Goal: Task Accomplishment & Management: Manage account settings

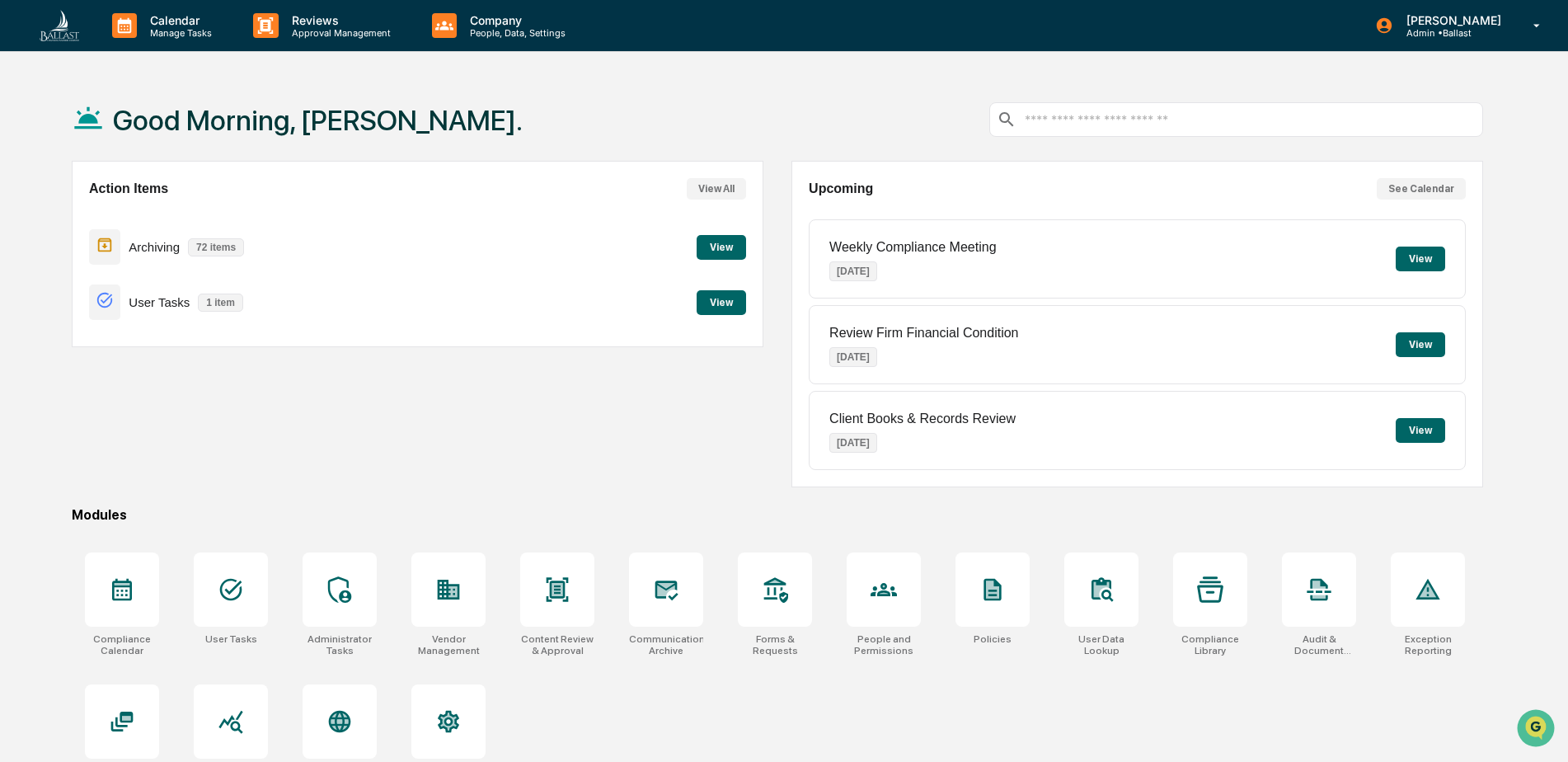
click at [719, 247] on button "View" at bounding box center [721, 247] width 50 height 25
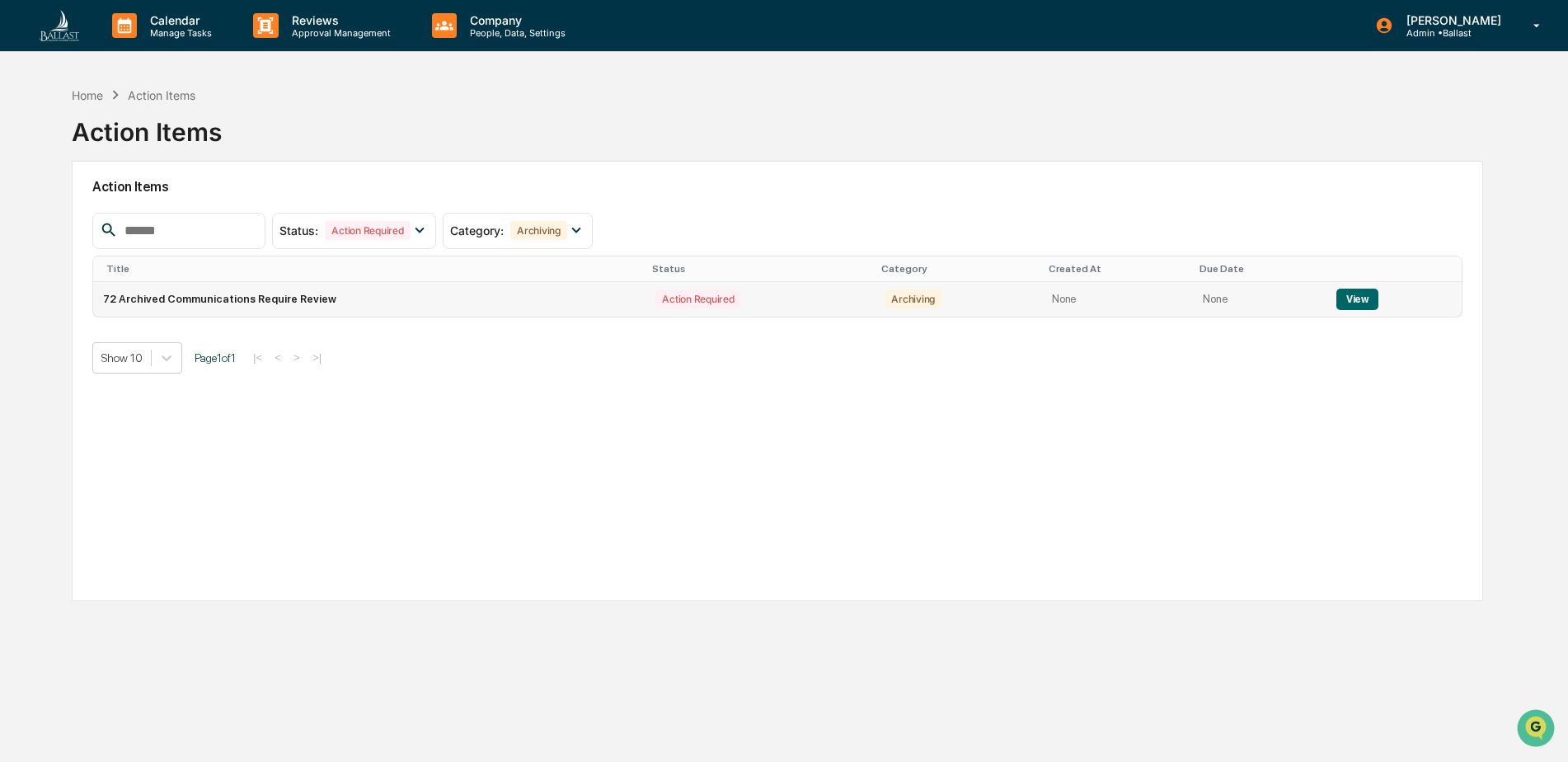
click at [1349, 290] on button "View" at bounding box center [1357, 299] width 42 height 22
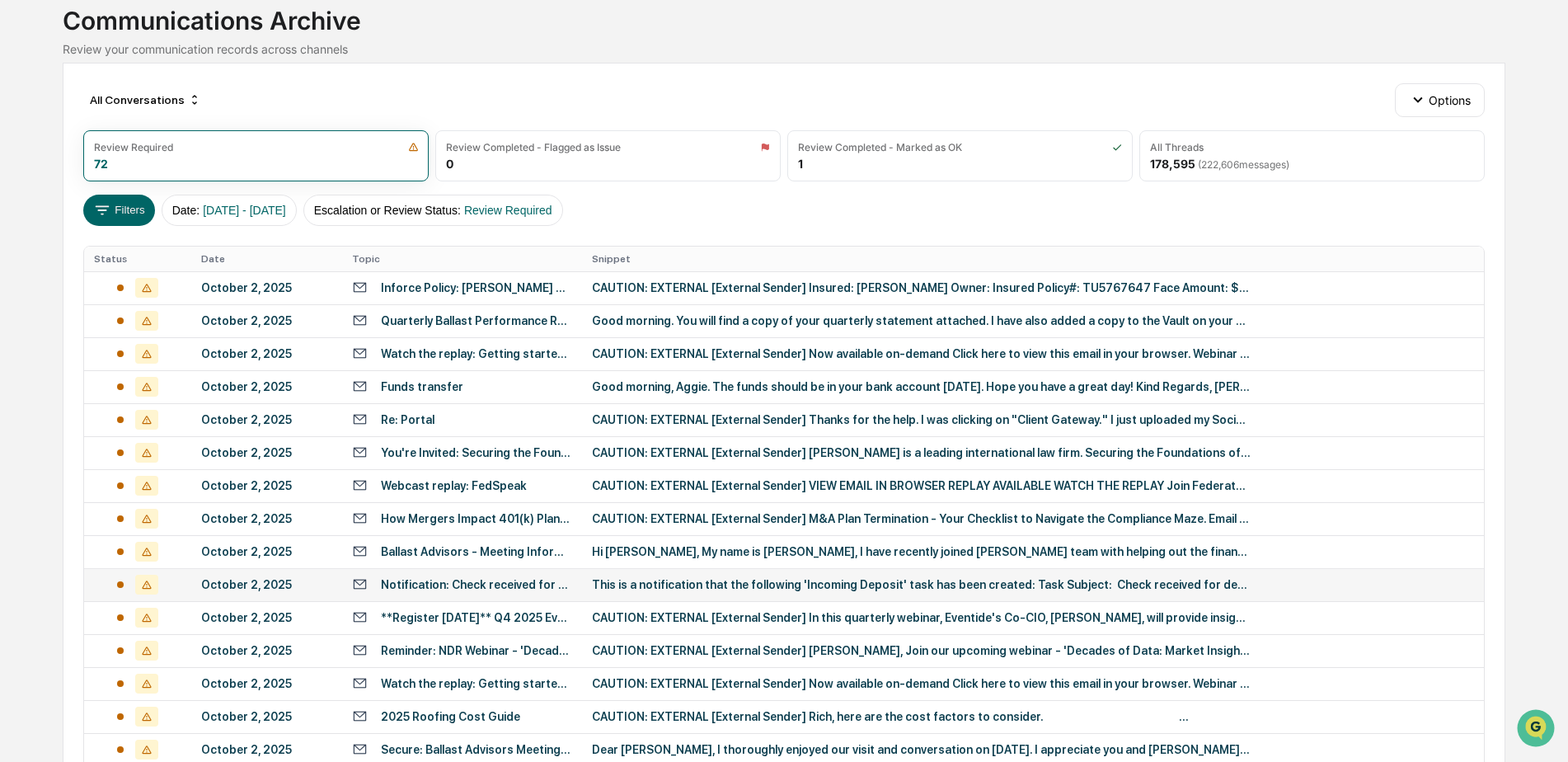
scroll to position [535, 0]
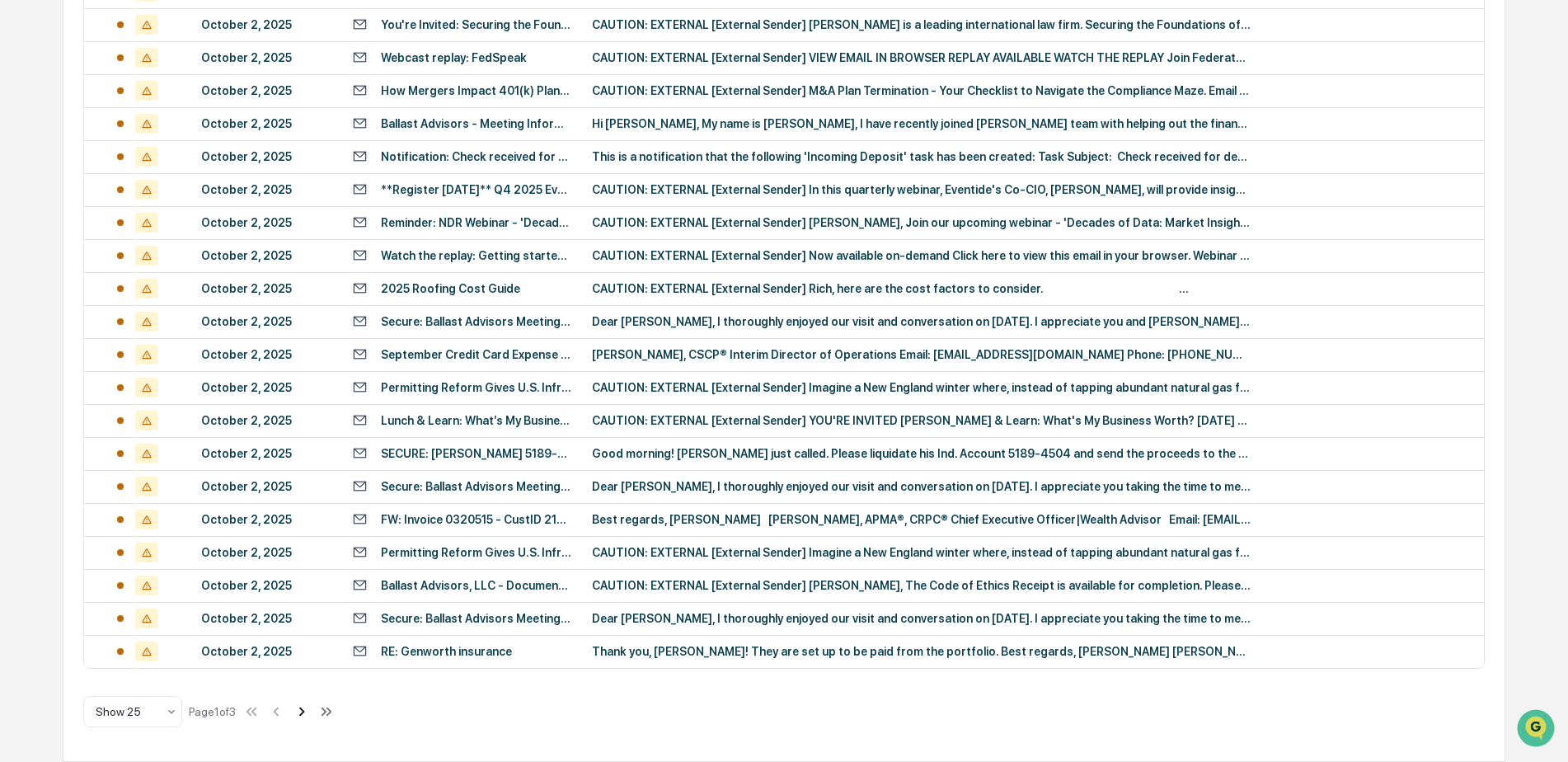
click at [309, 714] on icon at bounding box center [301, 711] width 18 height 18
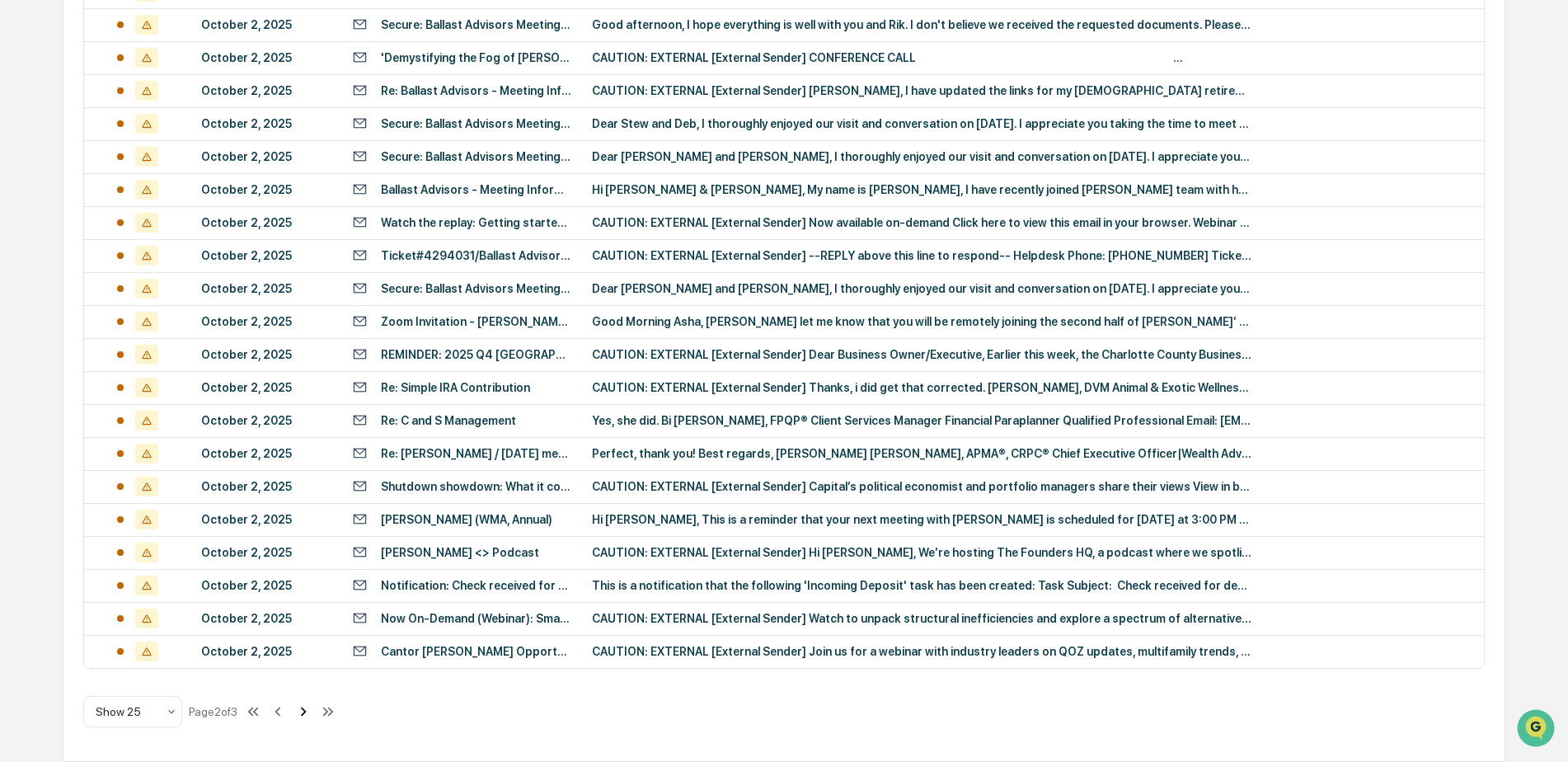
click at [309, 716] on icon at bounding box center [303, 711] width 18 height 18
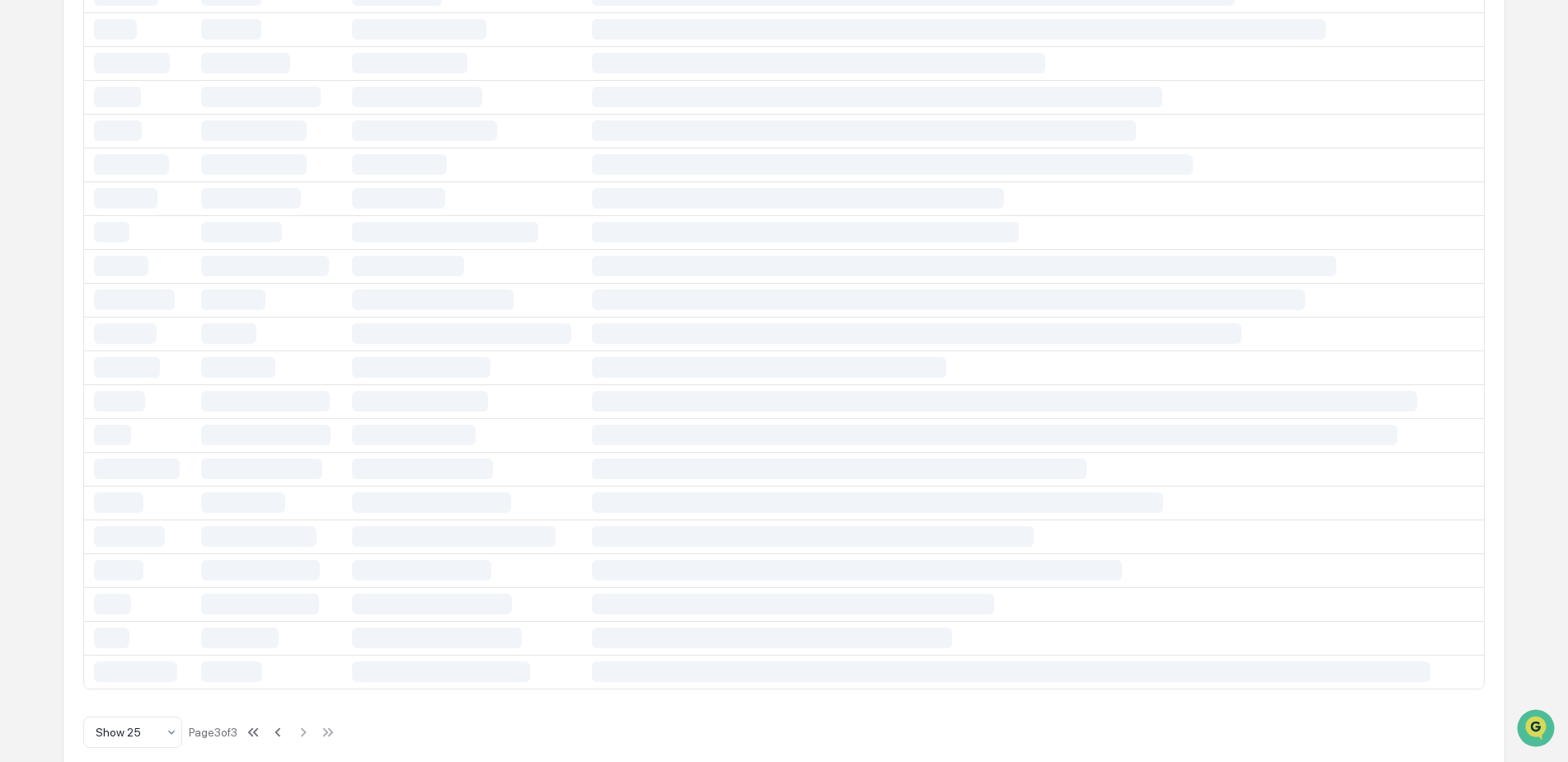
scroll to position [436, 0]
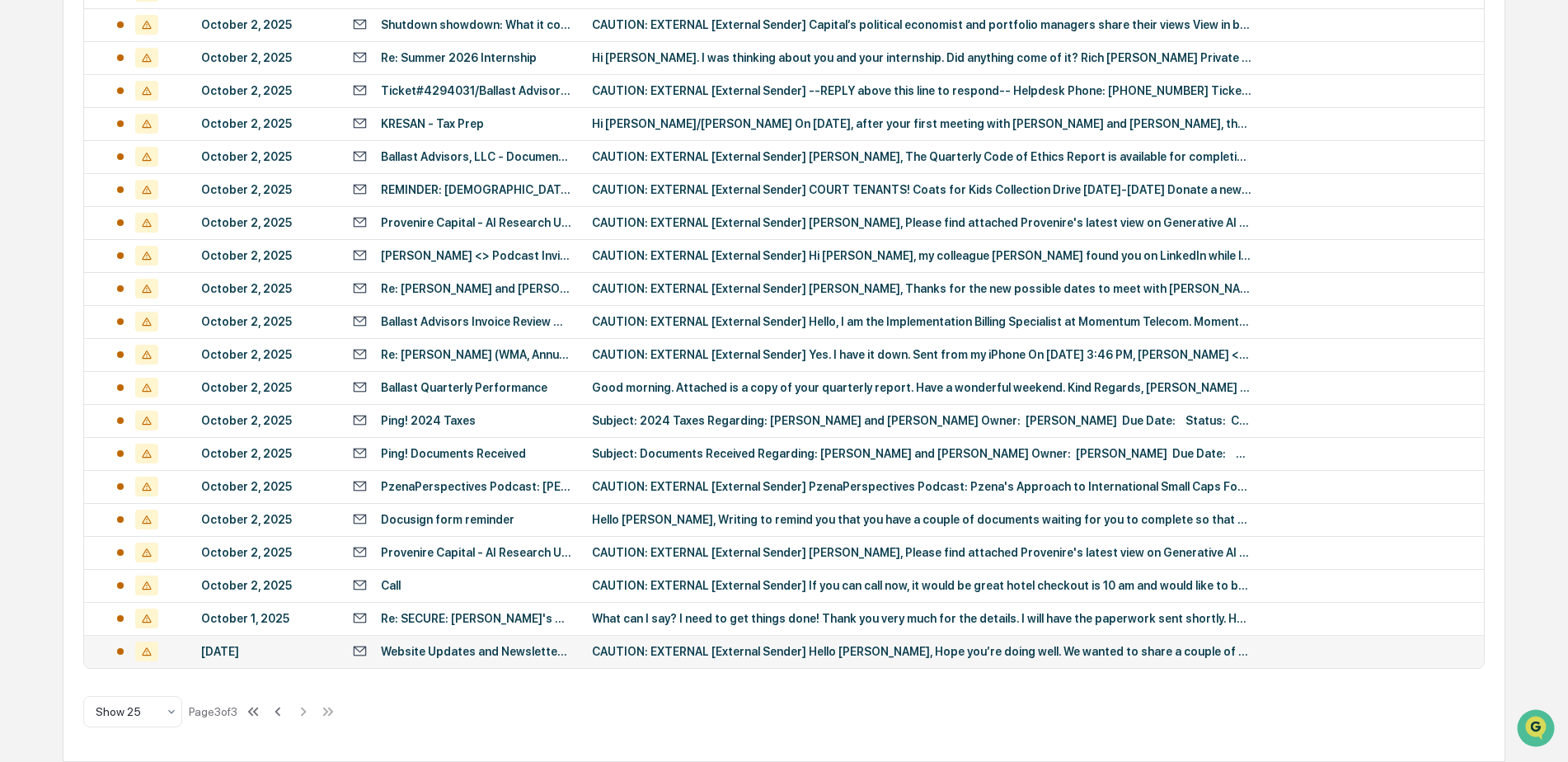
click at [445, 655] on div "Website Updates and Newsletter Content" at bounding box center [475, 651] width 191 height 13
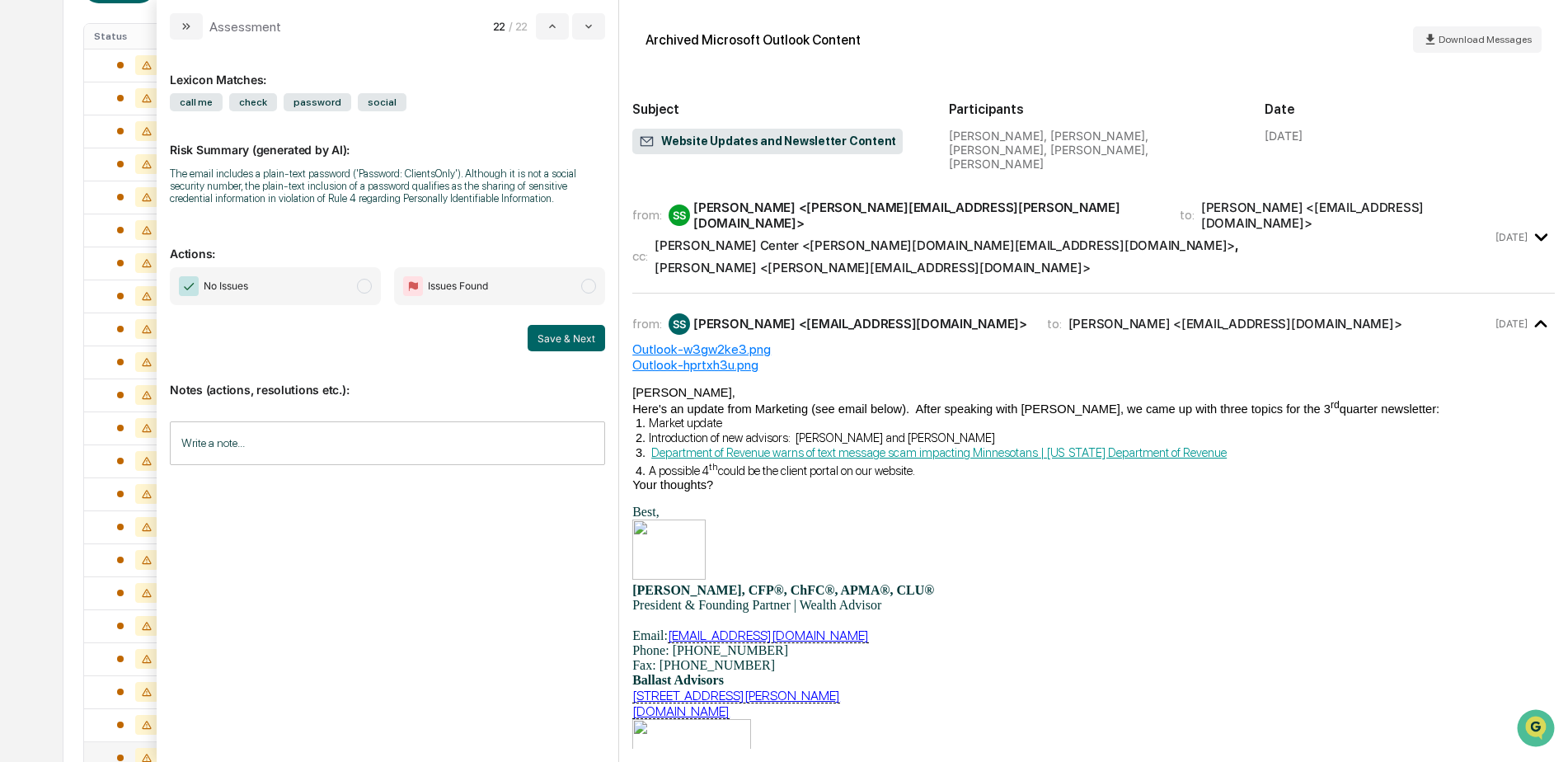
click at [367, 287] on span "modal" at bounding box center [364, 285] width 15 height 15
click at [563, 331] on button "Save & Next" at bounding box center [567, 338] width 77 height 27
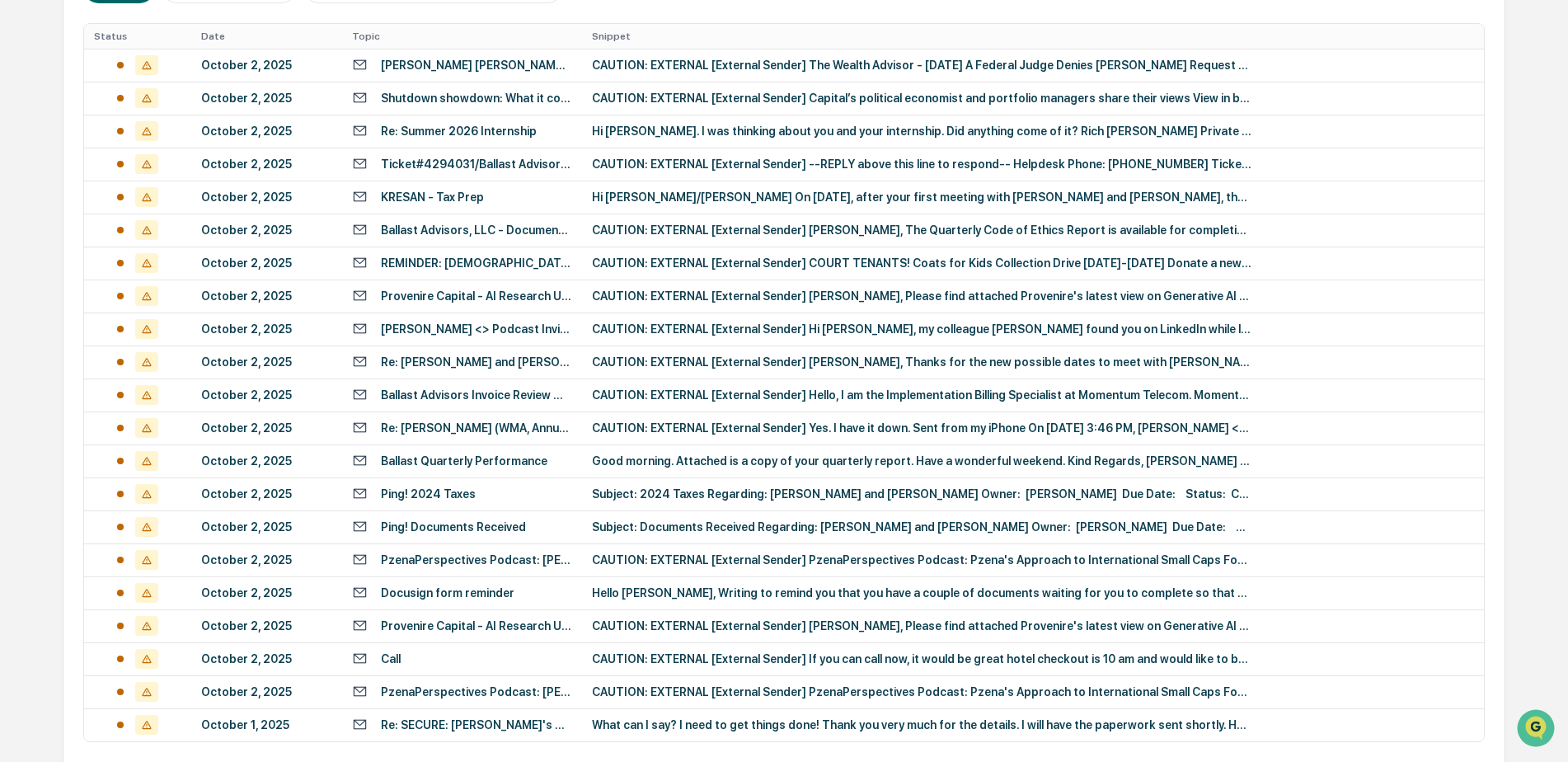
click at [42, 56] on div "Calendar Manage Tasks Reviews Approval Management Company People, Data, Setting…" at bounding box center [784, 253] width 1568 height 1165
click at [520, 695] on div "PzenaPerspectives Podcast: [PERSON_NAME]'s Approach to International Small Caps" at bounding box center [475, 692] width 191 height 13
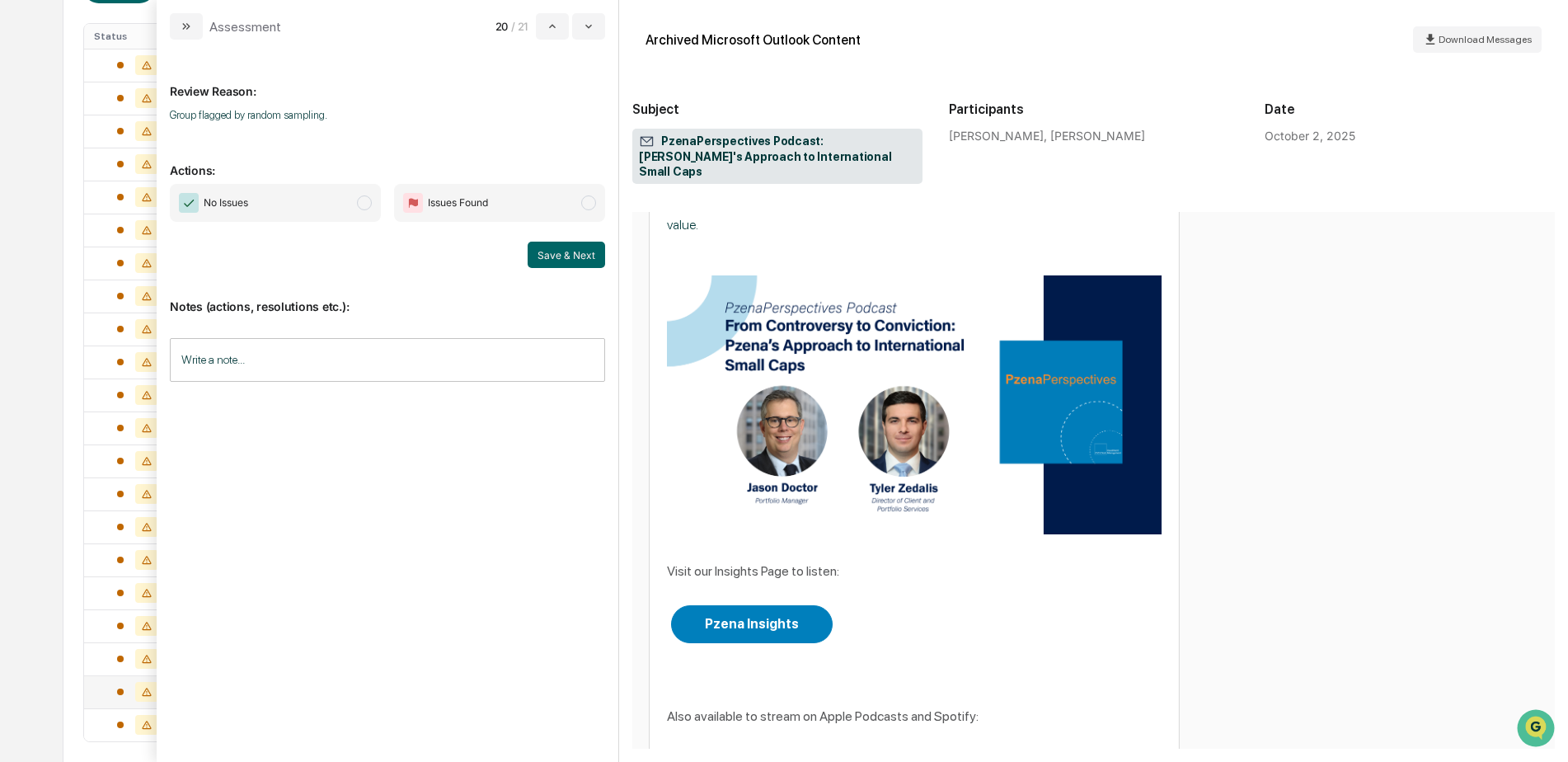
scroll to position [1072, 0]
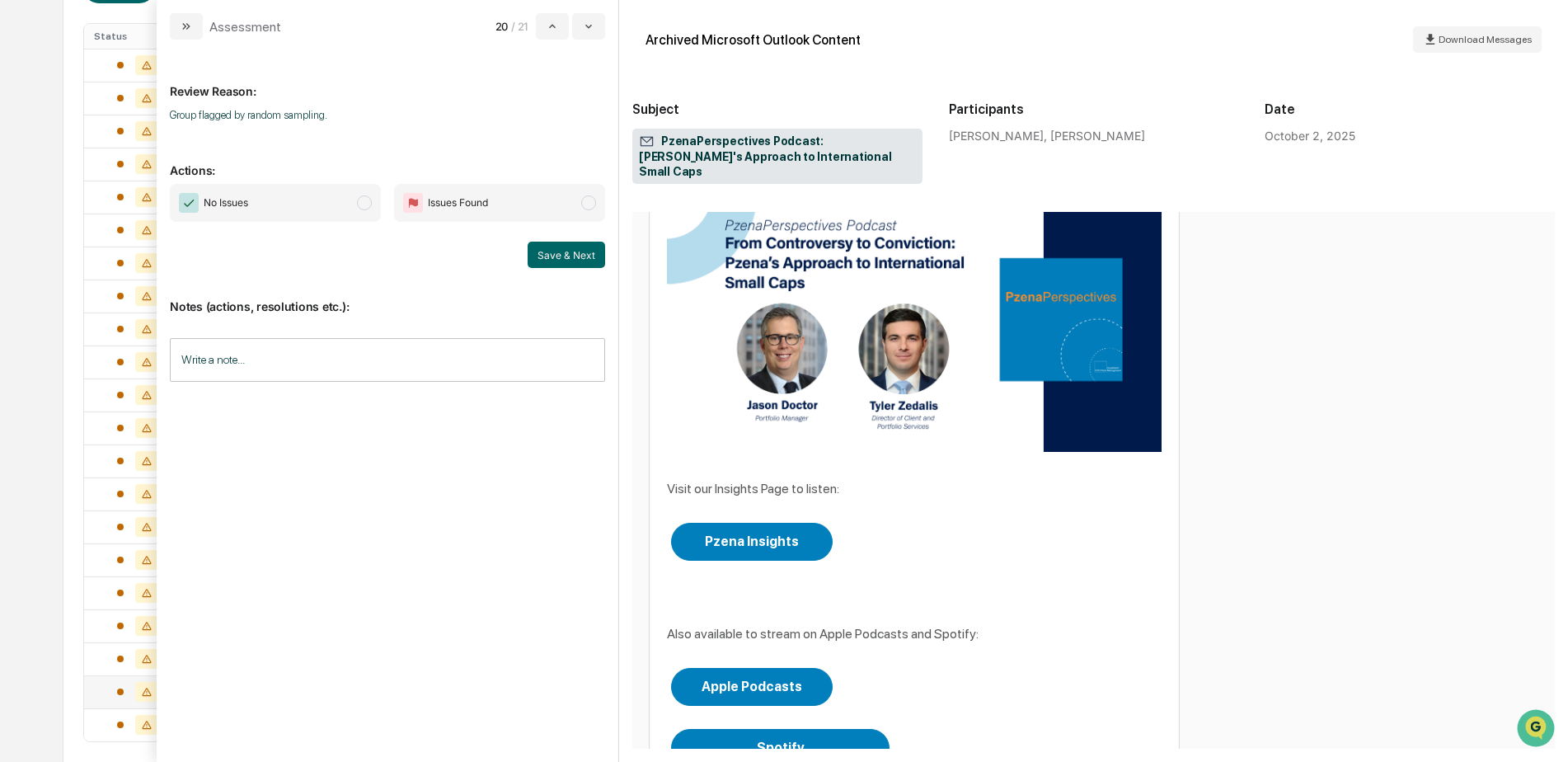
click at [362, 204] on span "modal" at bounding box center [364, 202] width 15 height 15
click at [548, 248] on button "Save & Next" at bounding box center [567, 255] width 77 height 27
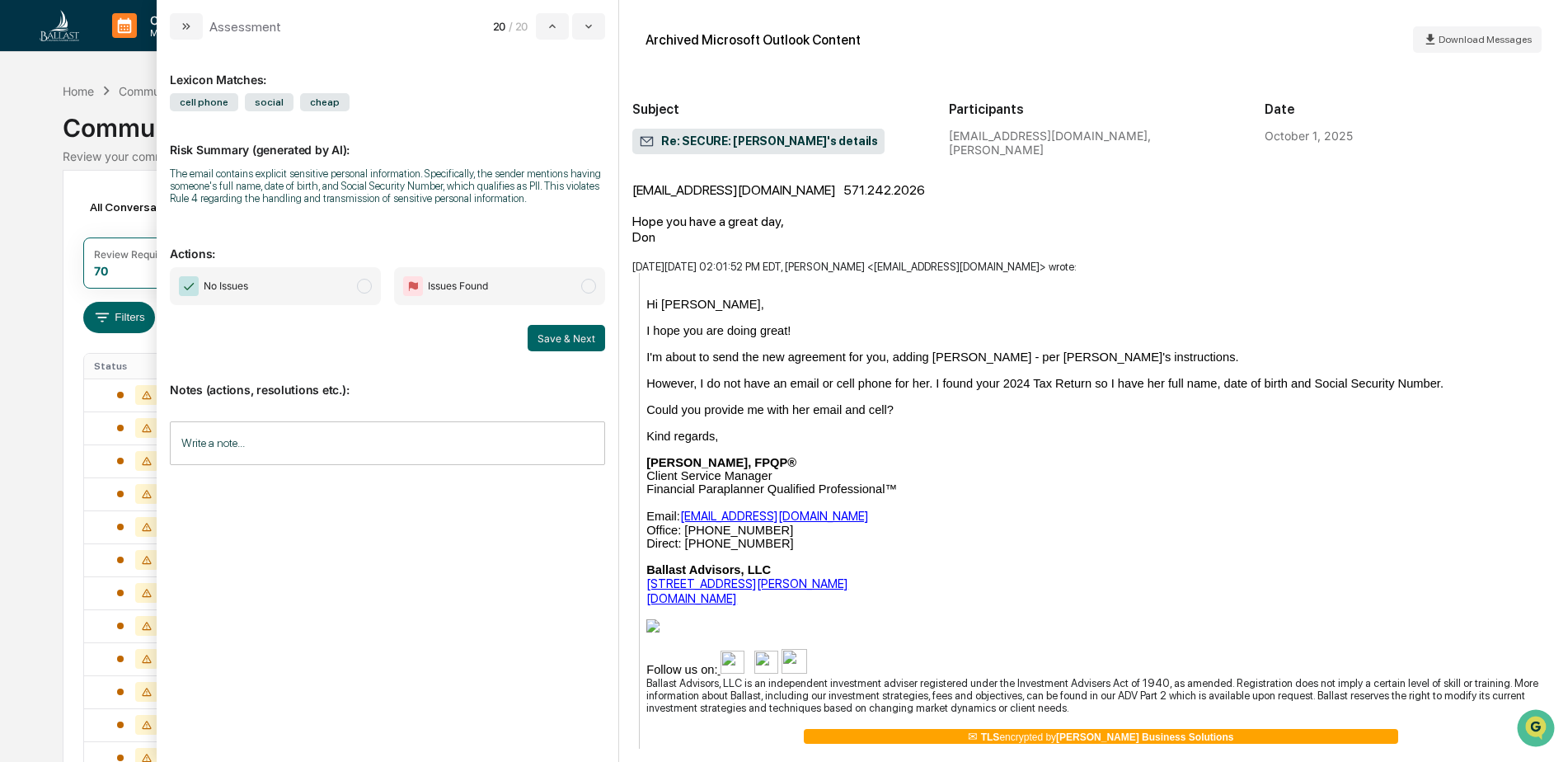
scroll to position [824, 0]
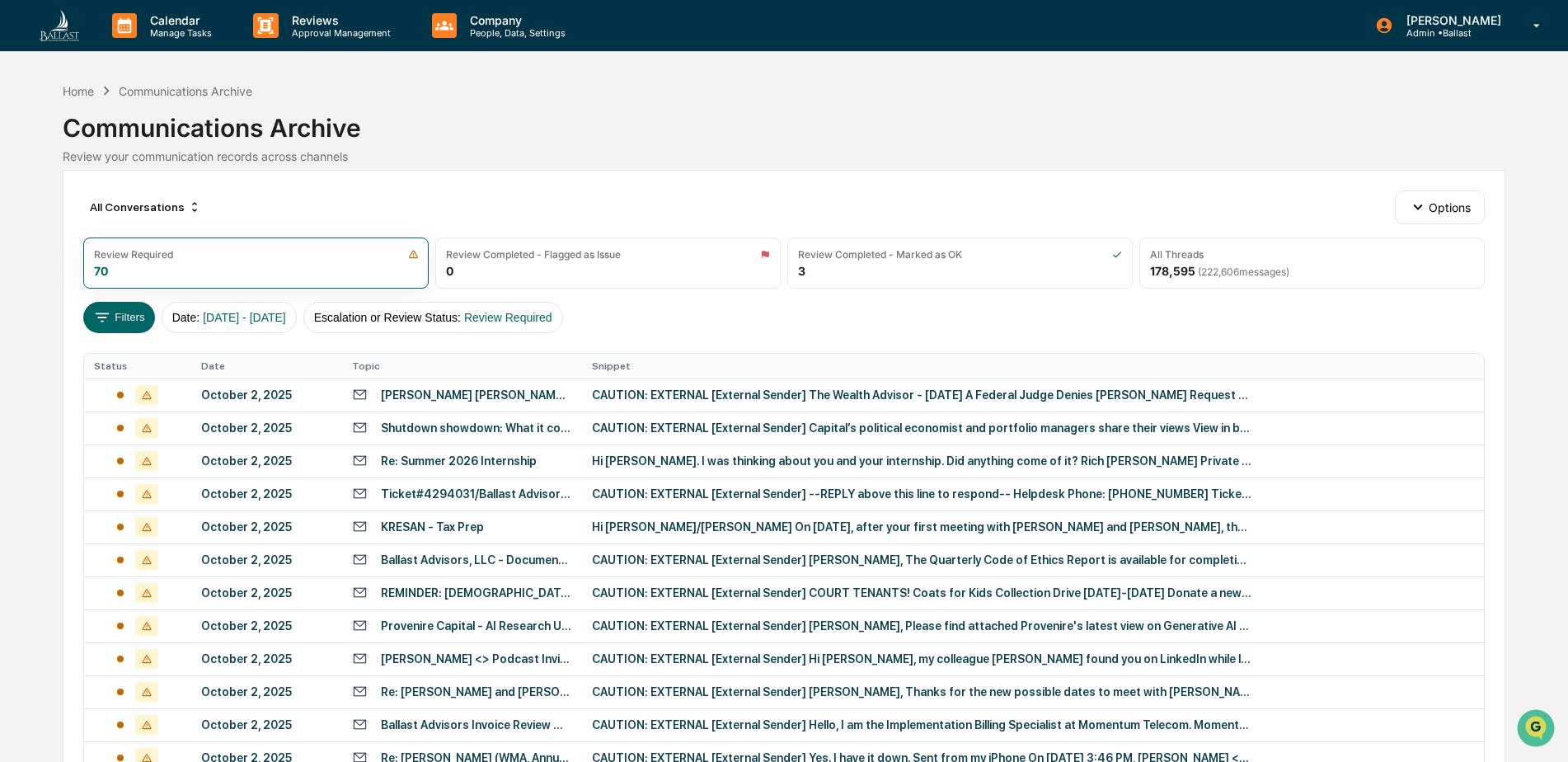
click at [42, 155] on div "Calendar Manage Tasks Reviews Approval Management Company People, Data, Setting…" at bounding box center [784, 566] width 1568 height 1133
click at [261, 394] on div "October 2, 2025" at bounding box center [266, 394] width 131 height 13
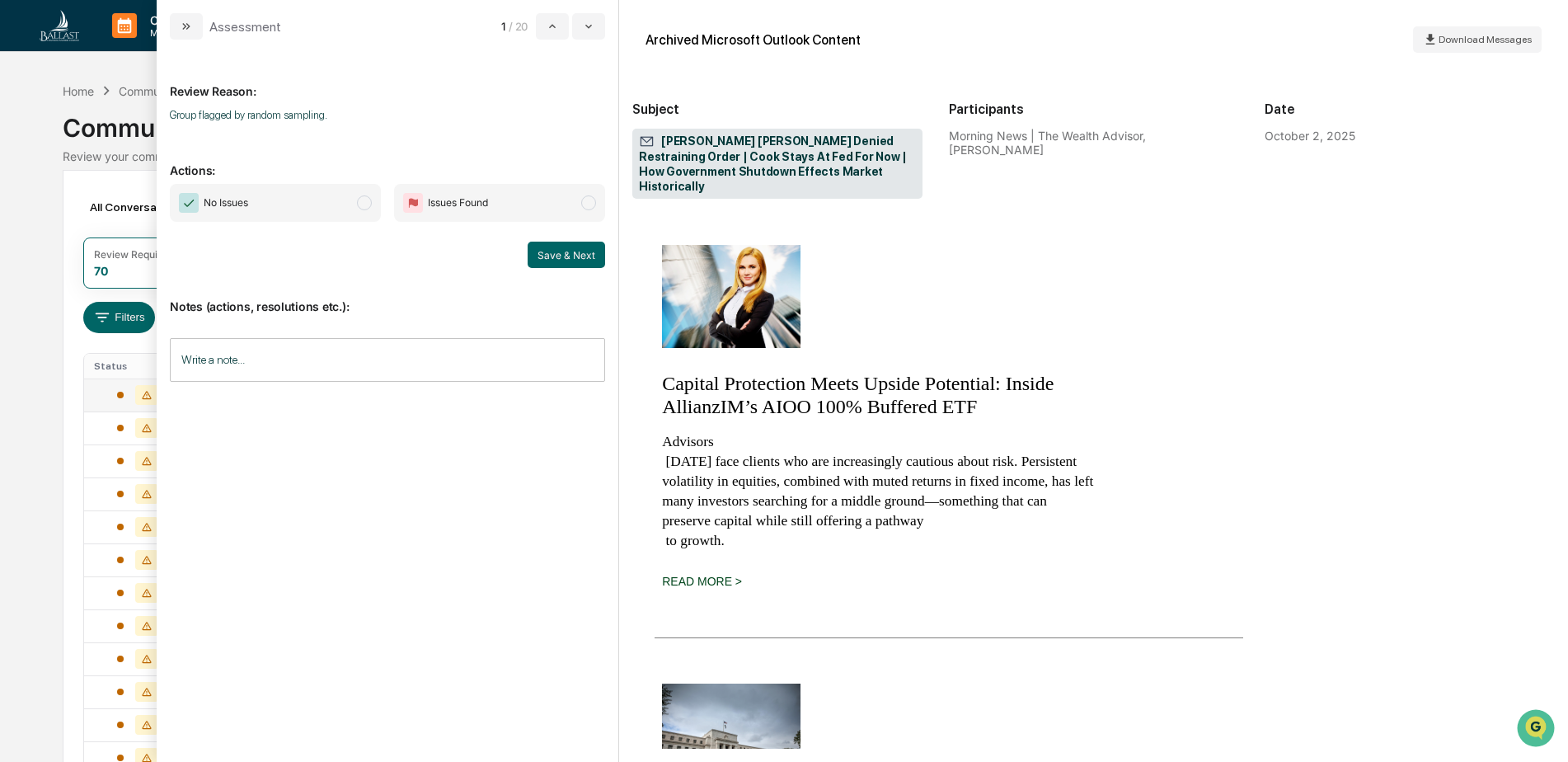
scroll to position [1402, 0]
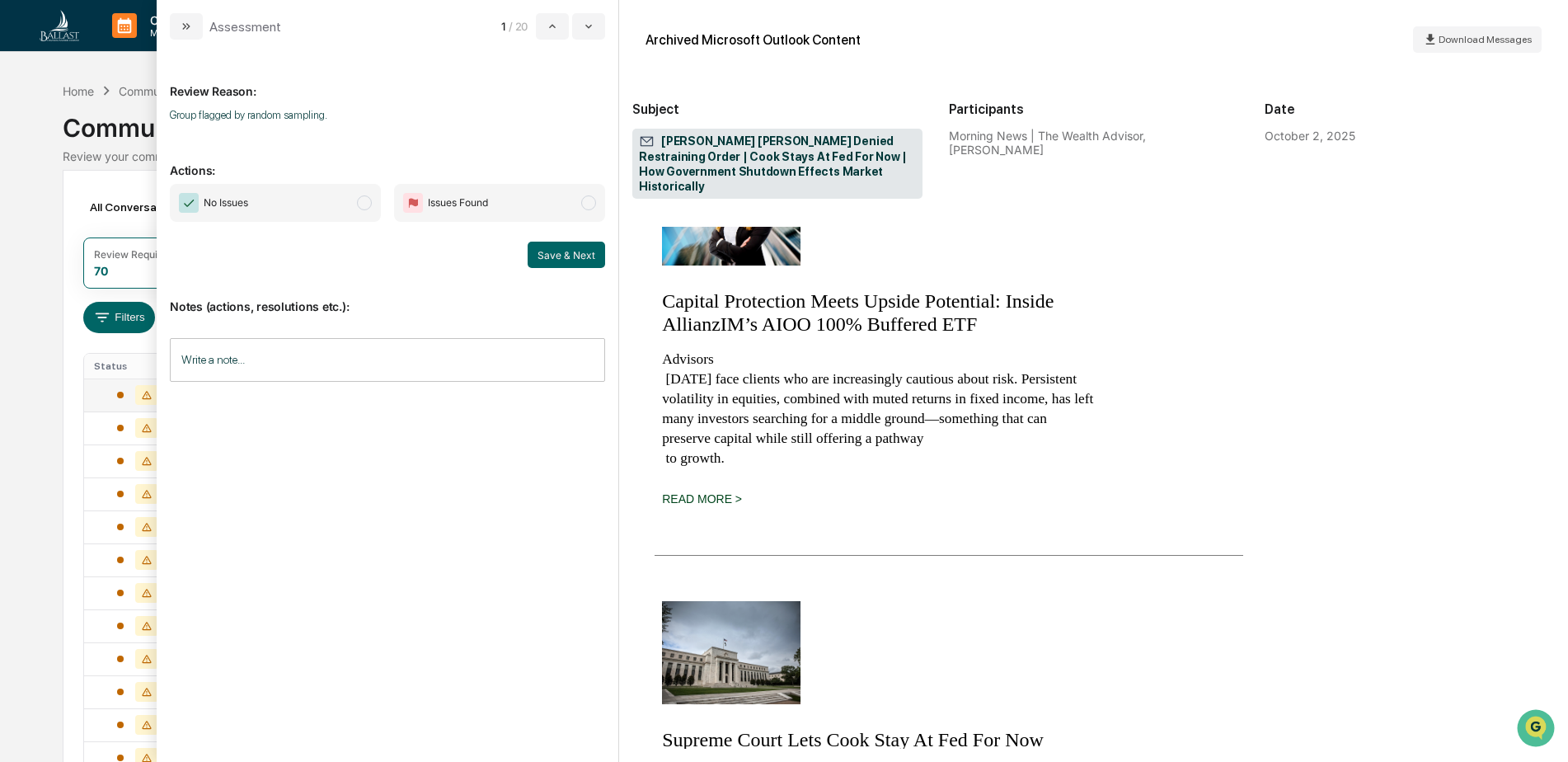
click at [363, 204] on span "modal" at bounding box center [364, 202] width 15 height 15
click at [555, 254] on button "Save & Next" at bounding box center [567, 255] width 77 height 27
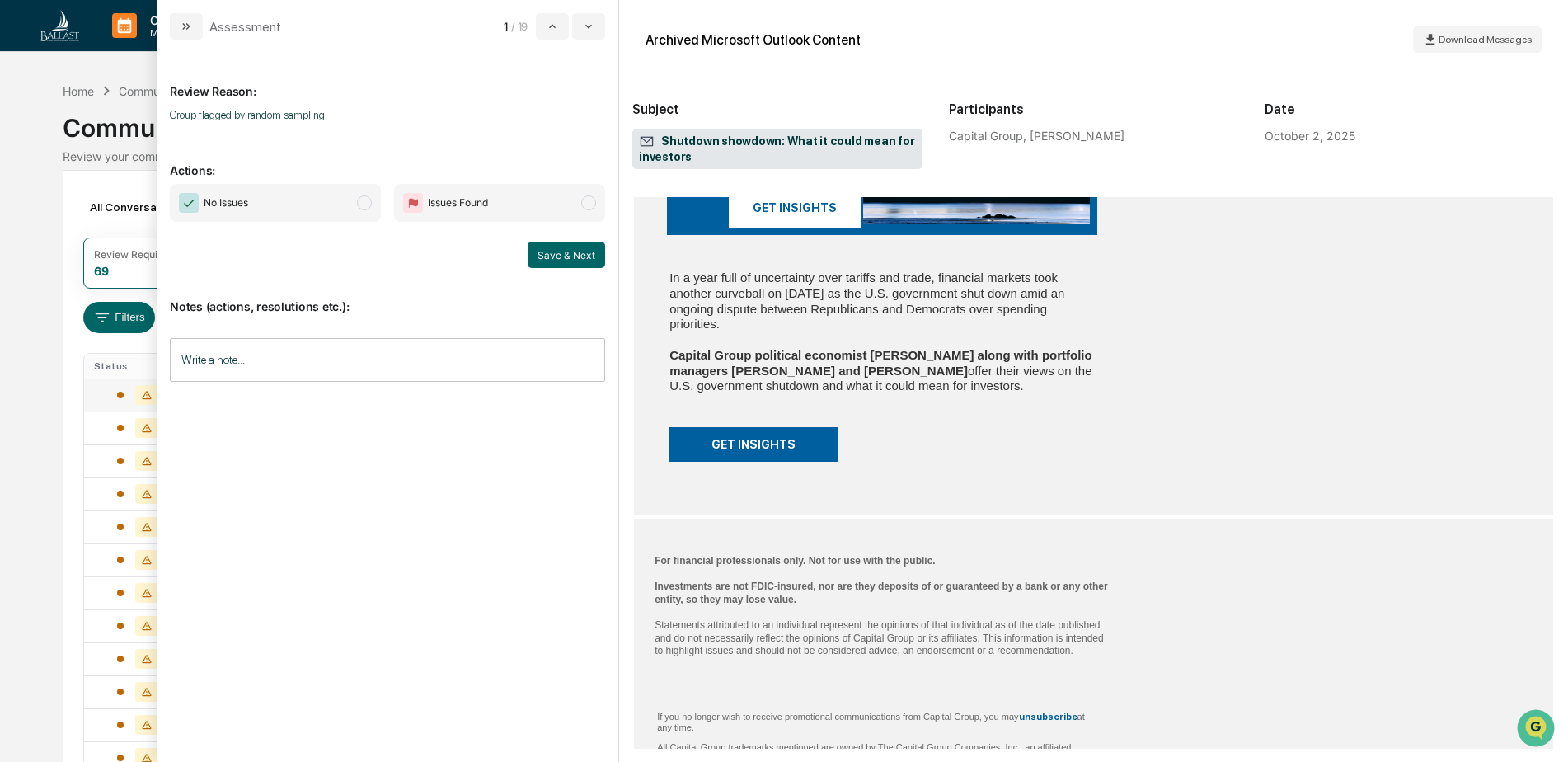
scroll to position [494, 0]
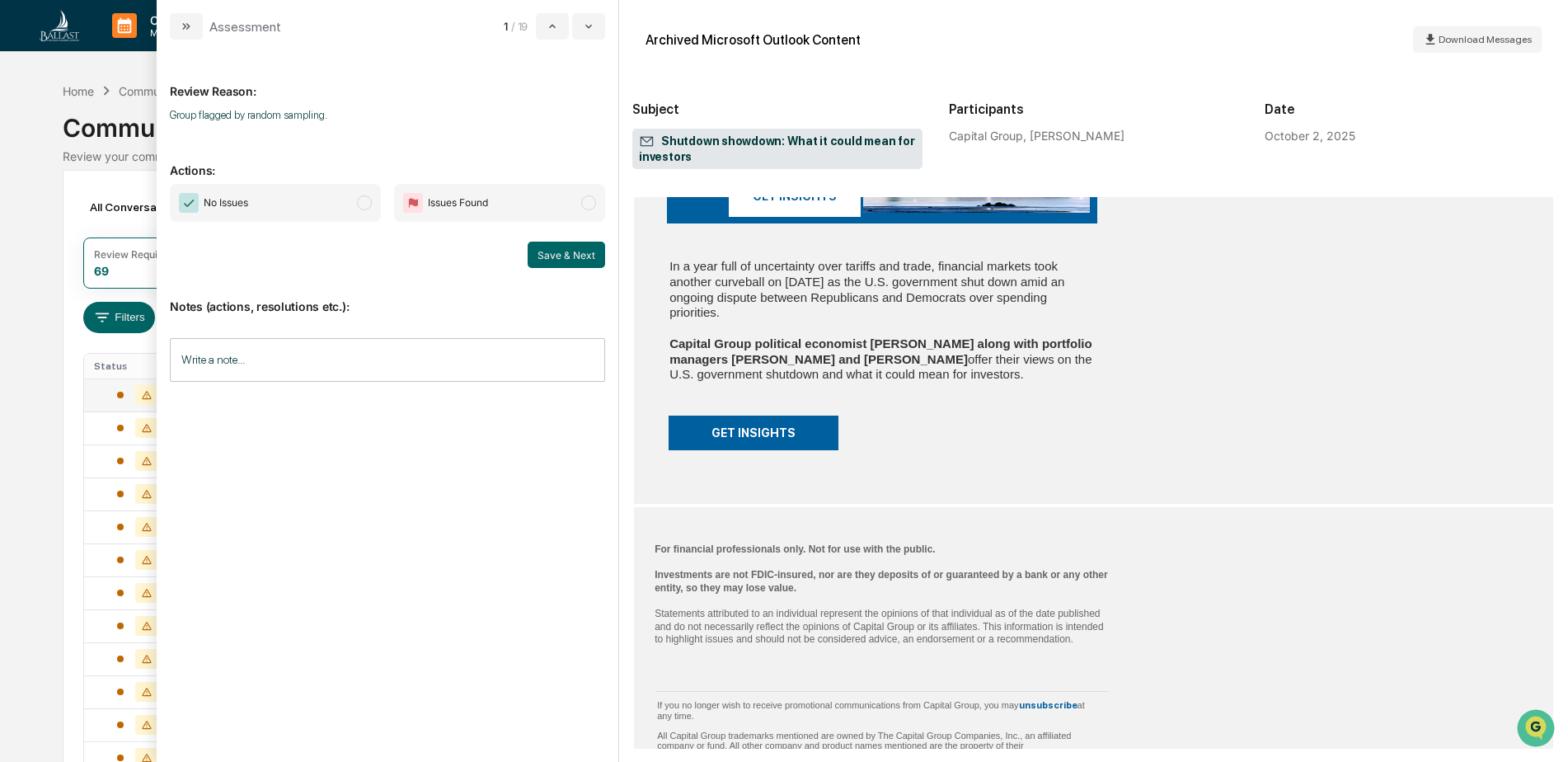
click at [364, 202] on span "modal" at bounding box center [364, 202] width 15 height 15
click at [555, 251] on button "Save & Next" at bounding box center [567, 255] width 77 height 27
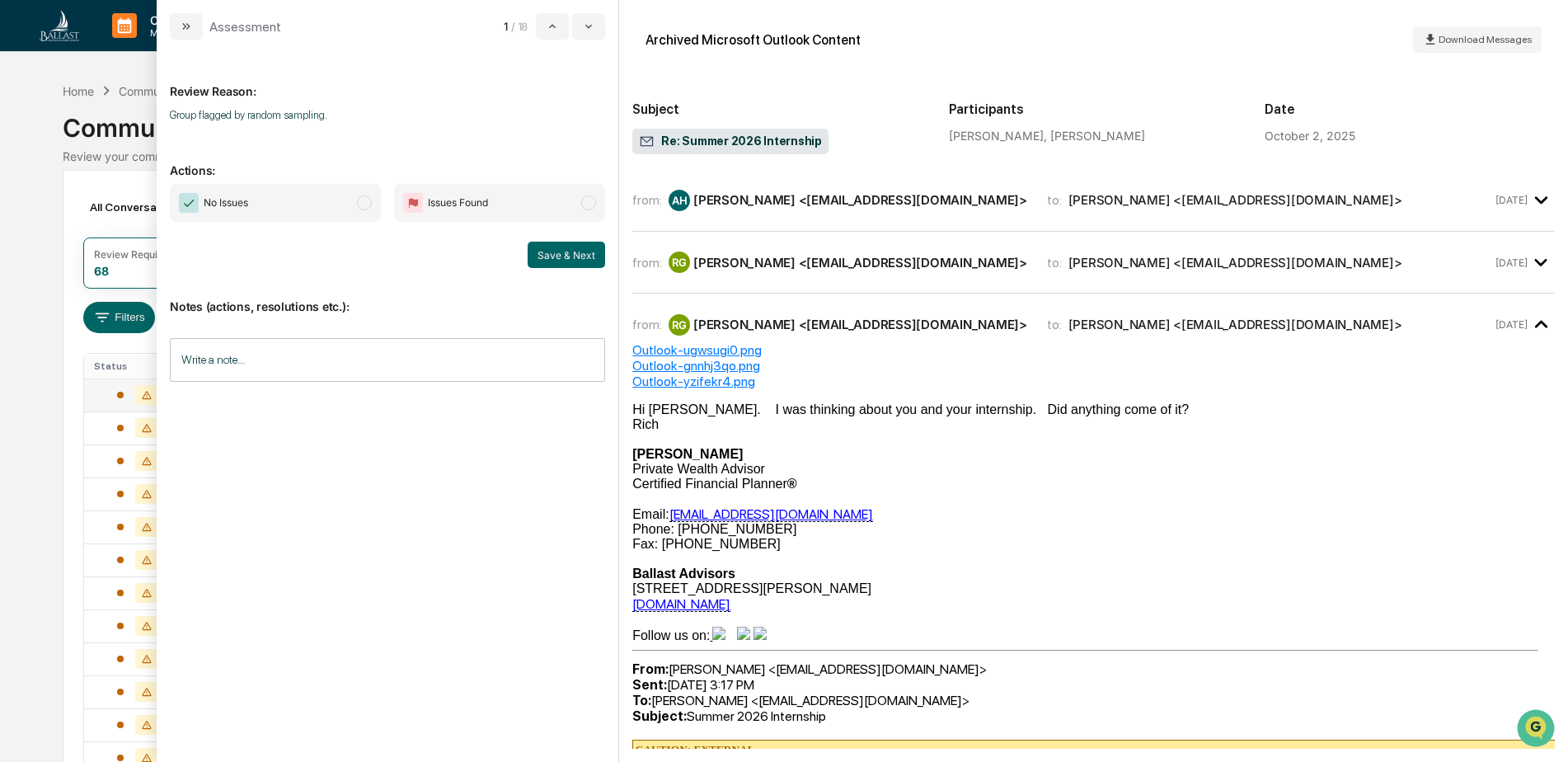
click at [362, 200] on span "modal" at bounding box center [364, 202] width 15 height 15
click at [553, 258] on button "Save & Next" at bounding box center [567, 255] width 77 height 27
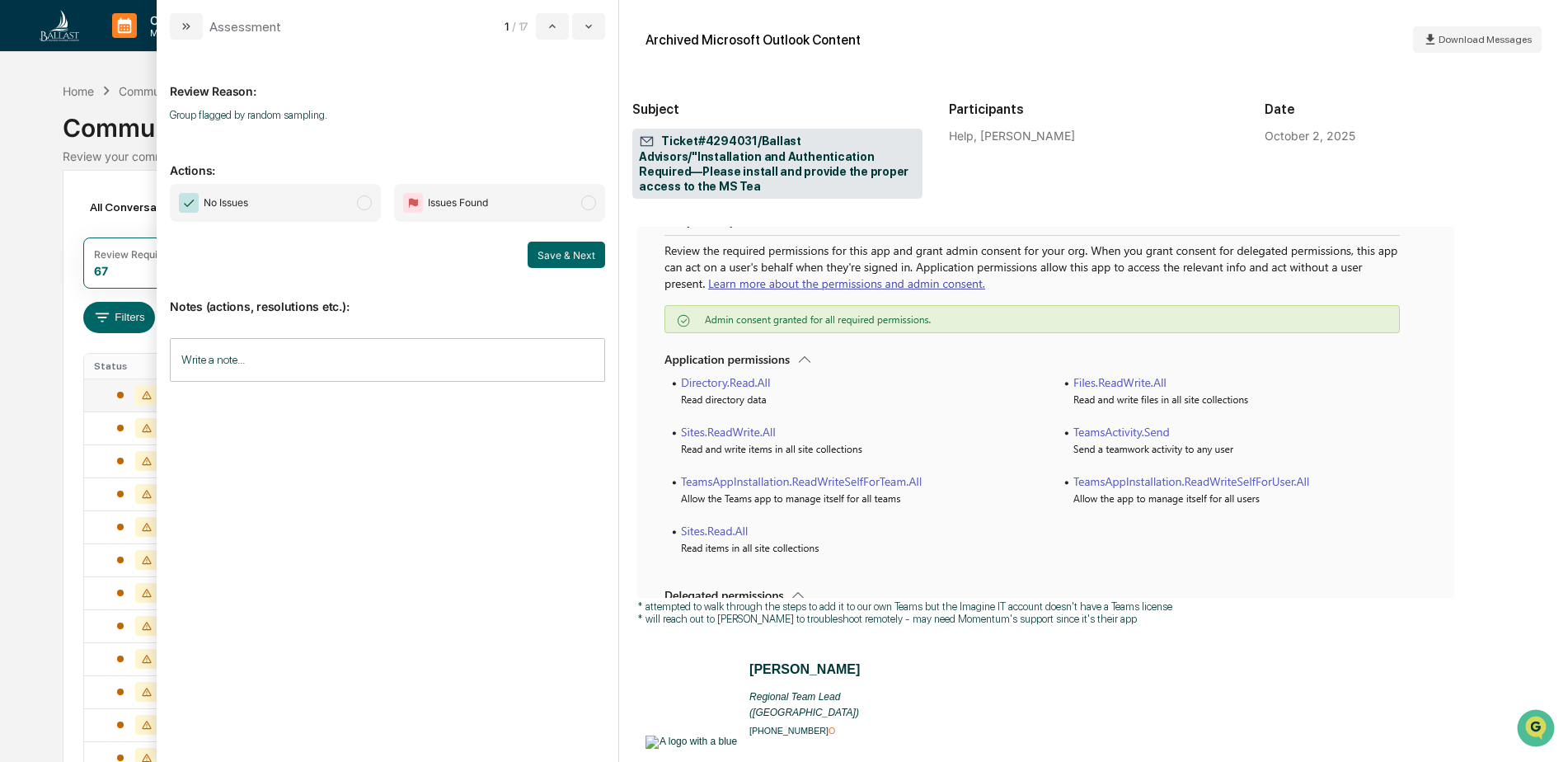
scroll to position [990, 0]
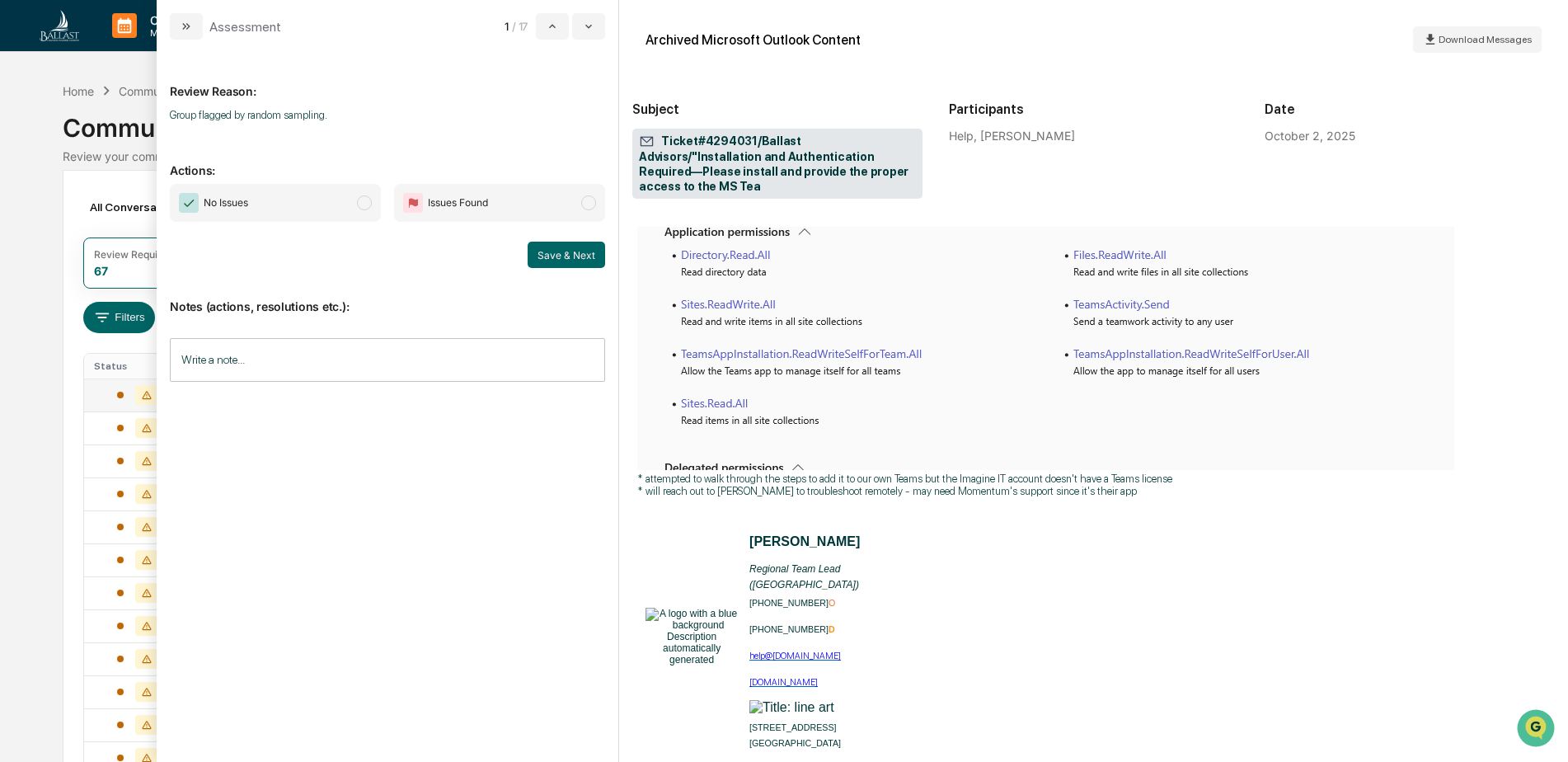
click at [366, 206] on span "modal" at bounding box center [364, 202] width 15 height 15
click at [559, 255] on button "Save & Next" at bounding box center [567, 255] width 77 height 27
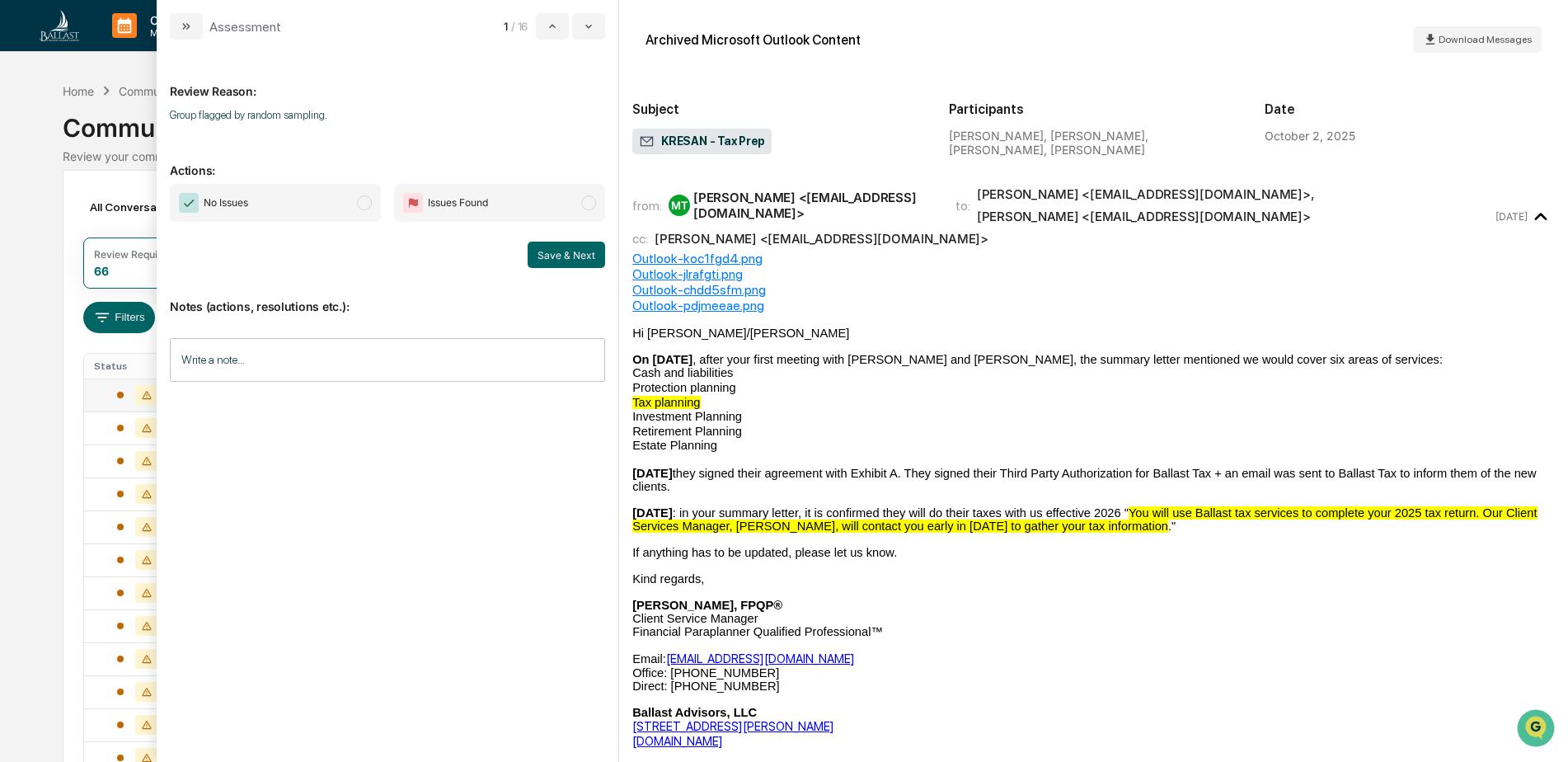
click at [366, 203] on span "modal" at bounding box center [364, 202] width 15 height 15
click at [566, 250] on button "Save & Next" at bounding box center [567, 255] width 77 height 27
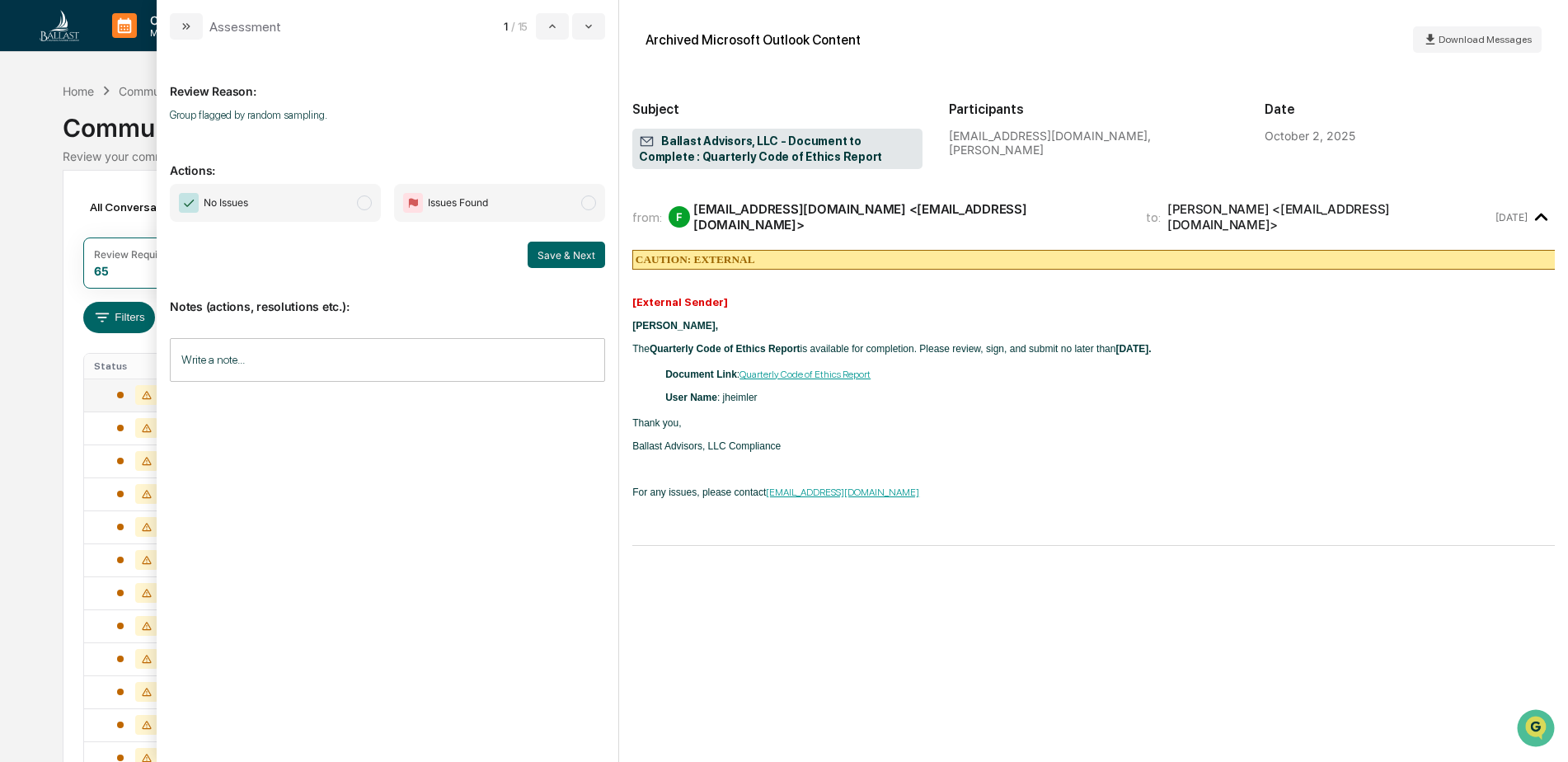
click at [36, 131] on div "Calendar Manage Tasks Reviews Approval Management Company People, Data, Setting…" at bounding box center [784, 484] width 1568 height 967
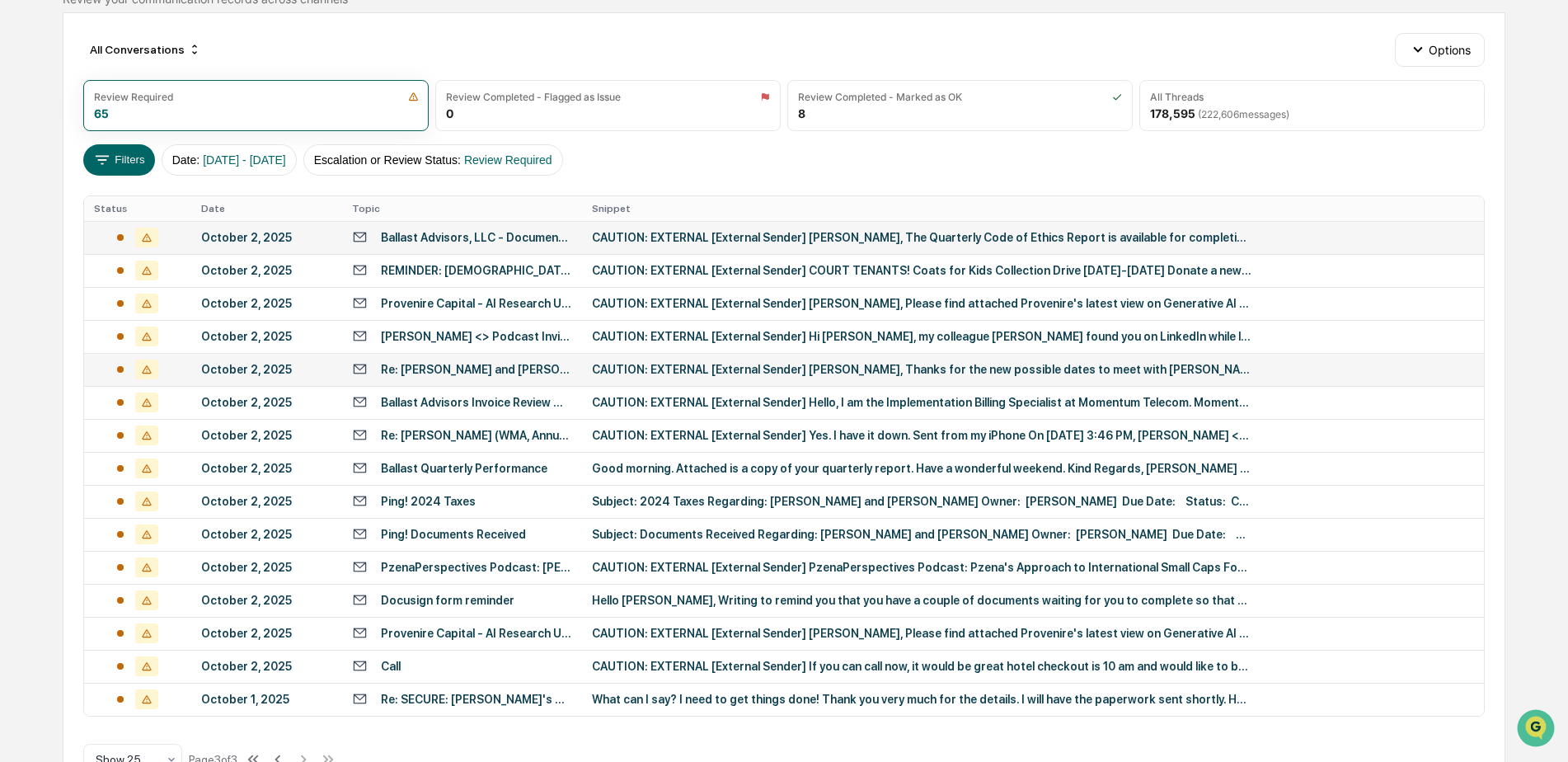
scroll to position [205, 0]
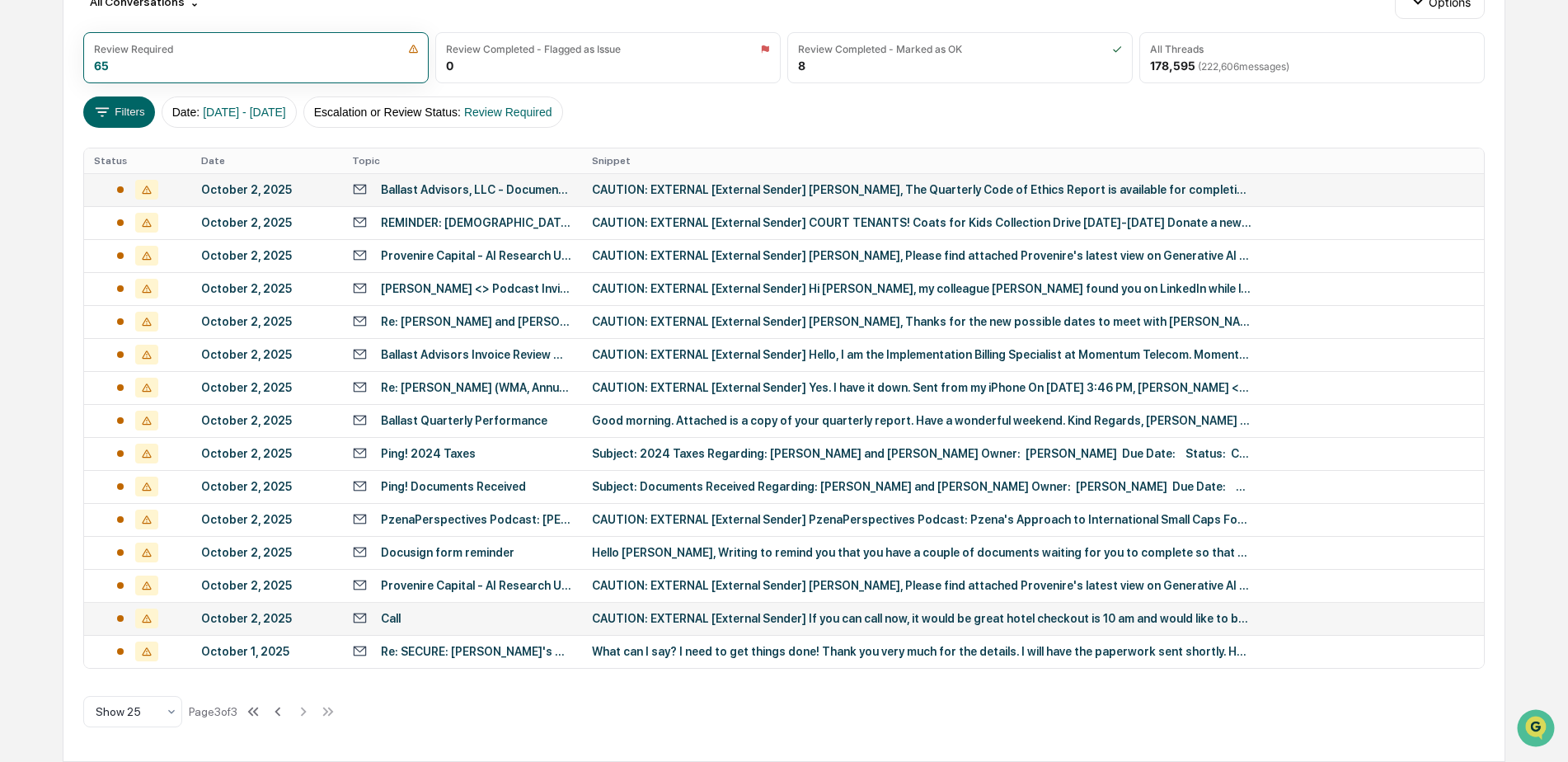
click at [400, 621] on div "Call" at bounding box center [390, 618] width 20 height 13
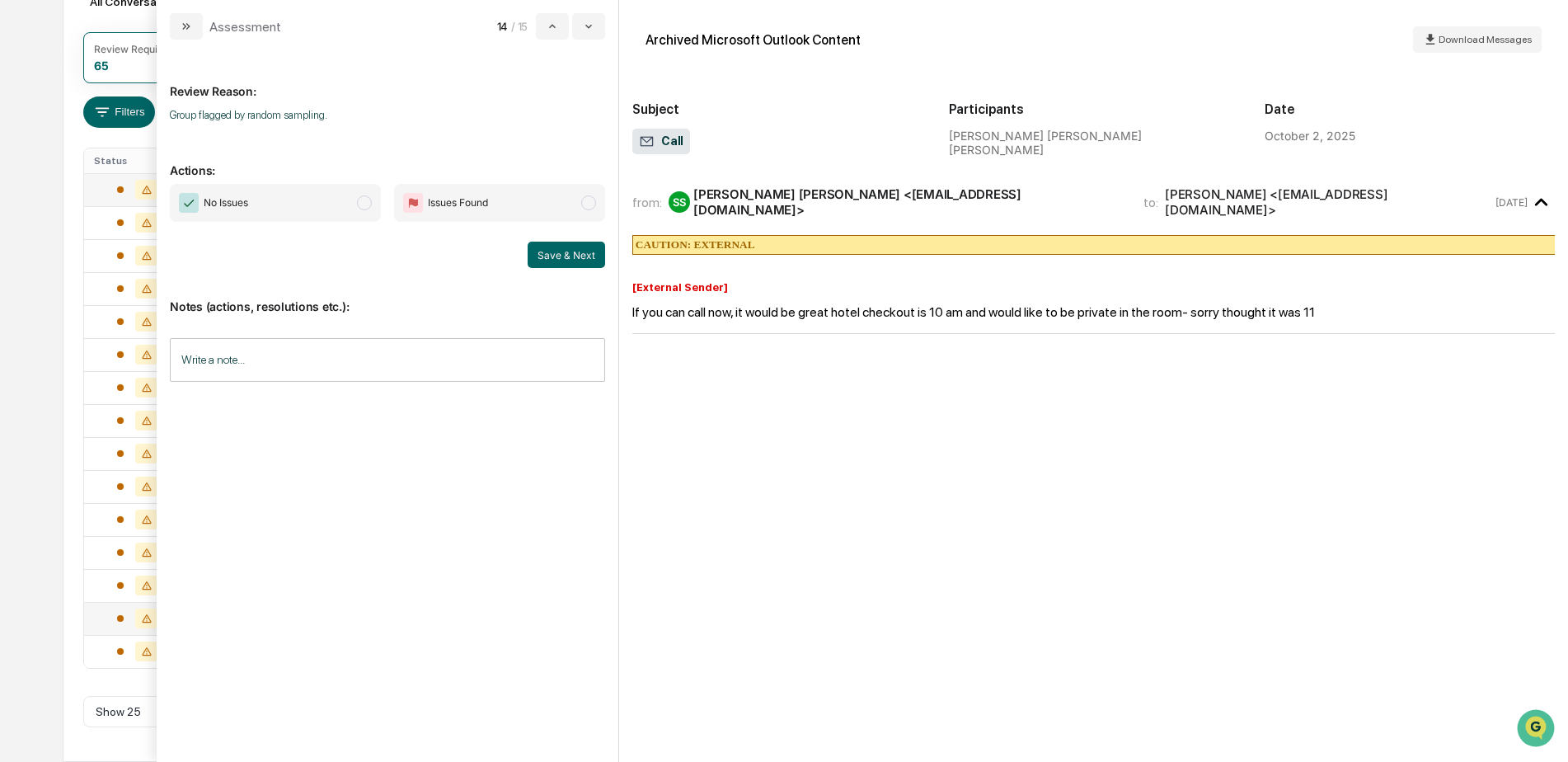
click at [366, 205] on span "modal" at bounding box center [364, 202] width 15 height 15
click at [548, 252] on button "Save & Next" at bounding box center [567, 255] width 77 height 27
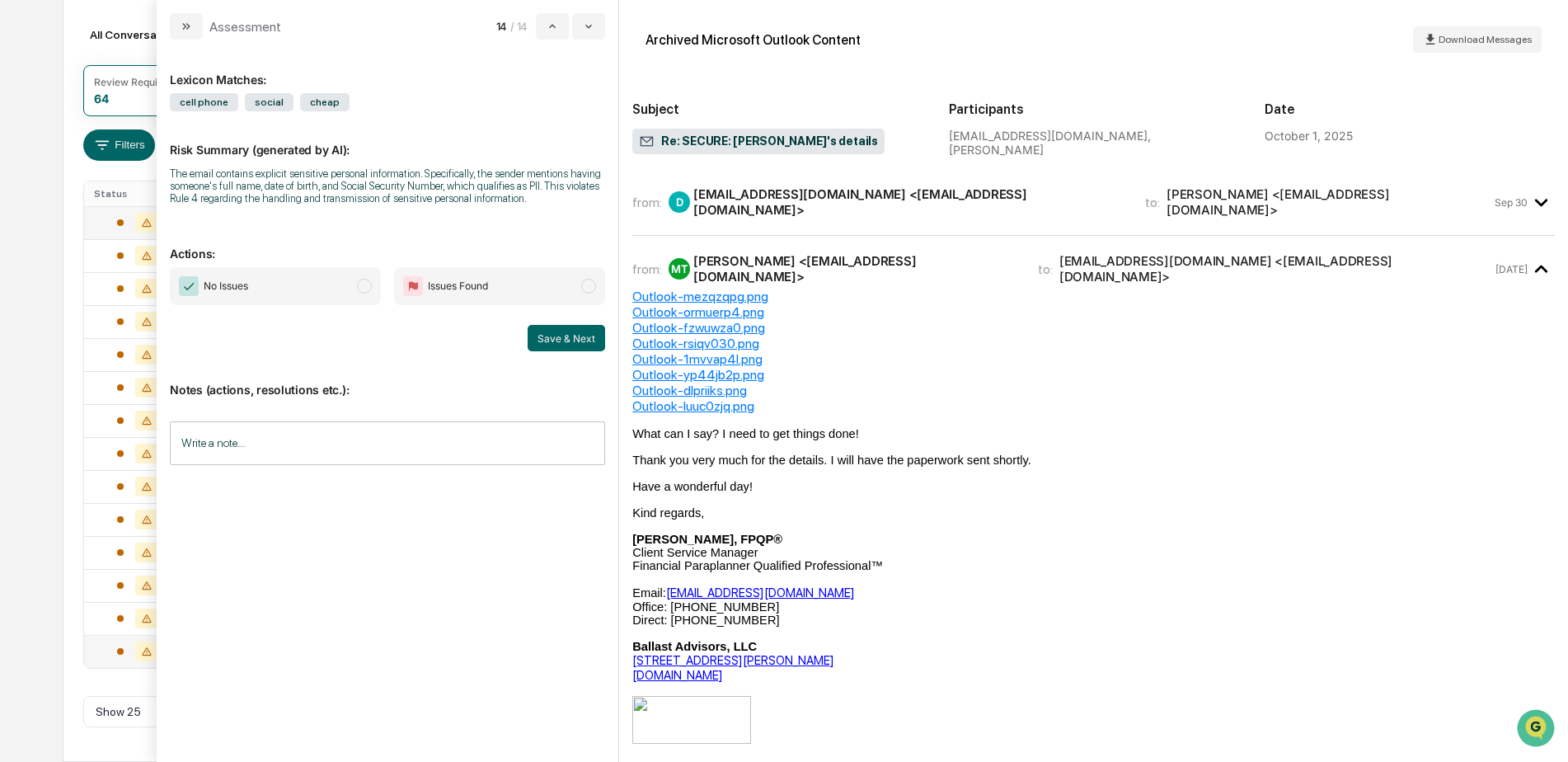
scroll to position [172, 0]
click at [52, 292] on div "Calendar Manage Tasks Reviews Approval Management Company People, Data, Setting…" at bounding box center [784, 294] width 1568 height 934
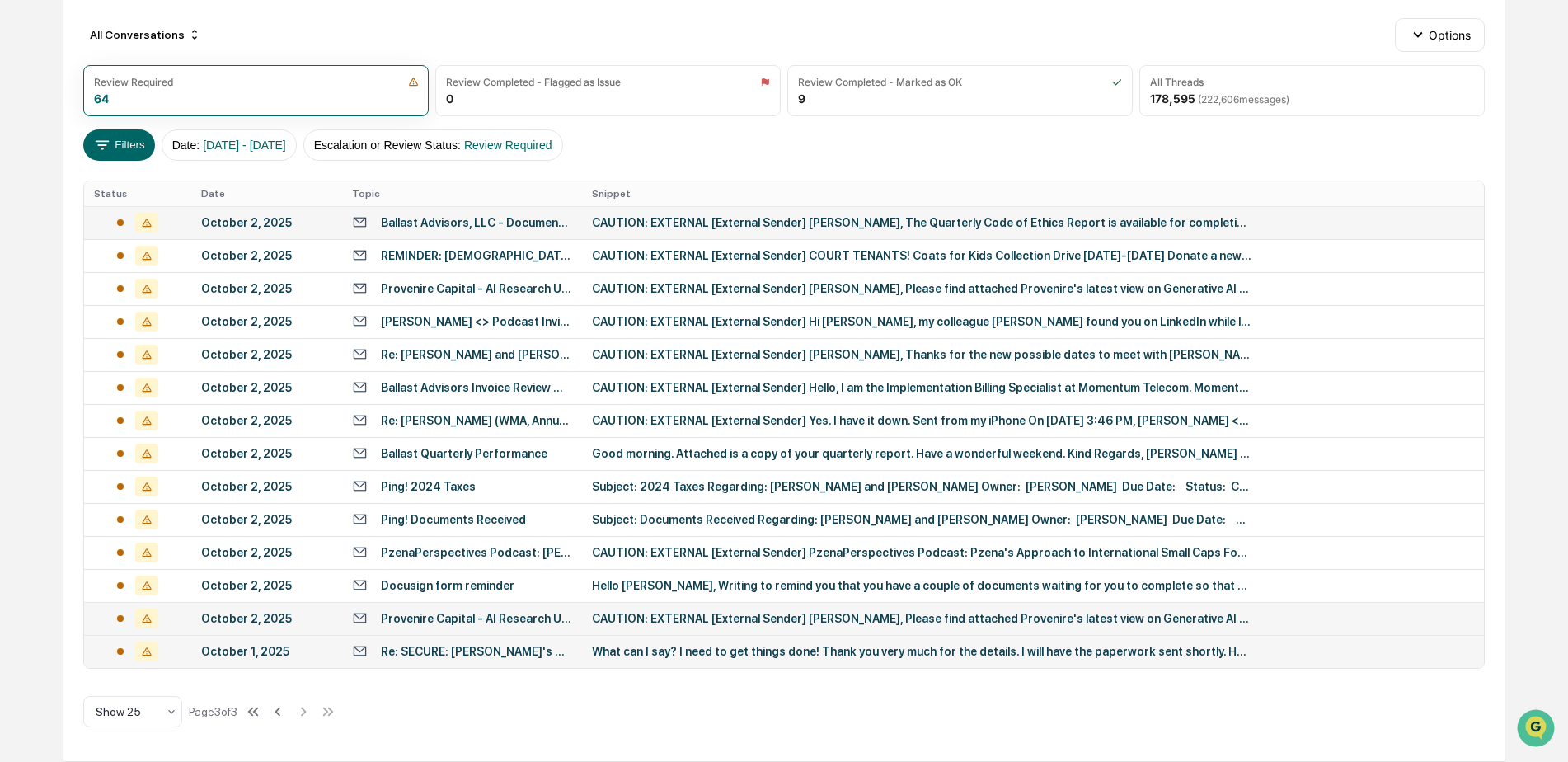
click at [418, 612] on div "Provenire Capital - AI Research Update - [DATE]" at bounding box center [475, 618] width 191 height 13
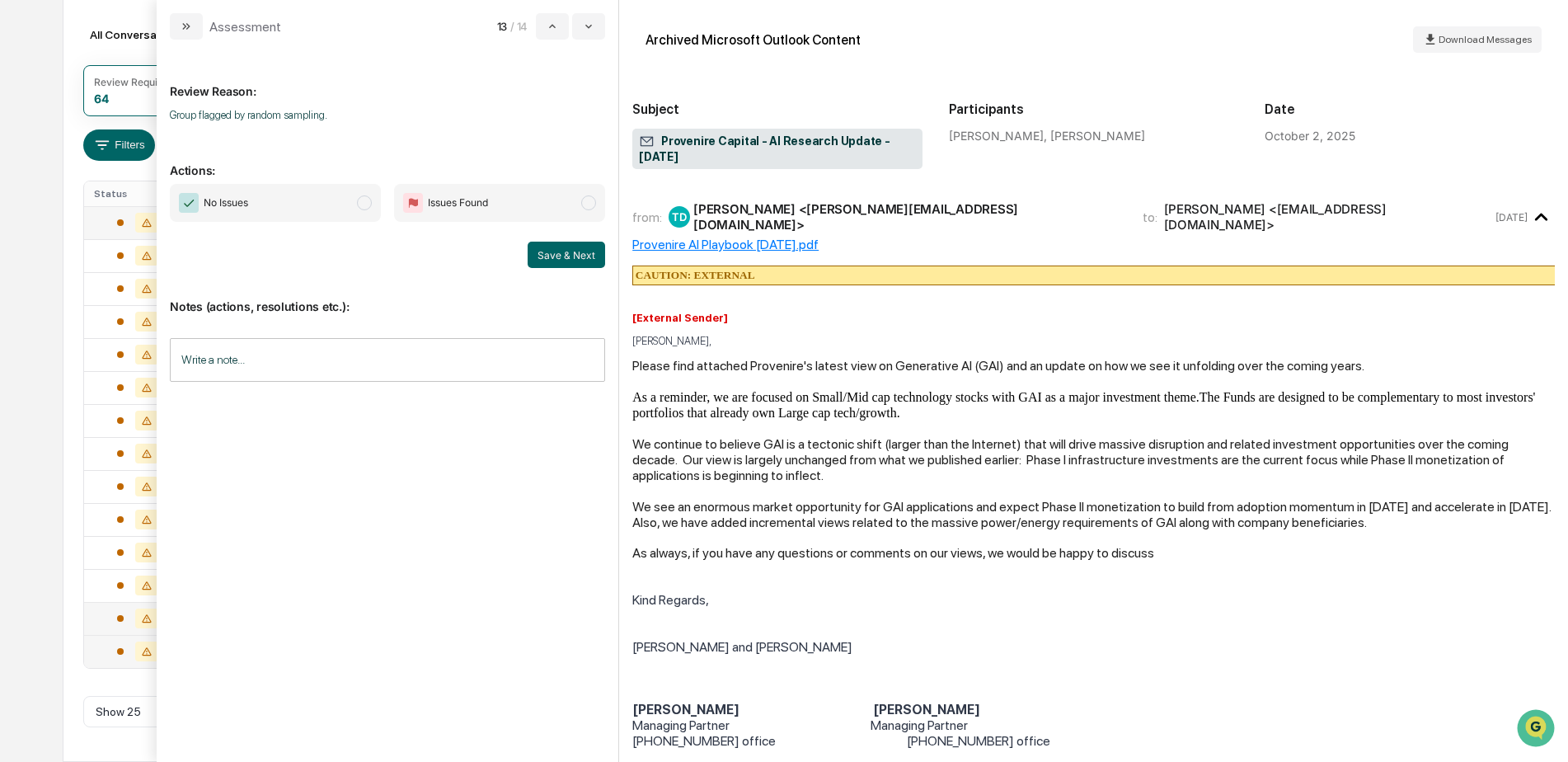
click at [366, 202] on span "modal" at bounding box center [364, 202] width 15 height 15
click at [555, 252] on button "Save & Next" at bounding box center [567, 255] width 77 height 27
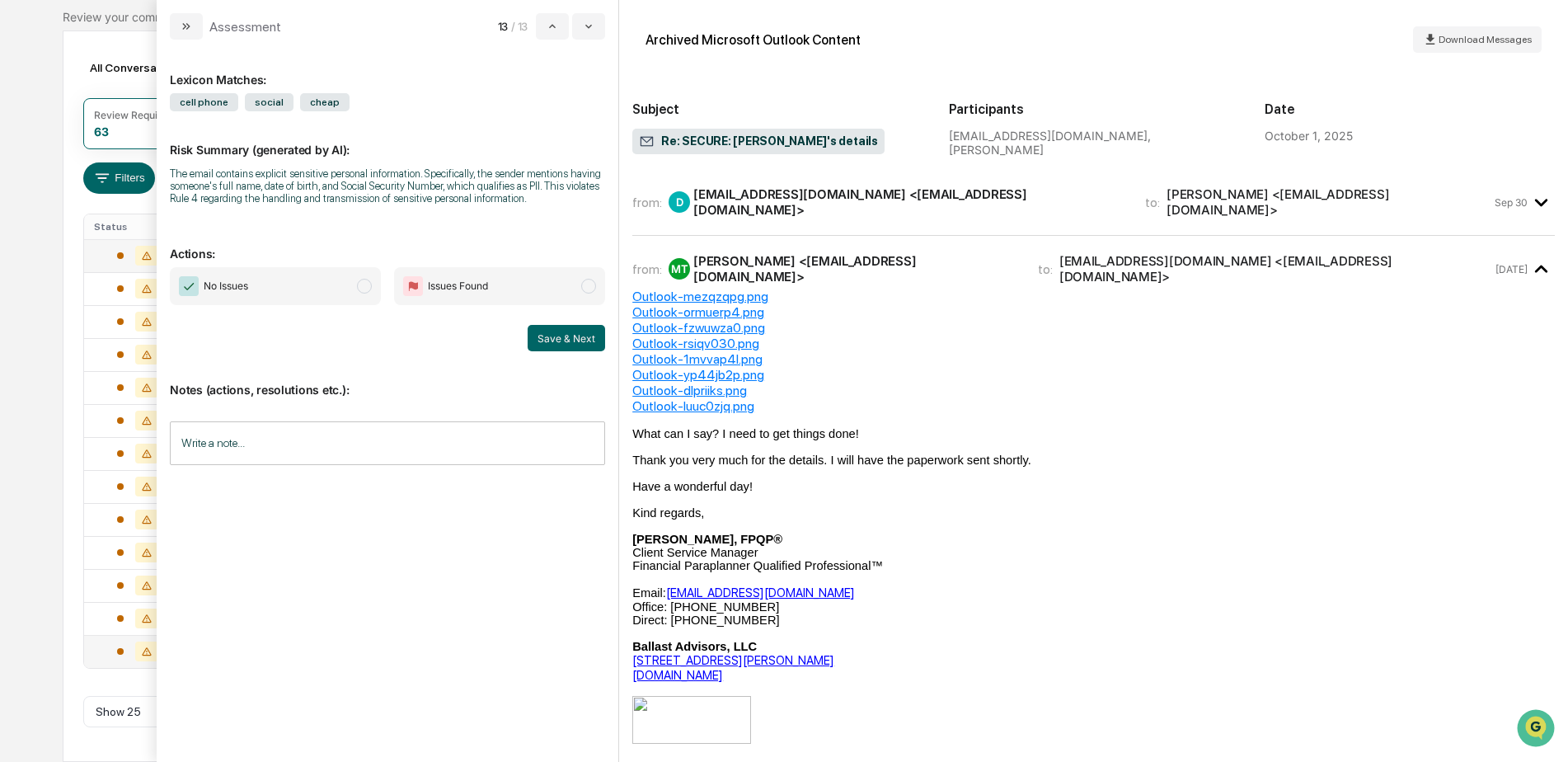
scroll to position [140, 0]
click at [27, 321] on div "Calendar Manage Tasks Reviews Approval Management Company People, Data, Setting…" at bounding box center [784, 311] width 1568 height 902
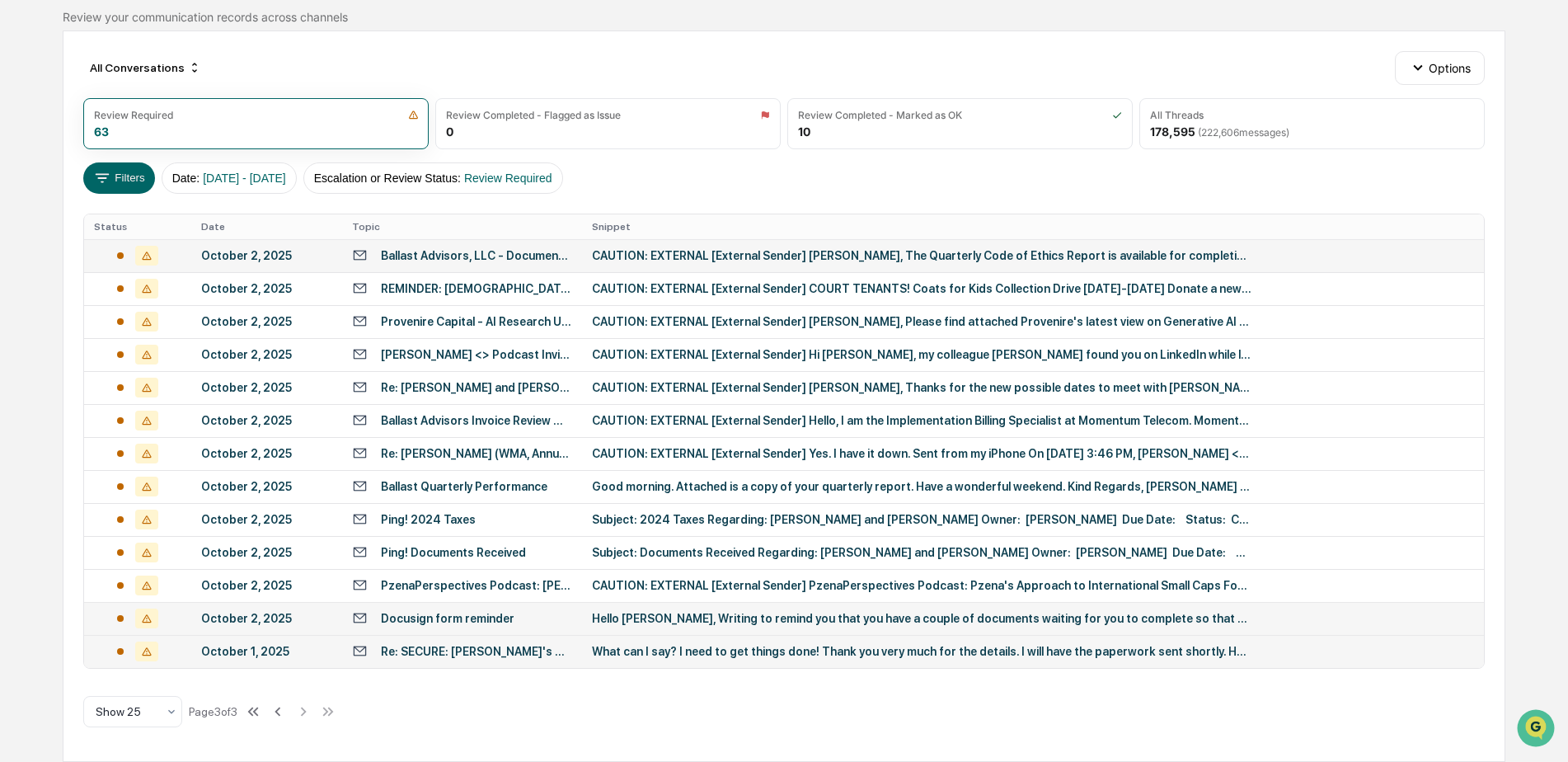
click at [387, 615] on div "Docusign form reminder" at bounding box center [447, 618] width 134 height 13
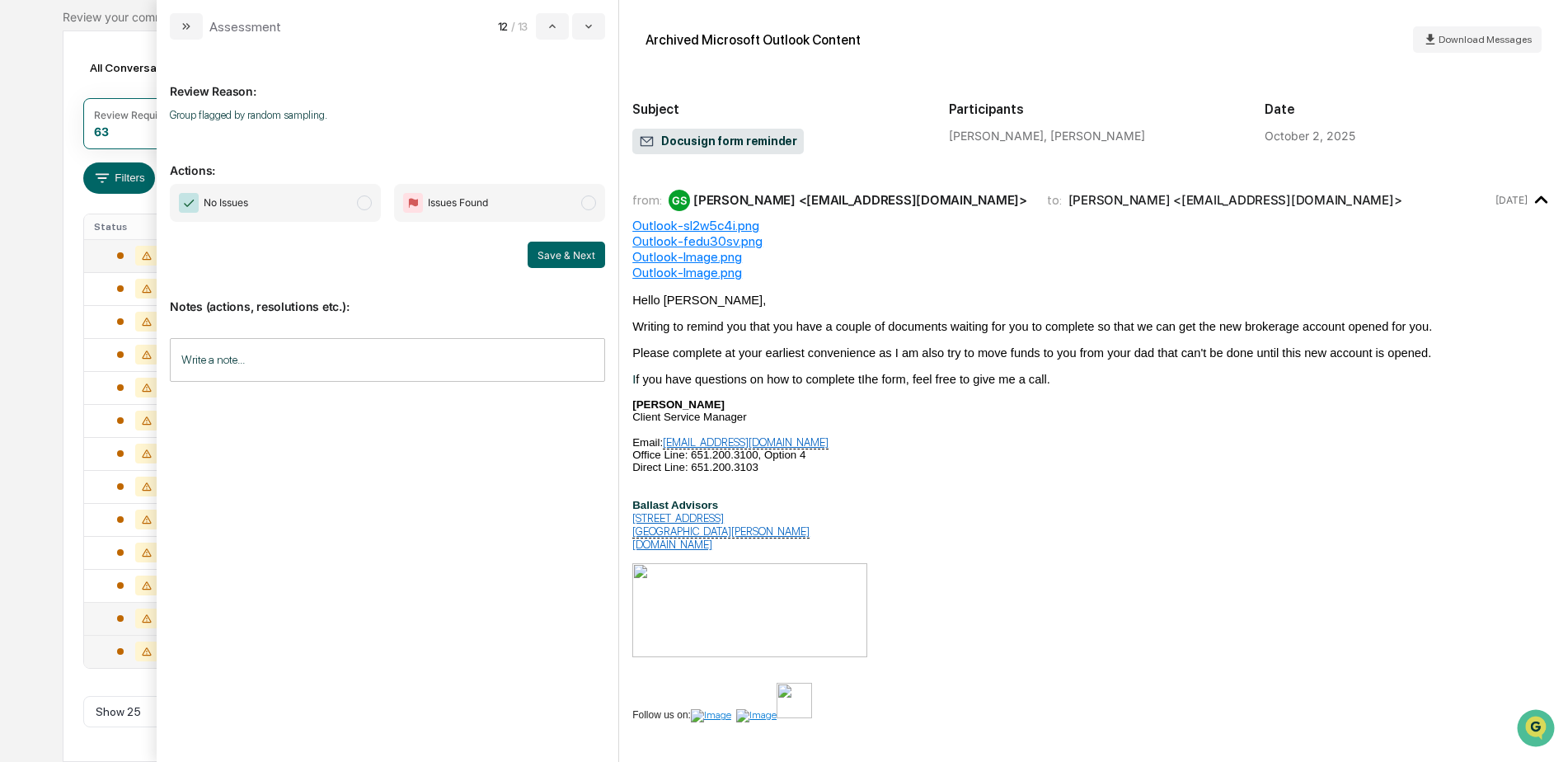
click at [25, 162] on div "Calendar Manage Tasks Reviews Approval Management Company People, Data, Setting…" at bounding box center [784, 311] width 1568 height 902
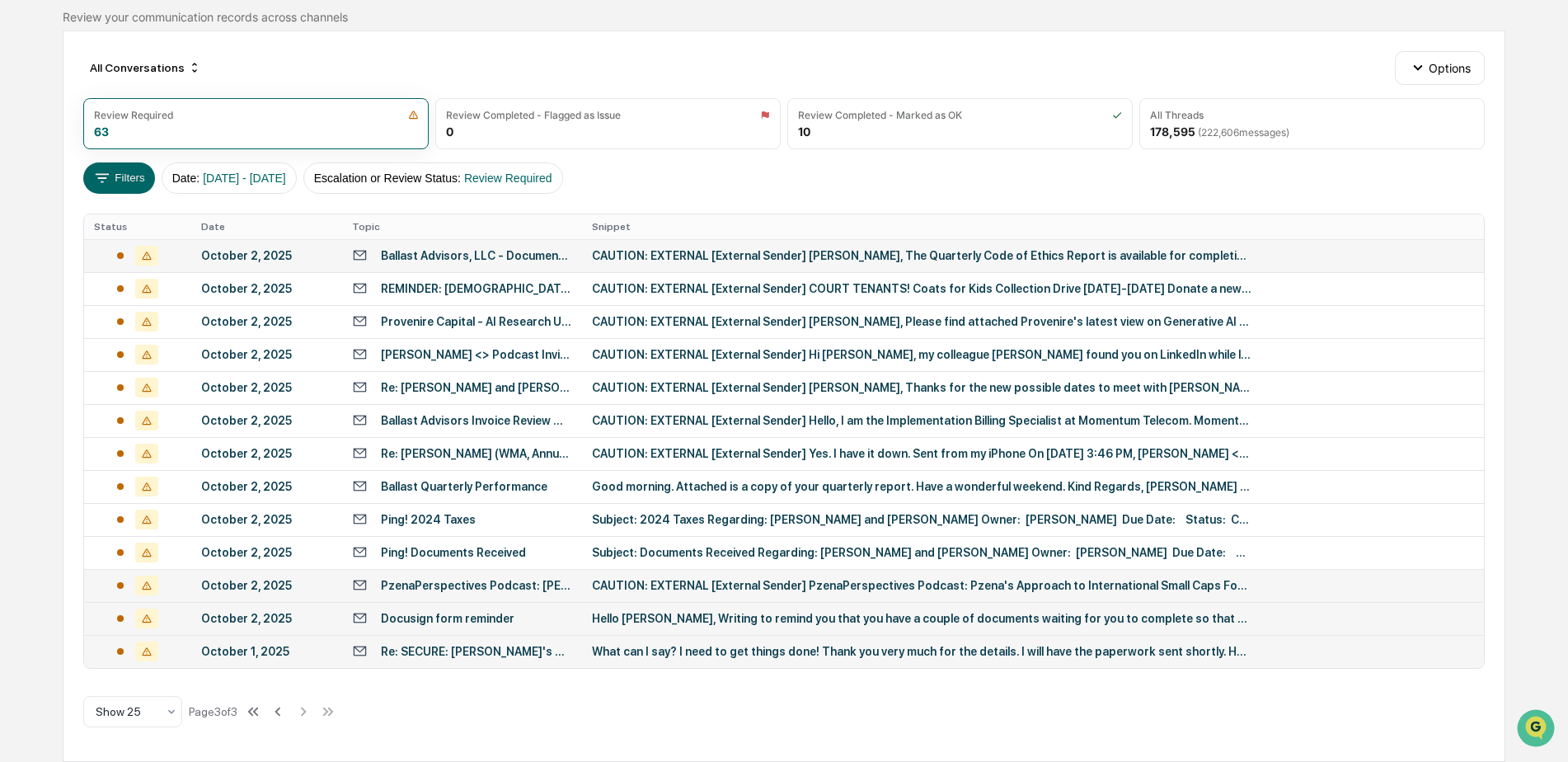
click at [453, 585] on div "PzenaPerspectives Podcast: [PERSON_NAME]'s Approach to International Small Caps" at bounding box center [475, 585] width 191 height 13
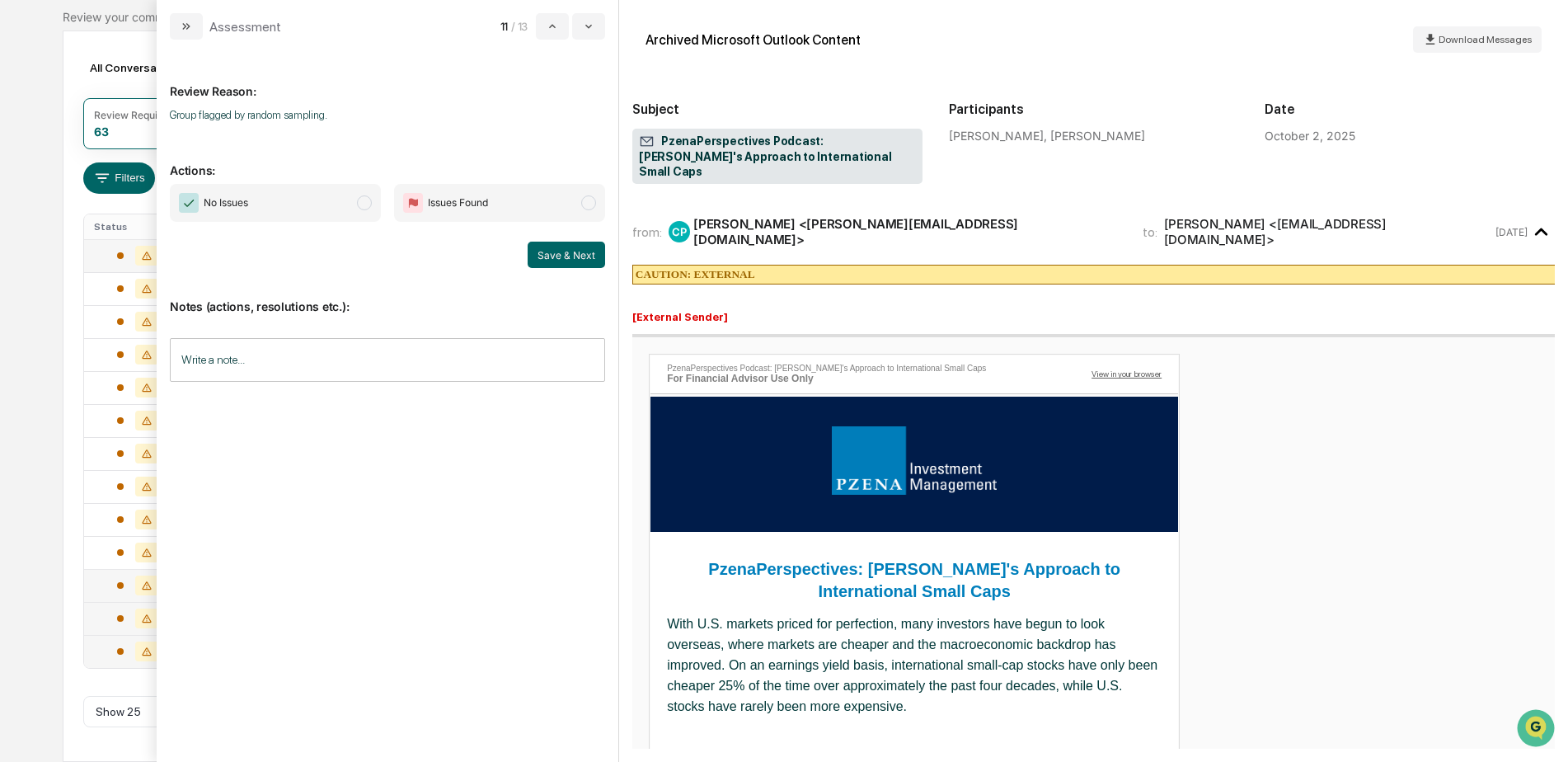
click at [365, 204] on span "modal" at bounding box center [364, 202] width 15 height 15
click at [553, 255] on button "Save & Next" at bounding box center [567, 255] width 77 height 27
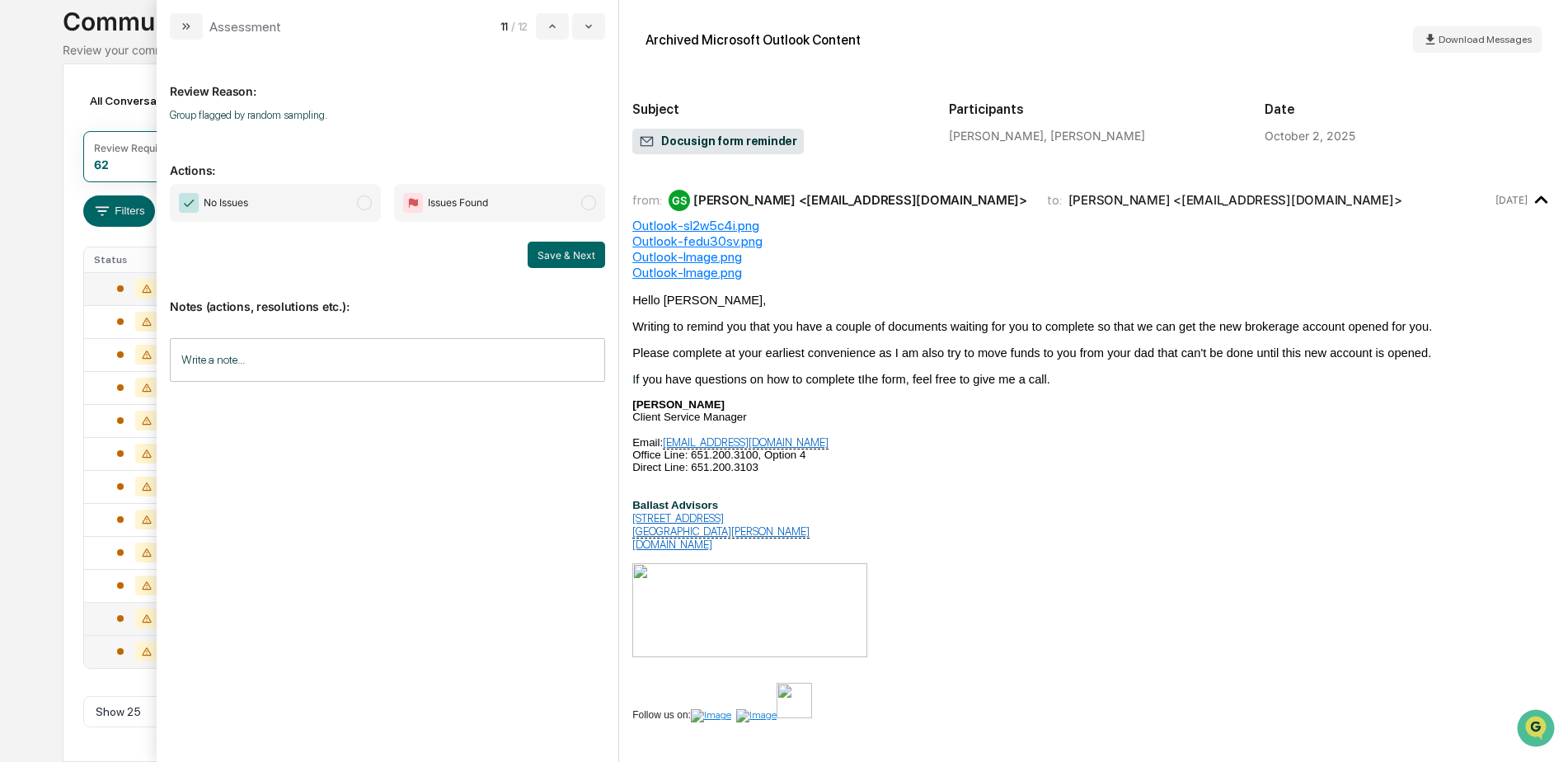
scroll to position [106, 0]
click at [17, 149] on div "Calendar Manage Tasks Reviews Approval Management Company People, Data, Setting…" at bounding box center [784, 328] width 1568 height 868
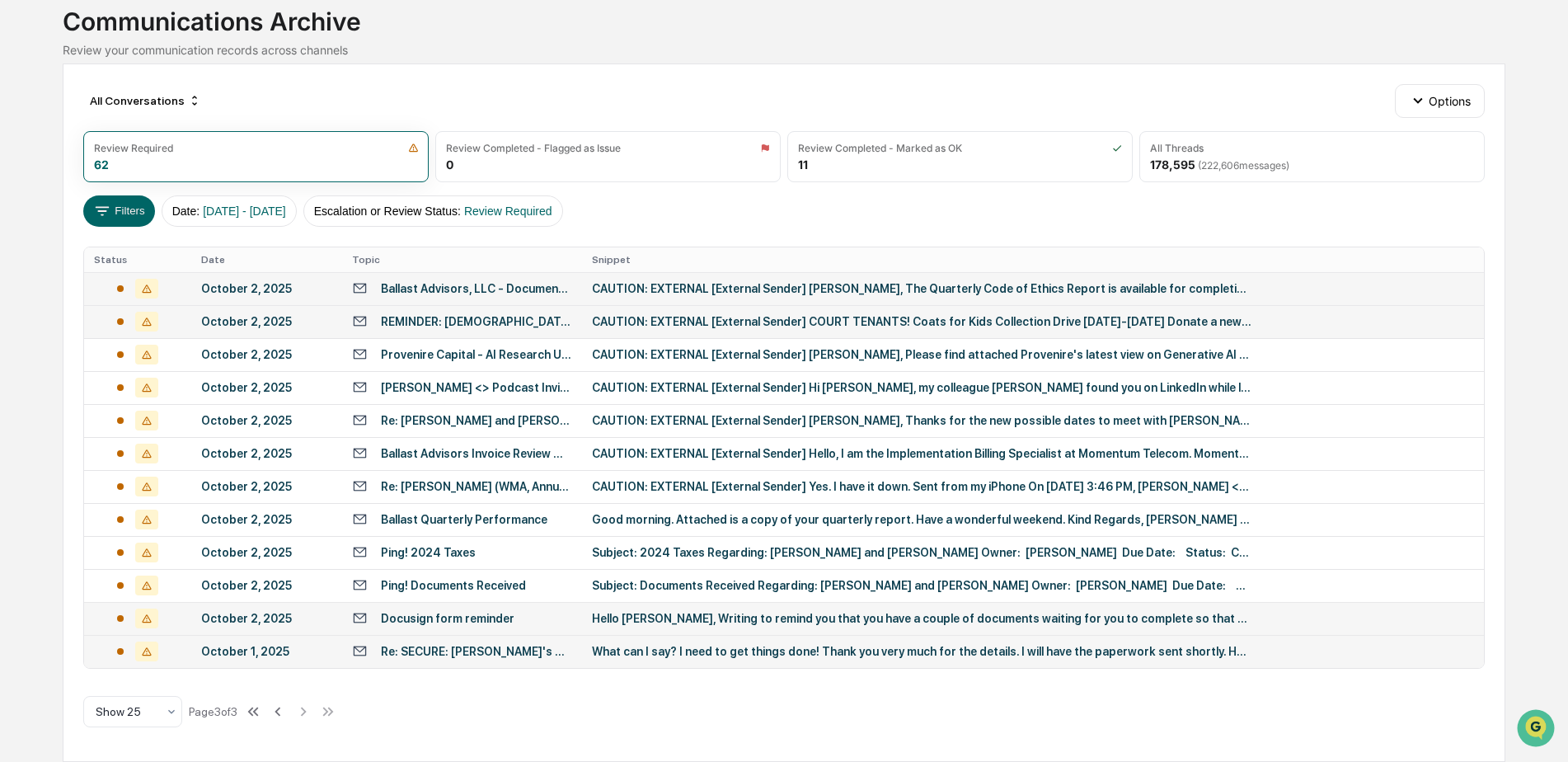
click at [513, 322] on div "REMINDER: [DEMOGRAPHIC_DATA] WINTER COAT DRIVE STARTS [DATE]" at bounding box center [475, 321] width 191 height 13
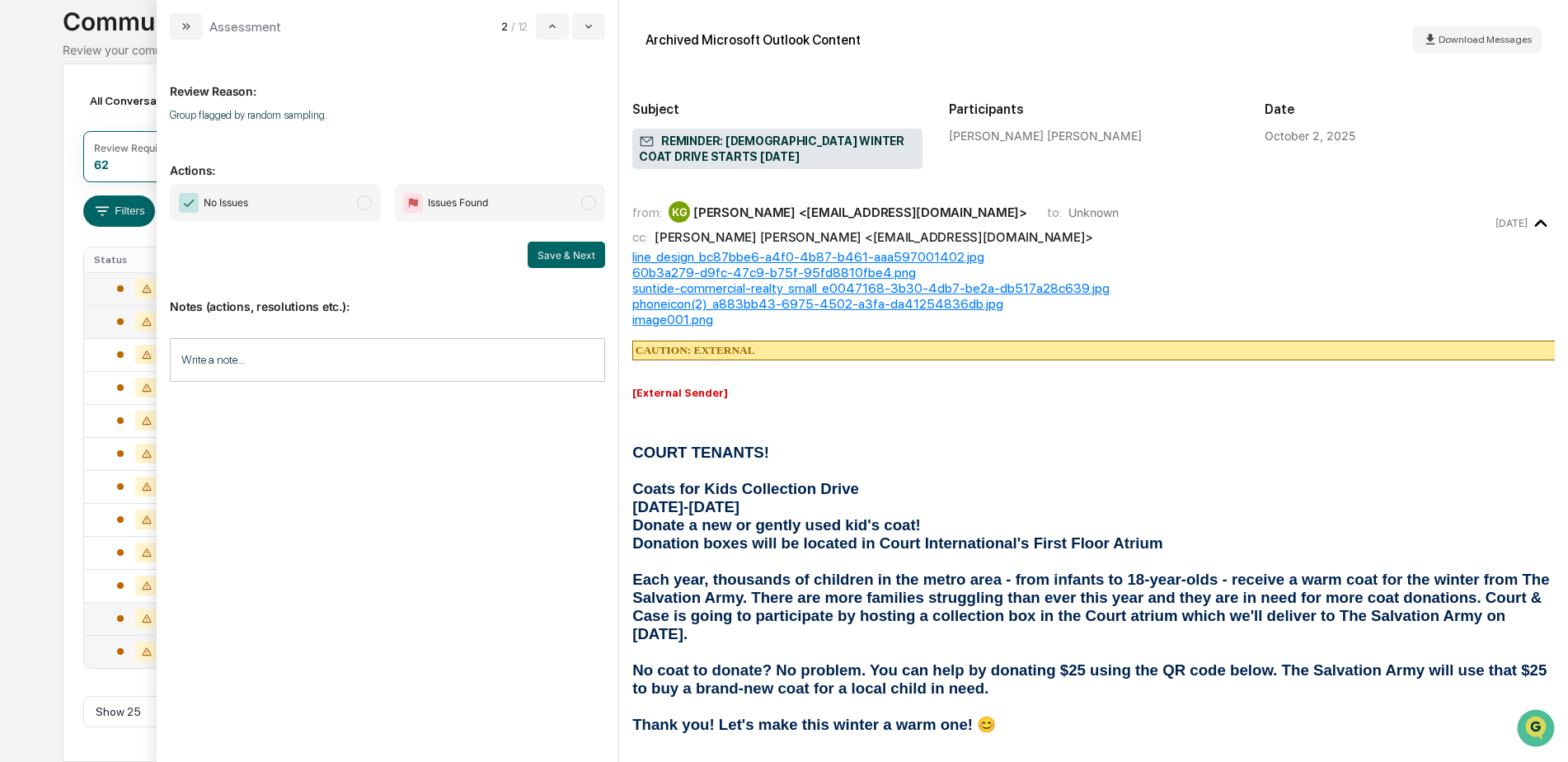
click at [360, 201] on span "modal" at bounding box center [364, 202] width 15 height 15
click at [561, 253] on button "Save & Next" at bounding box center [567, 255] width 77 height 27
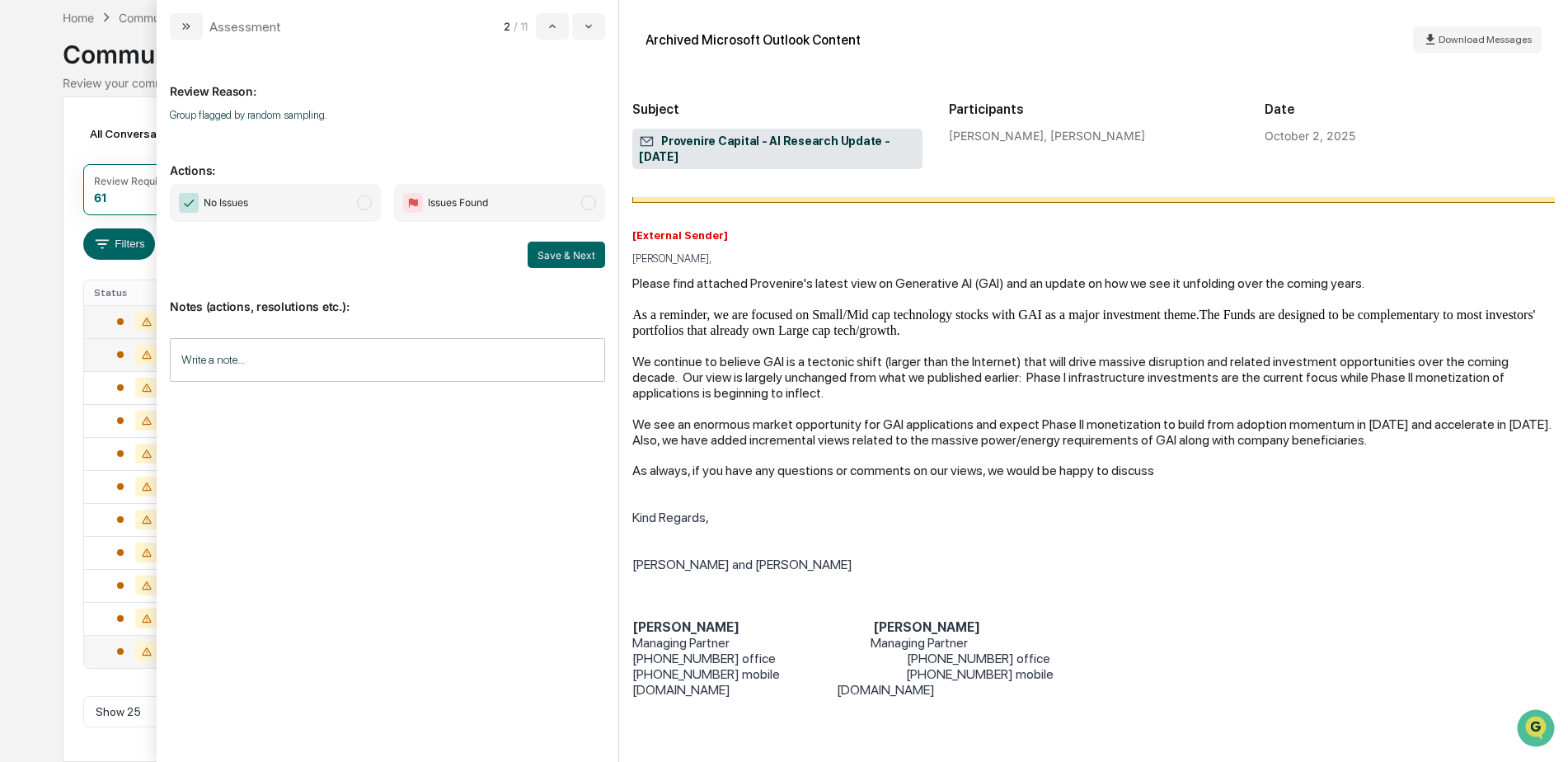
scroll to position [164, 0]
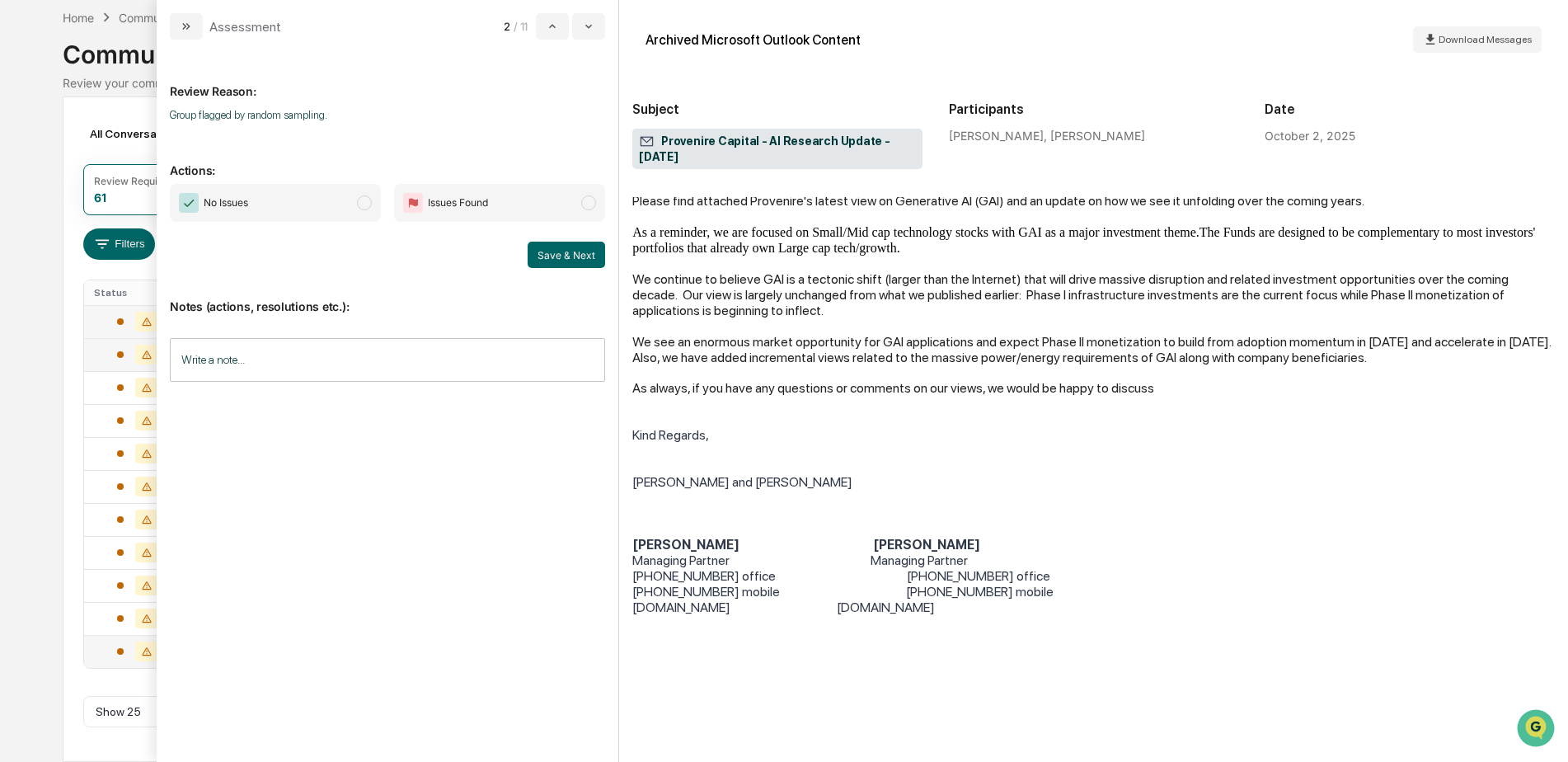
click at [369, 204] on span "modal" at bounding box center [364, 202] width 15 height 15
click at [561, 248] on button "Save & Next" at bounding box center [567, 255] width 77 height 27
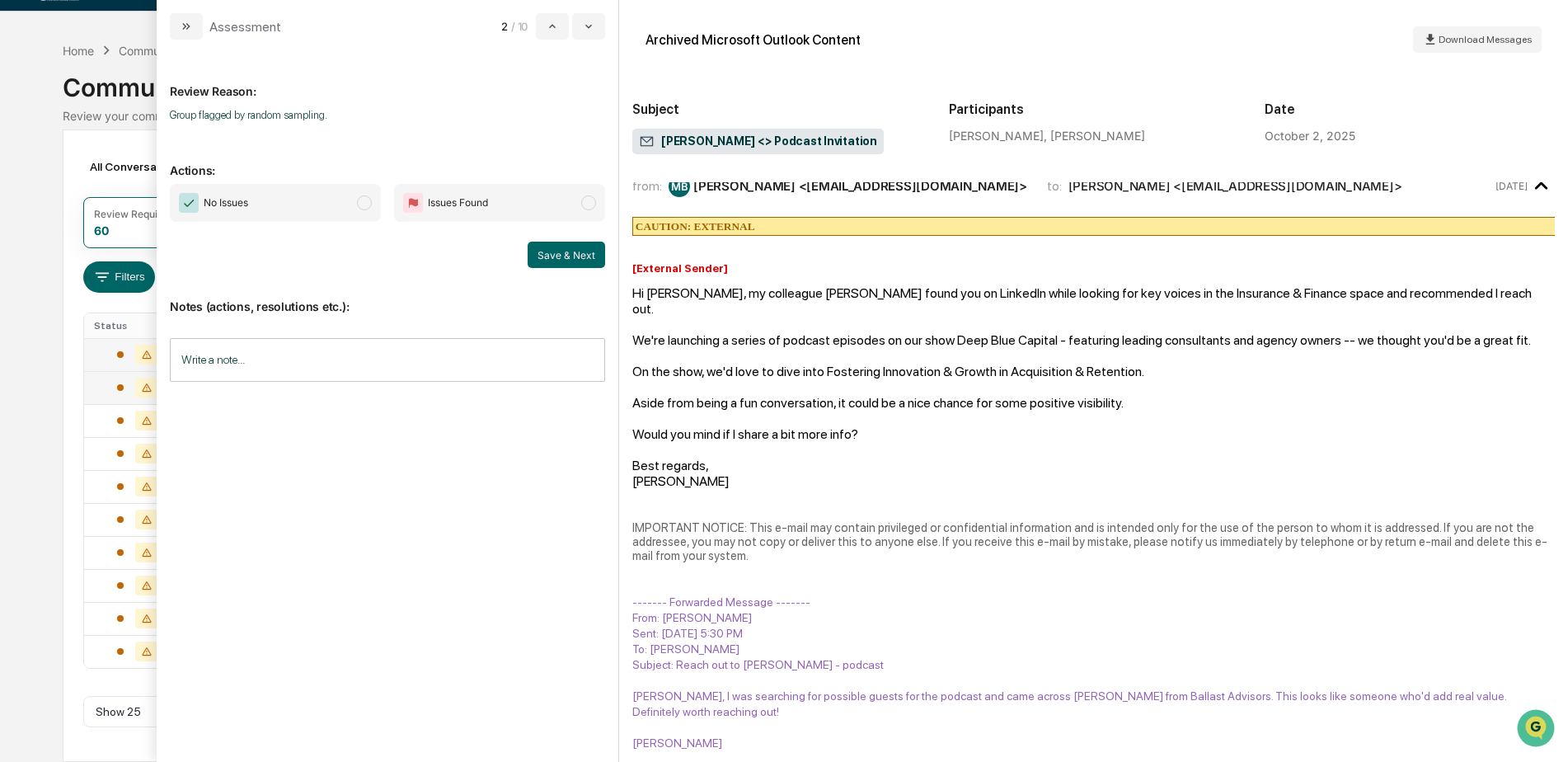
scroll to position [22, 0]
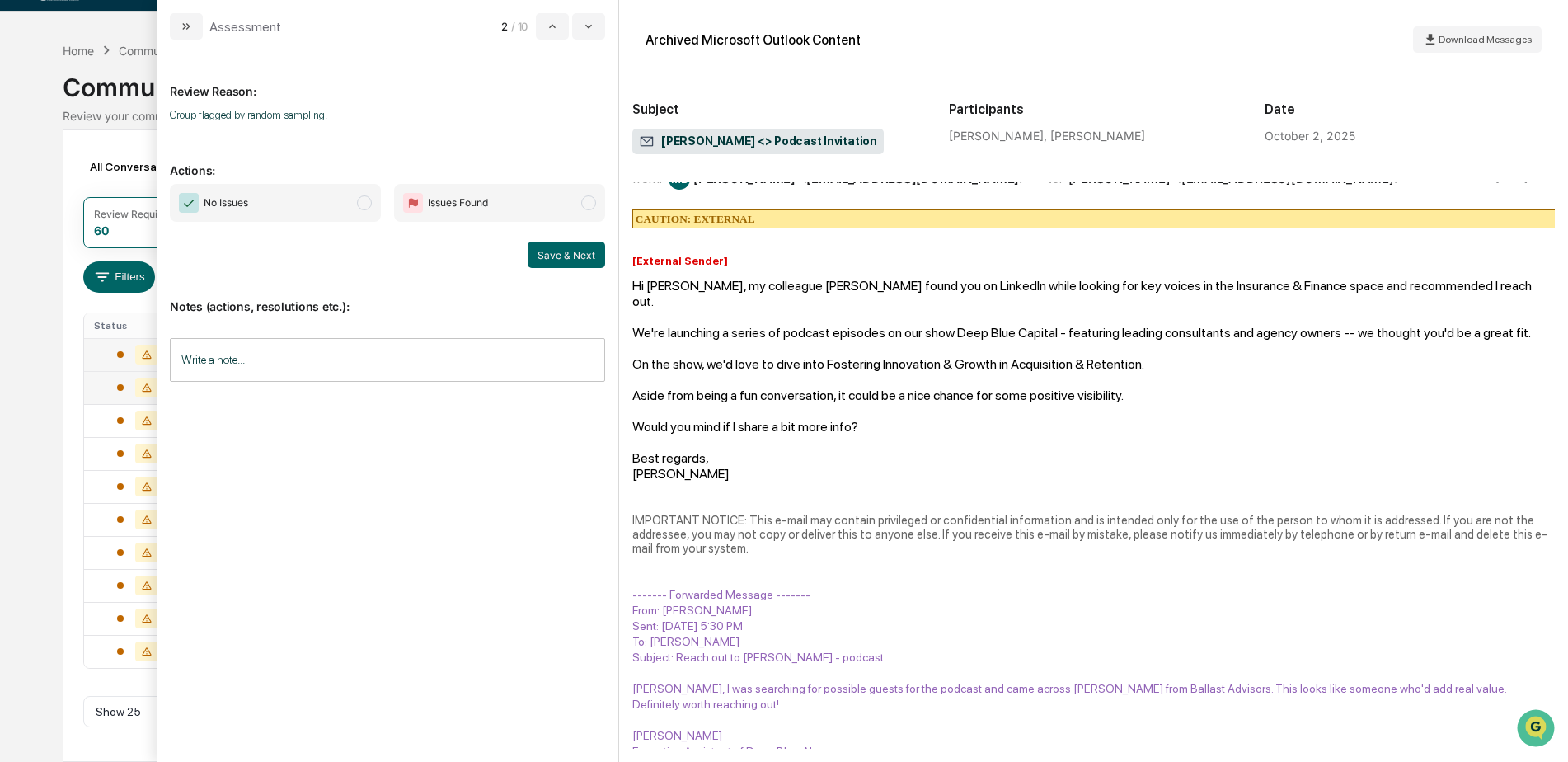
click at [813, 727] on div "[PERSON_NAME]" at bounding box center [1093, 735] width 922 height 16
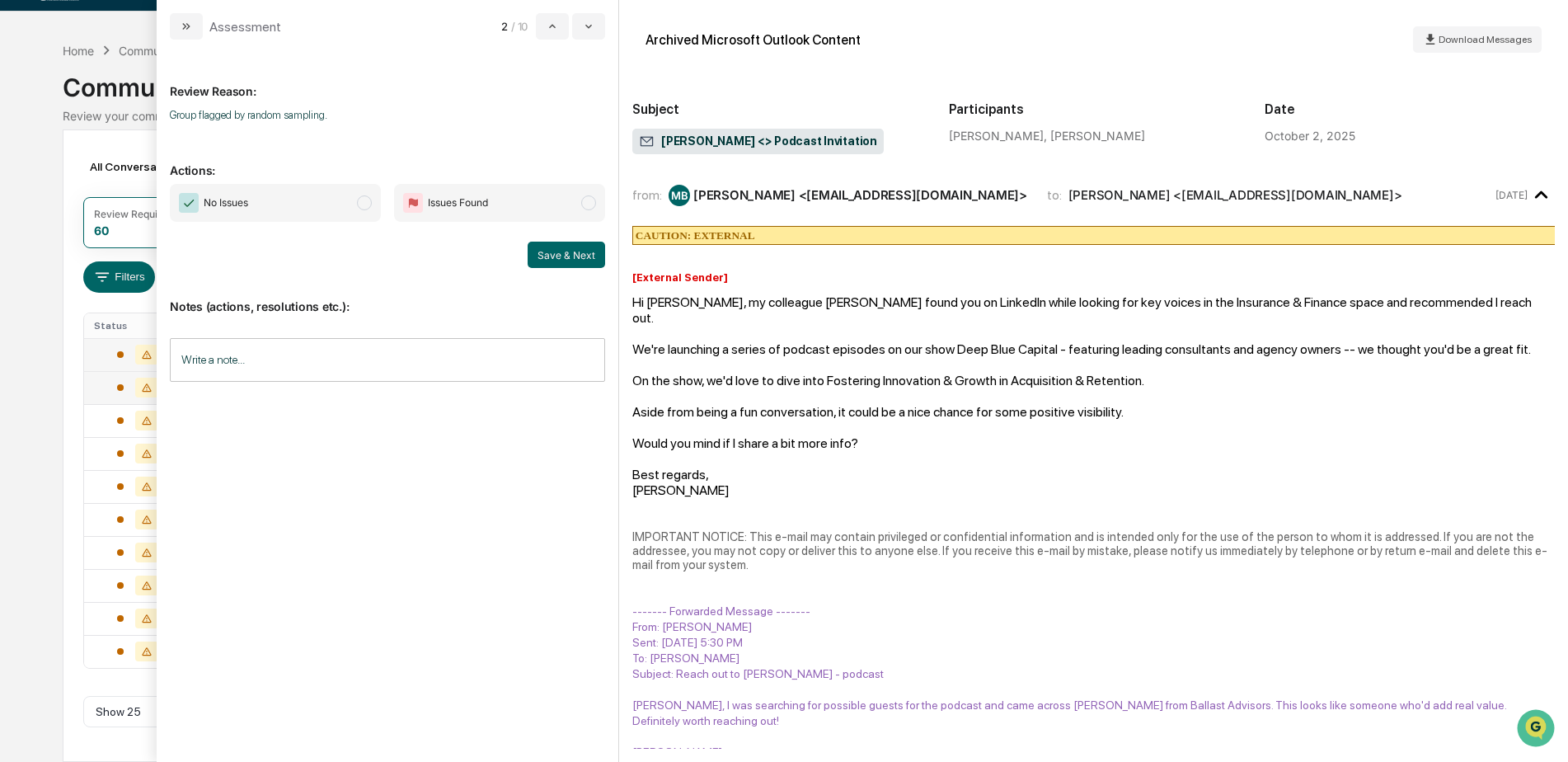
scroll to position [0, 0]
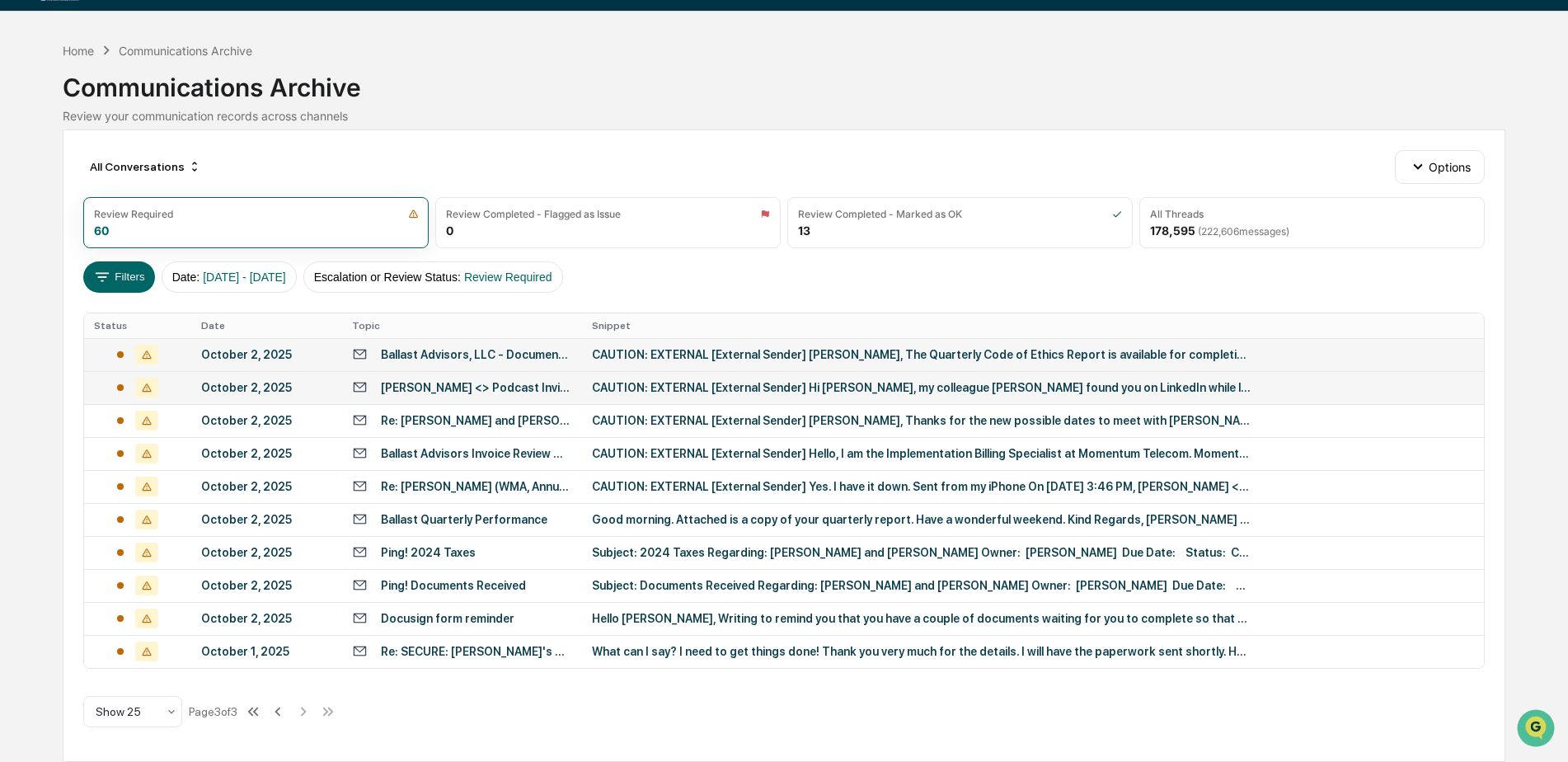
click at [32, 120] on div "Calendar Manage Tasks Reviews Approval Management Company People, Data, Setting…" at bounding box center [784, 361] width 1568 height 803
click at [430, 515] on div "Ballast Quarterly Performance" at bounding box center [464, 519] width 166 height 13
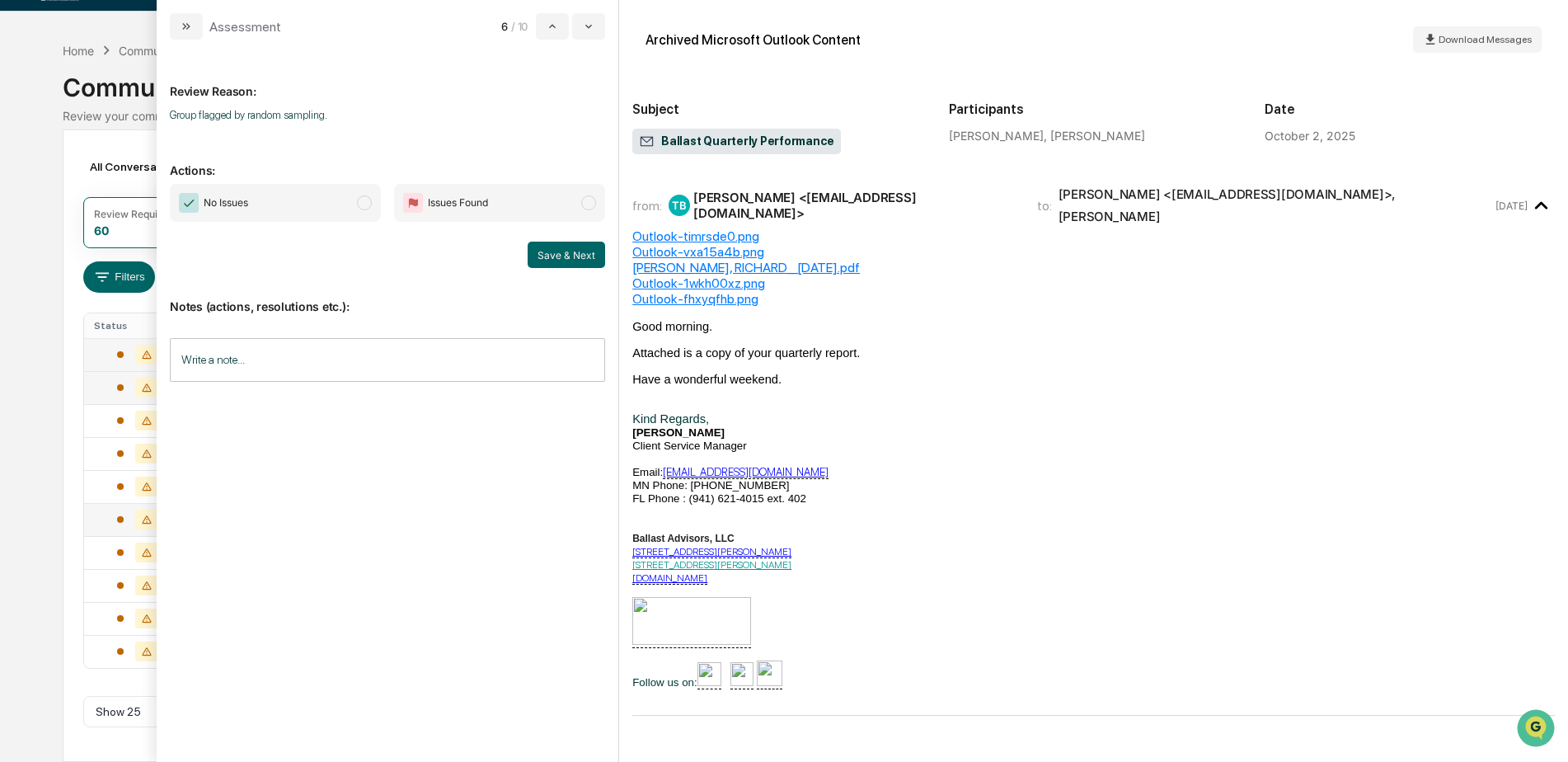
click at [723, 291] on div "Outlook-fhxyqfhb.png" at bounding box center [1093, 299] width 922 height 16
click at [695, 260] on div "[PERSON_NAME], RICHARD__[DATE].pdf" at bounding box center [1093, 268] width 922 height 16
click at [709, 260] on div "[PERSON_NAME], RICHARD__[DATE].pdf" at bounding box center [1093, 268] width 922 height 16
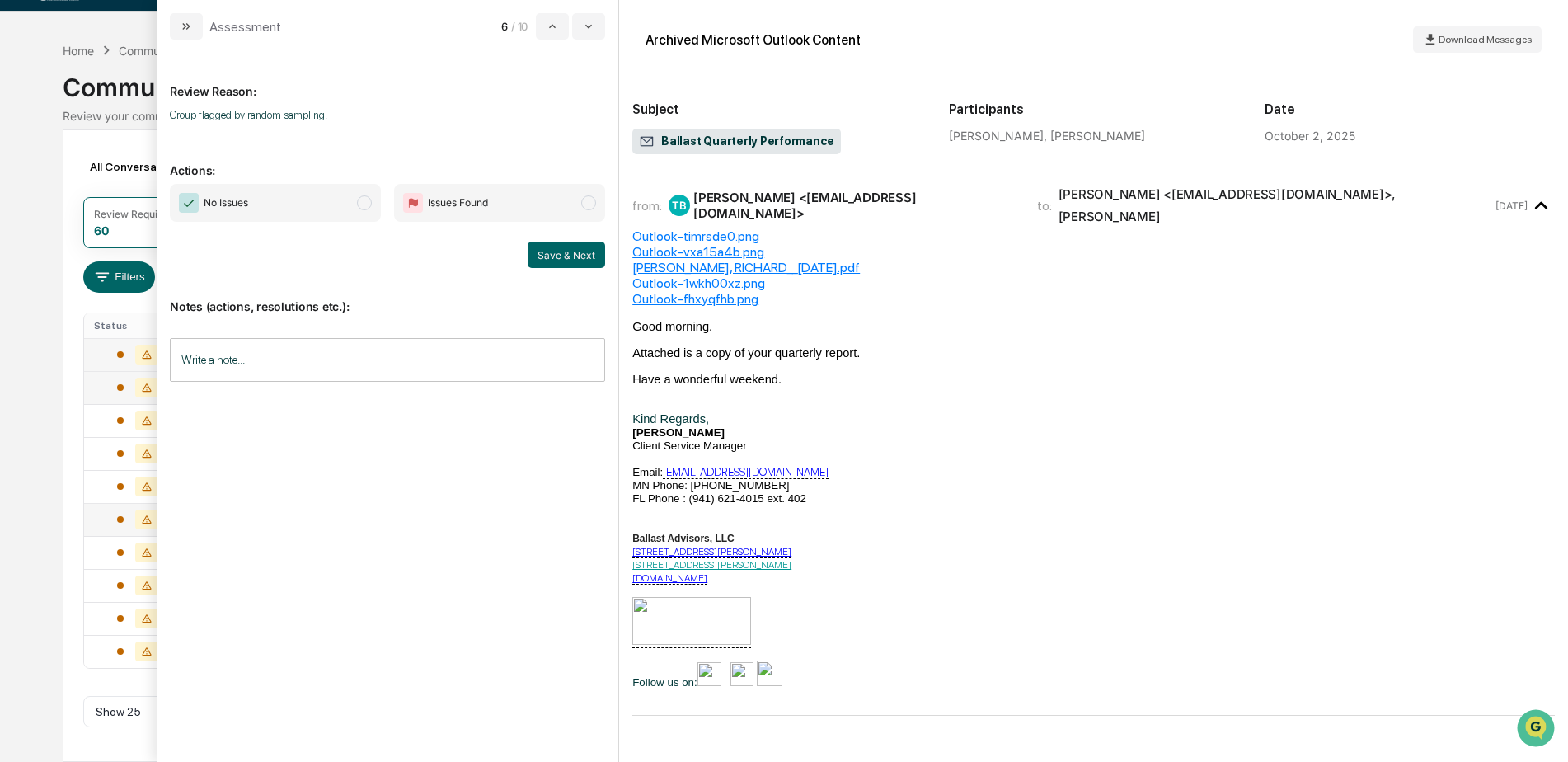
click at [364, 204] on span "modal" at bounding box center [364, 202] width 15 height 15
click at [548, 252] on button "Save & Next" at bounding box center [567, 255] width 77 height 27
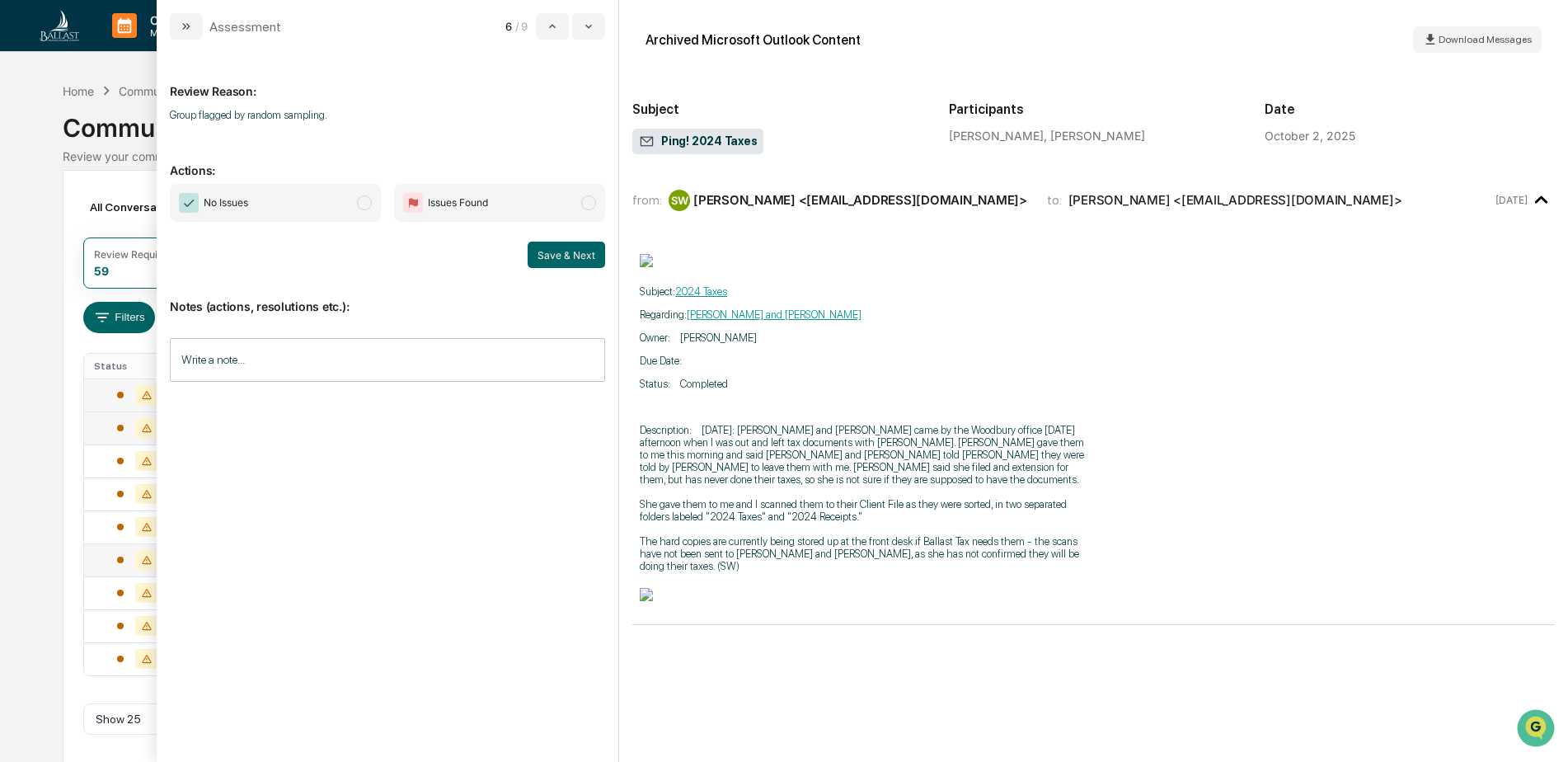
click at [366, 204] on span "modal" at bounding box center [364, 202] width 15 height 15
click at [572, 261] on button "Save & Next" at bounding box center [567, 255] width 77 height 27
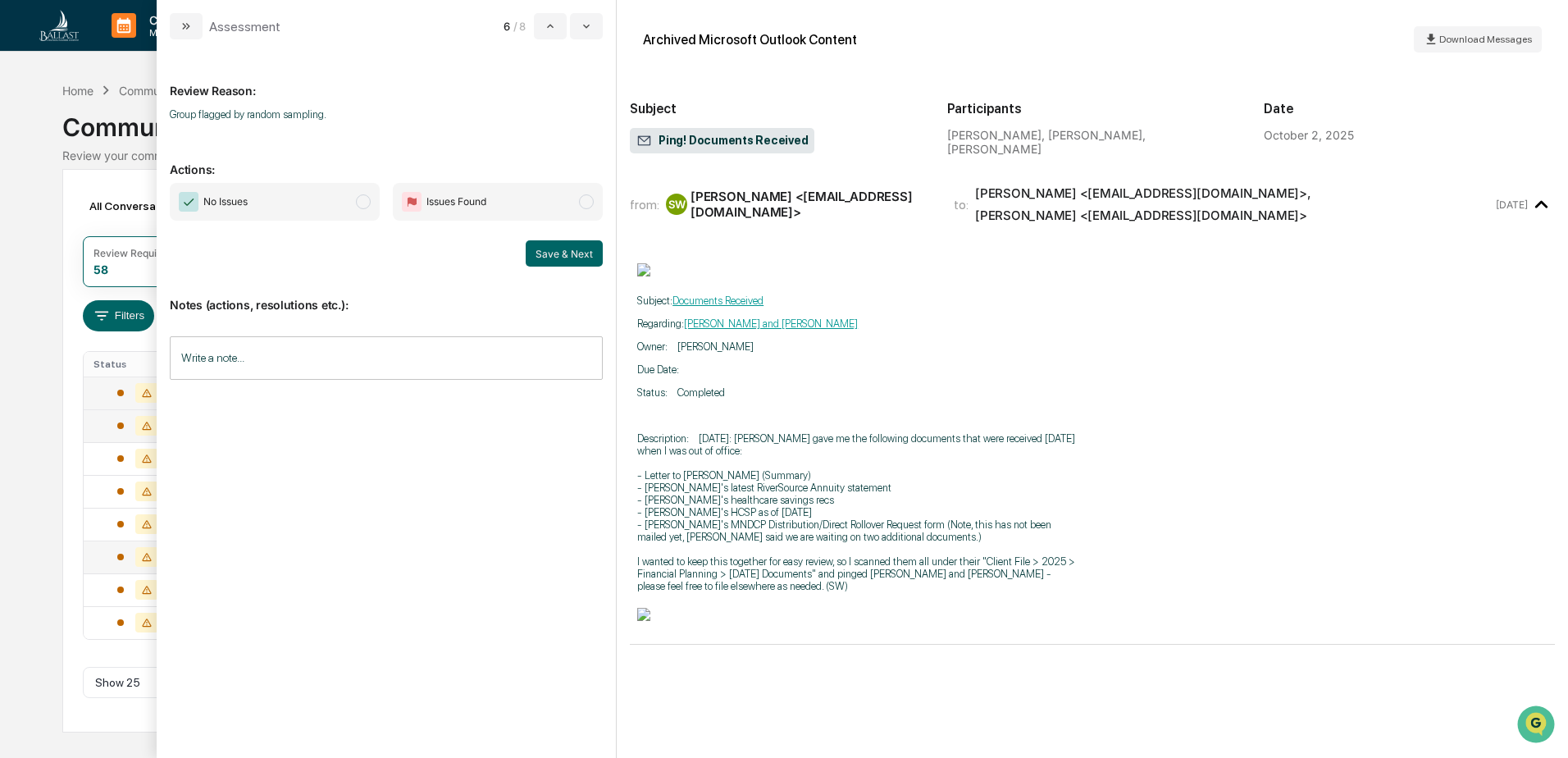
scroll to position [12, 0]
click at [365, 203] on span "modal" at bounding box center [363, 201] width 15 height 15
click at [550, 249] on button "Save & Next" at bounding box center [564, 253] width 77 height 27
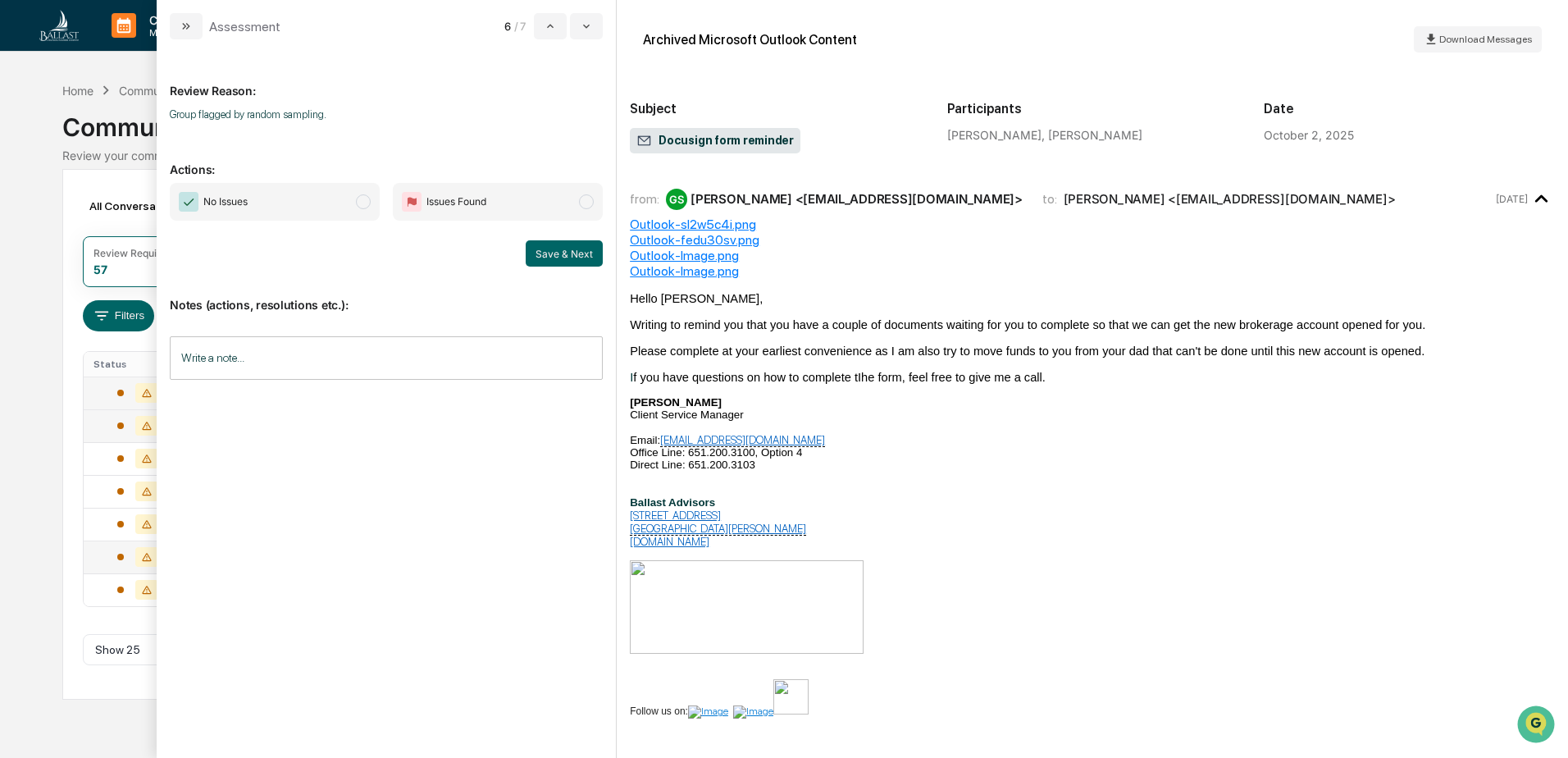
click at [1301, 383] on p "I f you have questions on how to complete tIhe form, feel free to give me a cal…" at bounding box center [1092, 377] width 925 height 13
click at [30, 163] on div "Calendar Manage Tasks Reviews Approval Management Company People, Data, Setting…" at bounding box center [784, 379] width 1568 height 758
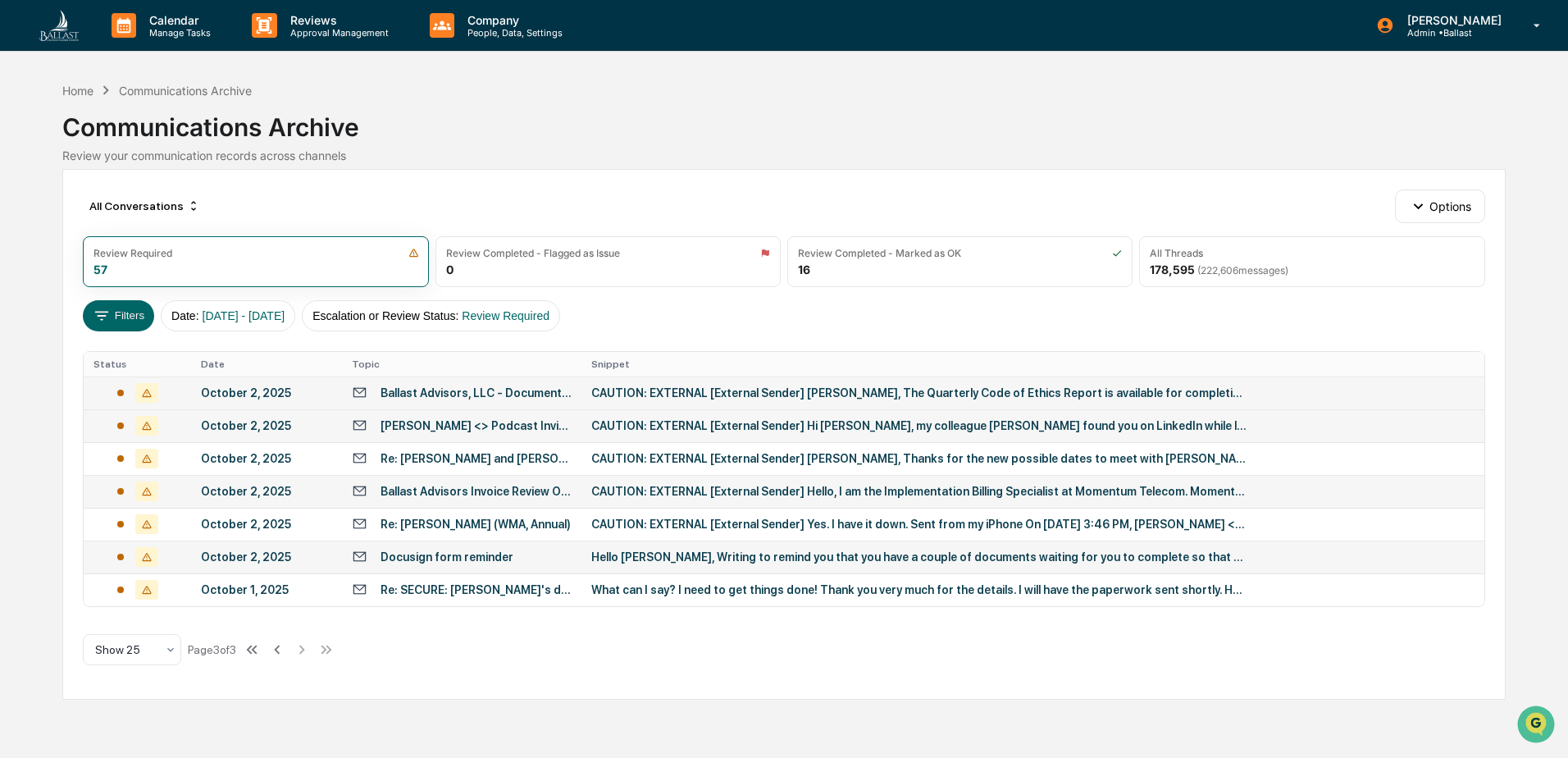
click at [460, 492] on div "Ballast Advisors Invoice Review Offer" at bounding box center [476, 491] width 191 height 13
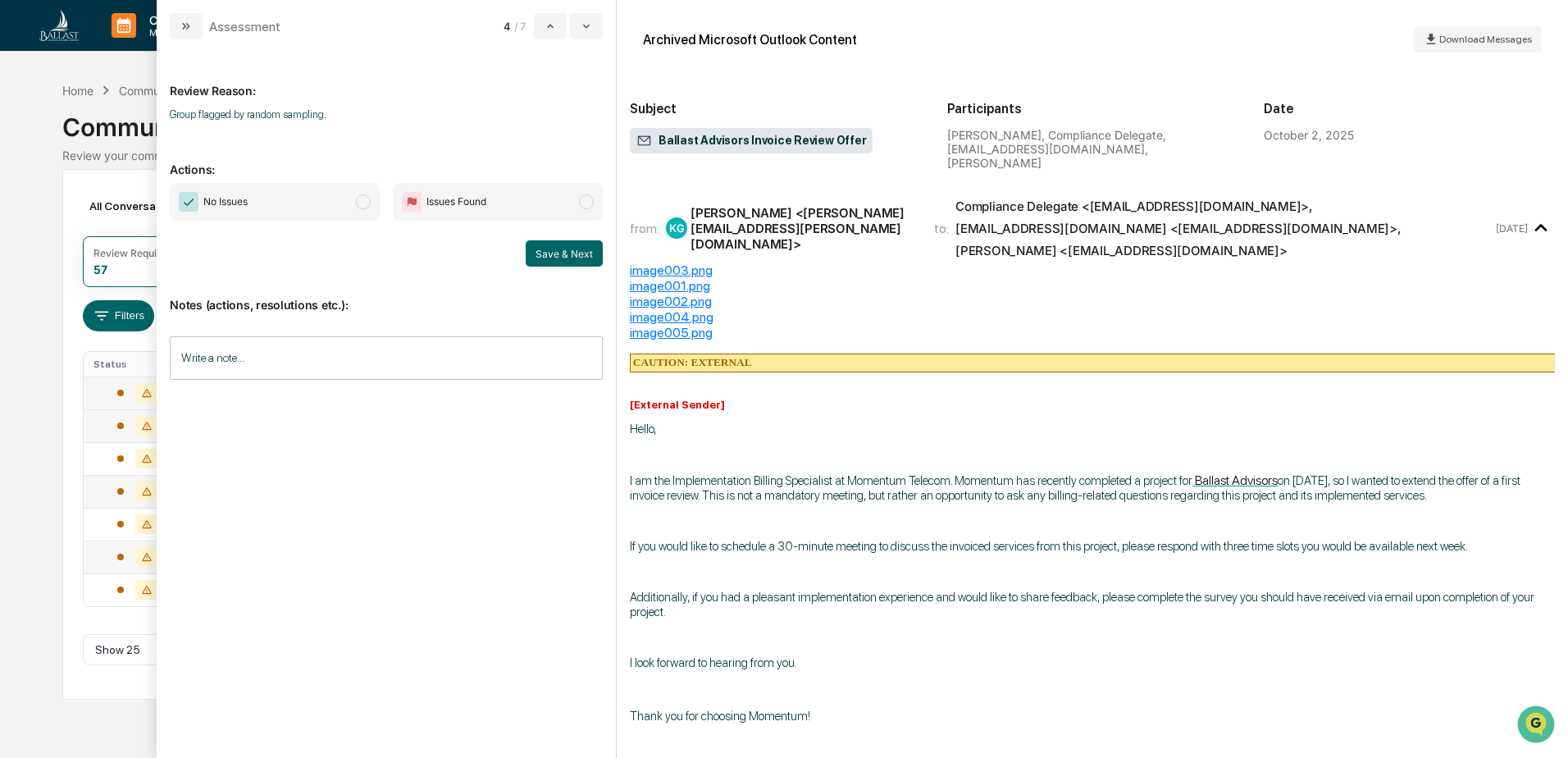
click at [365, 199] on span "modal" at bounding box center [363, 201] width 15 height 15
click at [563, 251] on button "Save & Next" at bounding box center [564, 253] width 77 height 27
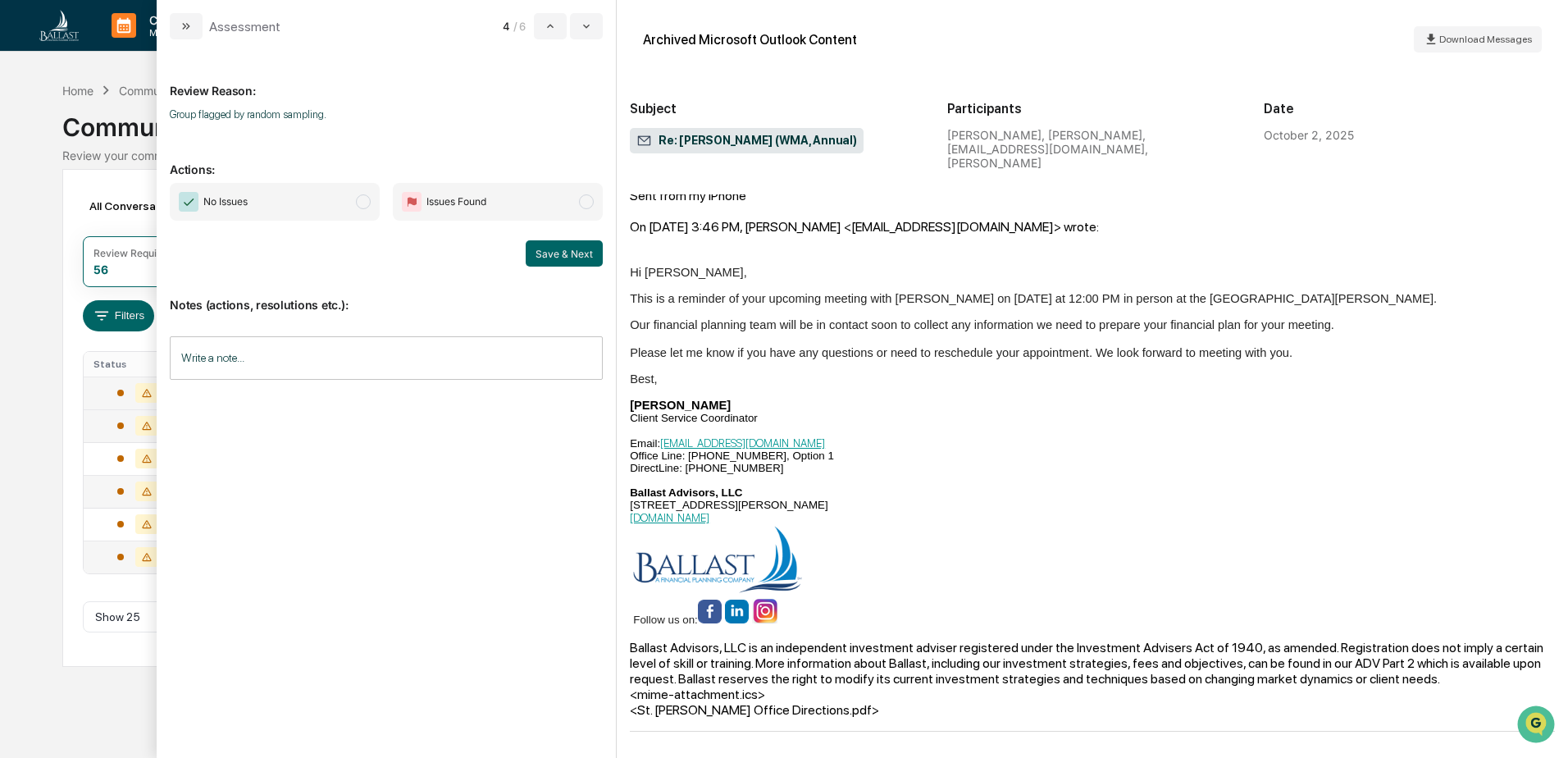
scroll to position [266, 0]
drag, startPoint x: 365, startPoint y: 199, endPoint x: 397, endPoint y: 207, distance: 33.0
click at [365, 199] on span "modal" at bounding box center [363, 201] width 15 height 15
click at [553, 247] on button "Save & Next" at bounding box center [564, 253] width 77 height 27
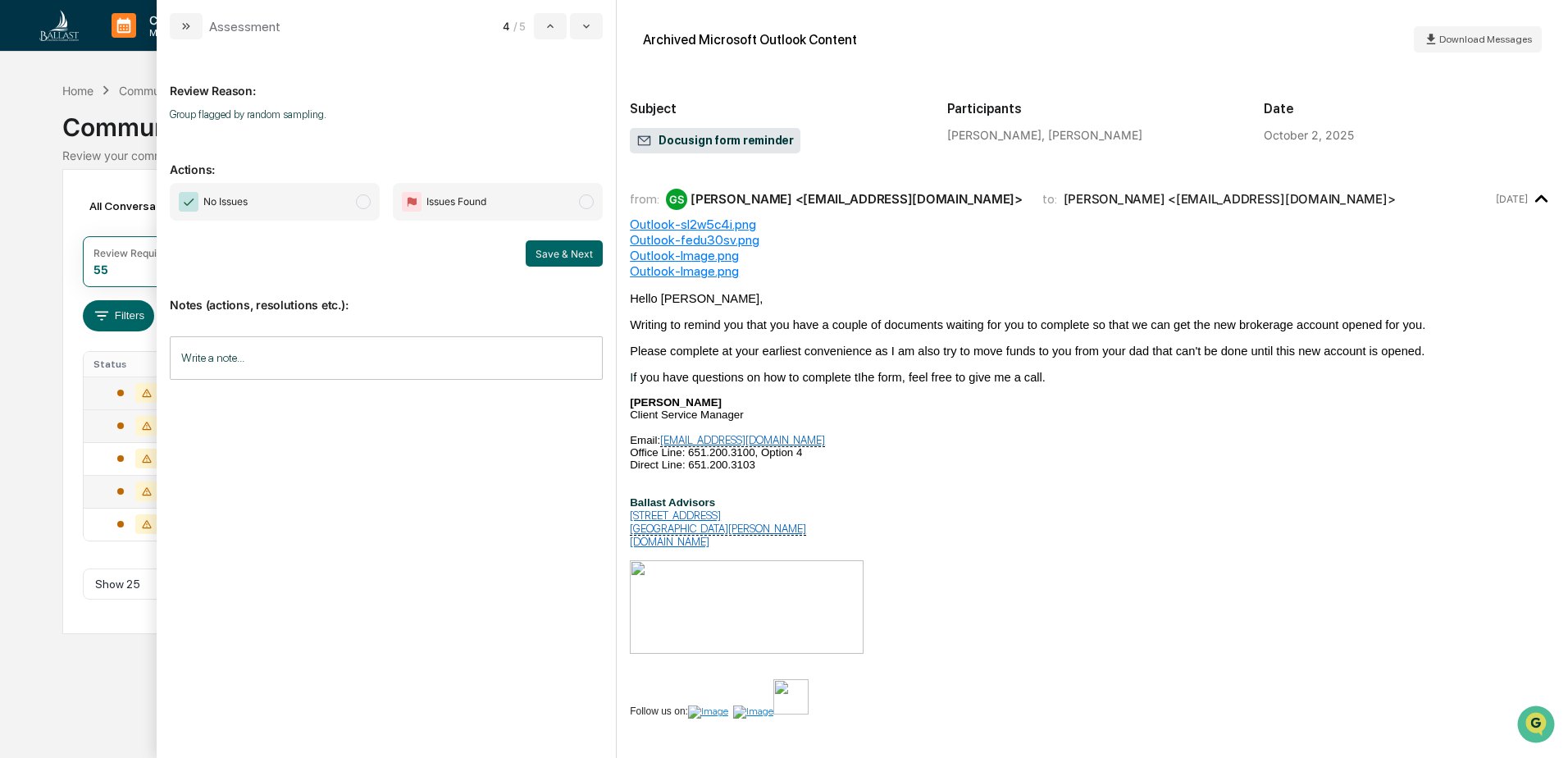
click at [363, 203] on span "modal" at bounding box center [363, 201] width 15 height 15
click at [569, 249] on button "Save & Next" at bounding box center [564, 253] width 77 height 27
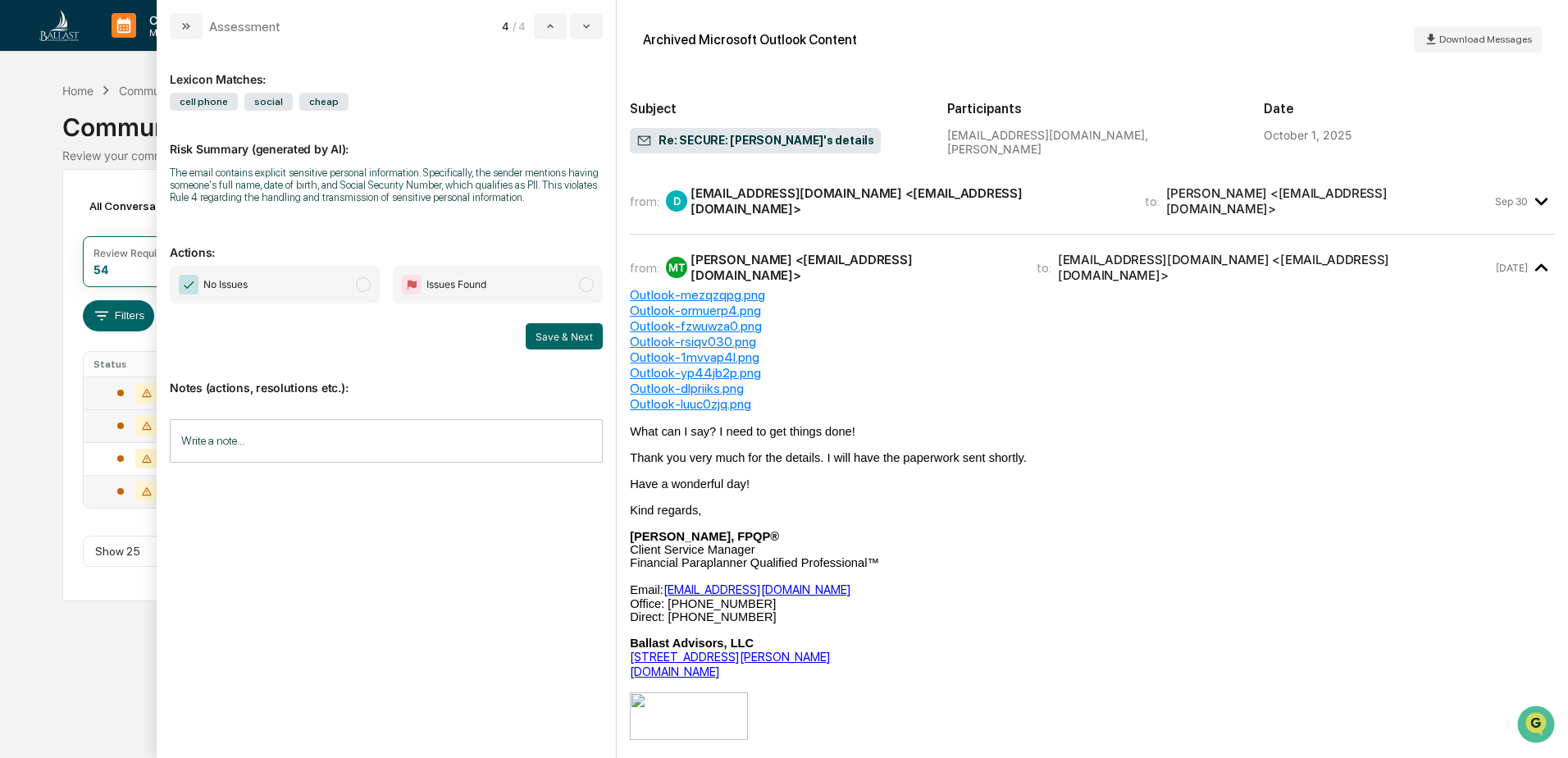
click at [360, 288] on span "modal" at bounding box center [363, 284] width 15 height 15
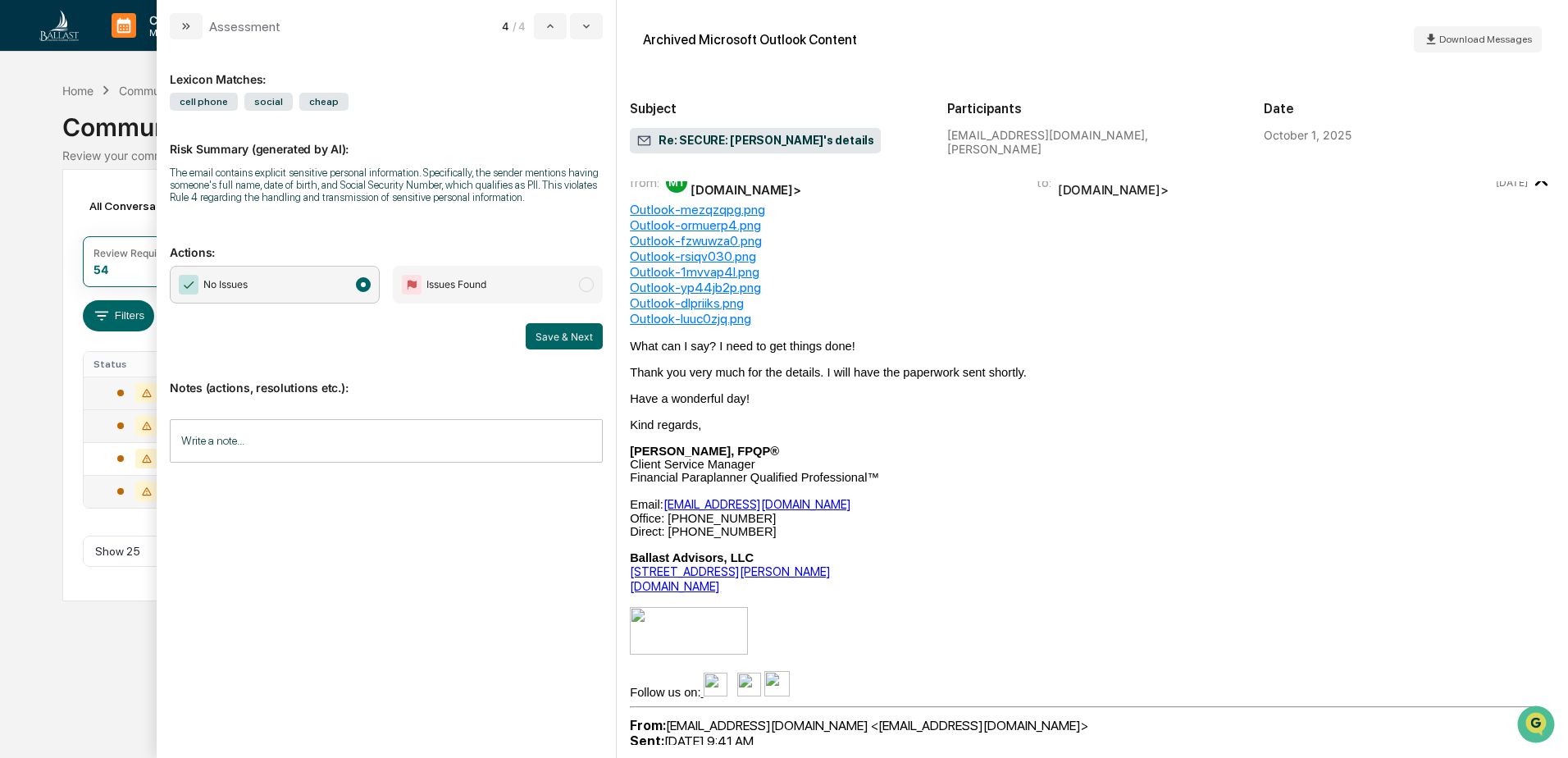
scroll to position [410, 0]
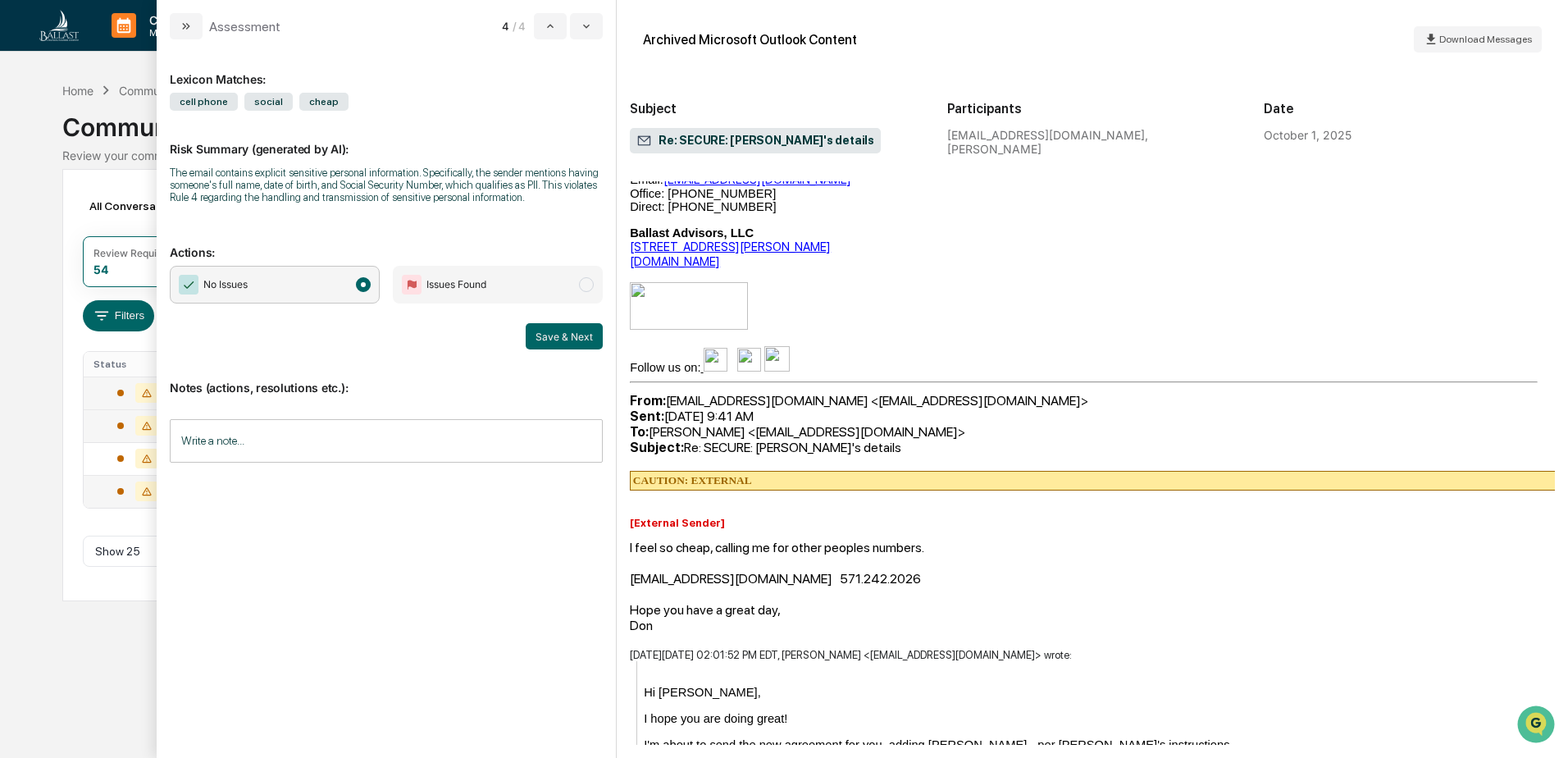
click at [824, 586] on div "[EMAIL_ADDRESS][DOMAIN_NAME] 571.242.2026" at bounding box center [1092, 579] width 925 height 16
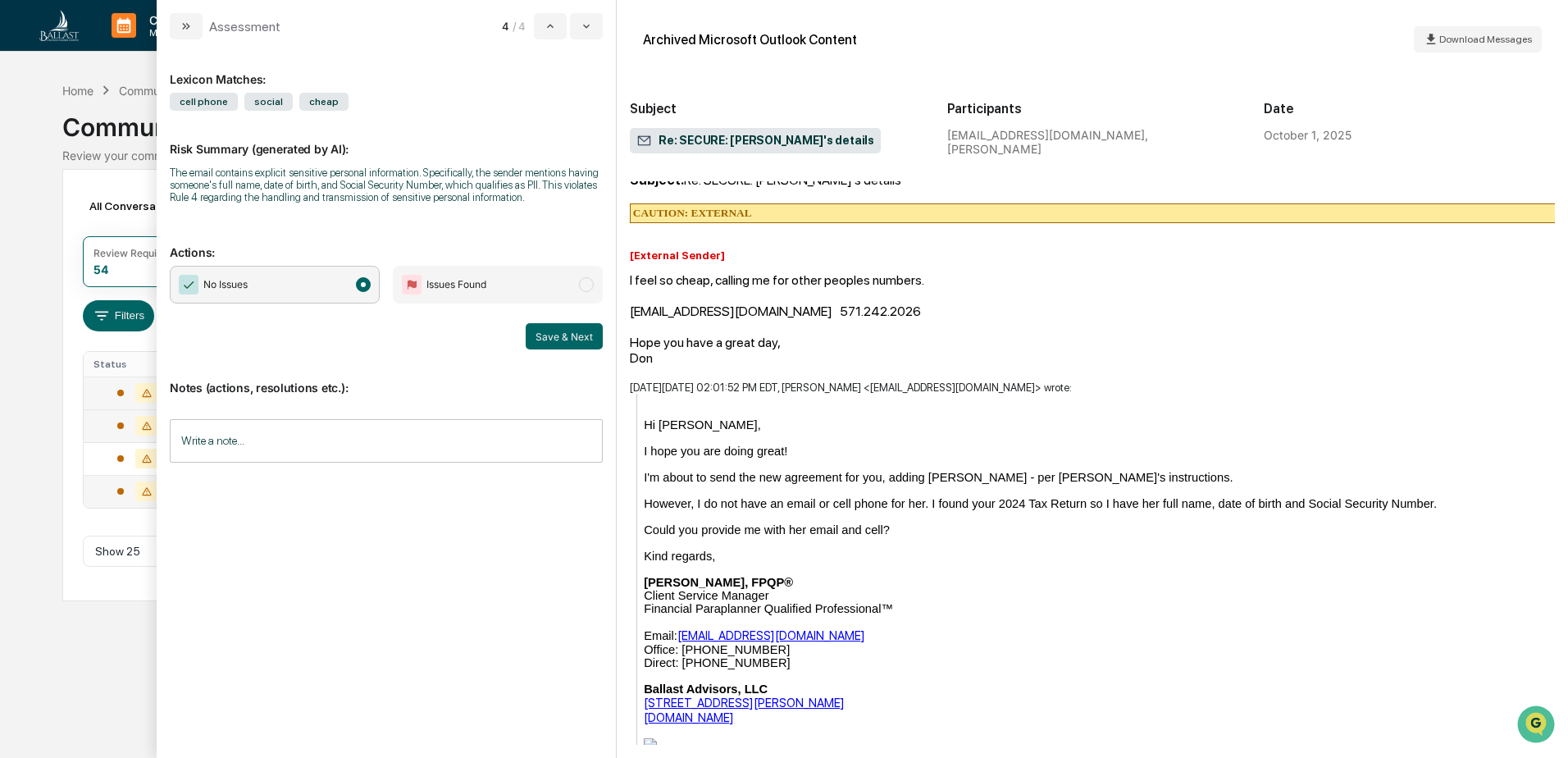
scroll to position [902, 0]
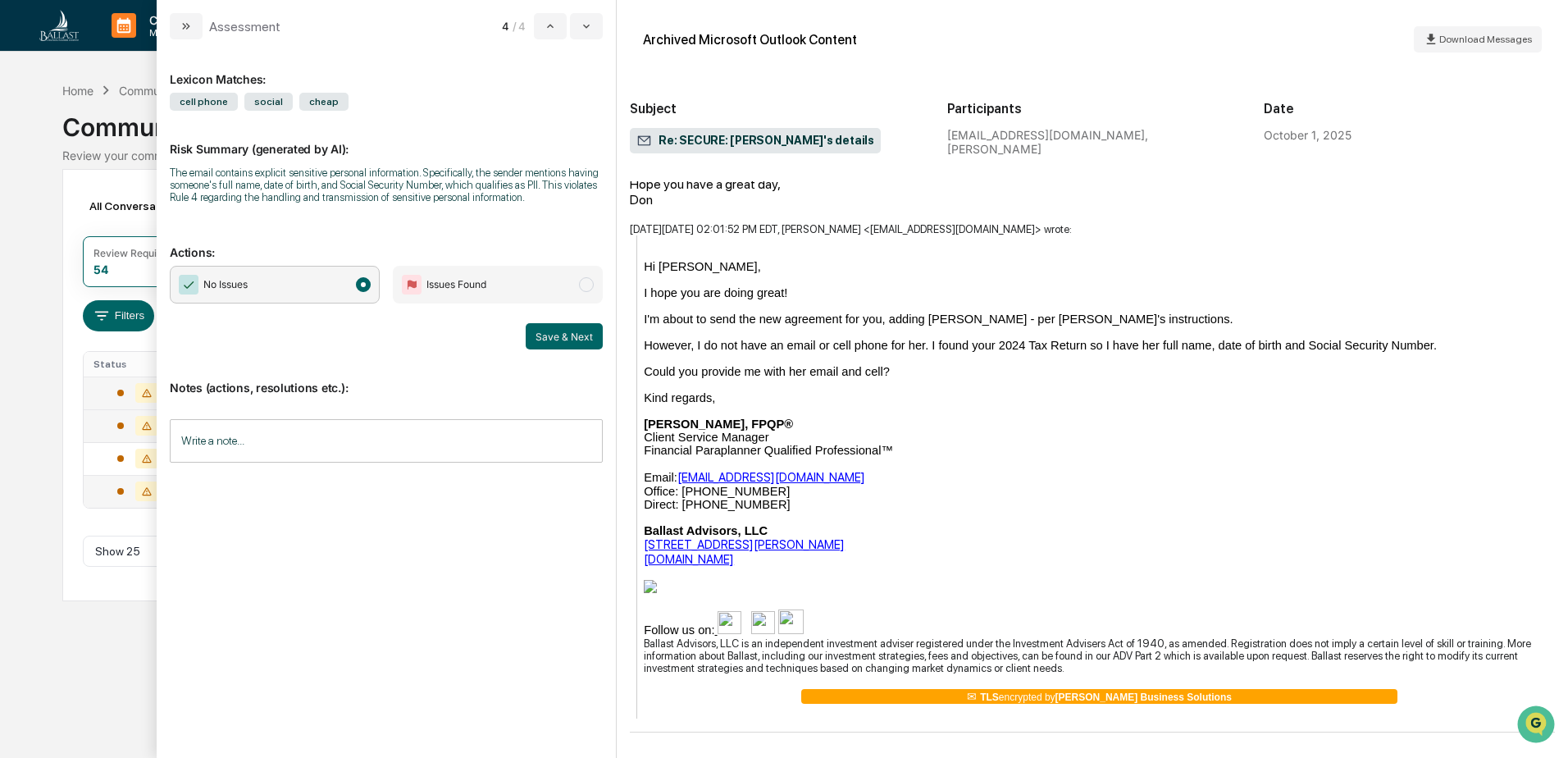
click at [986, 365] on div "Could you provide me with her email and cell?" at bounding box center [1099, 371] width 912 height 13
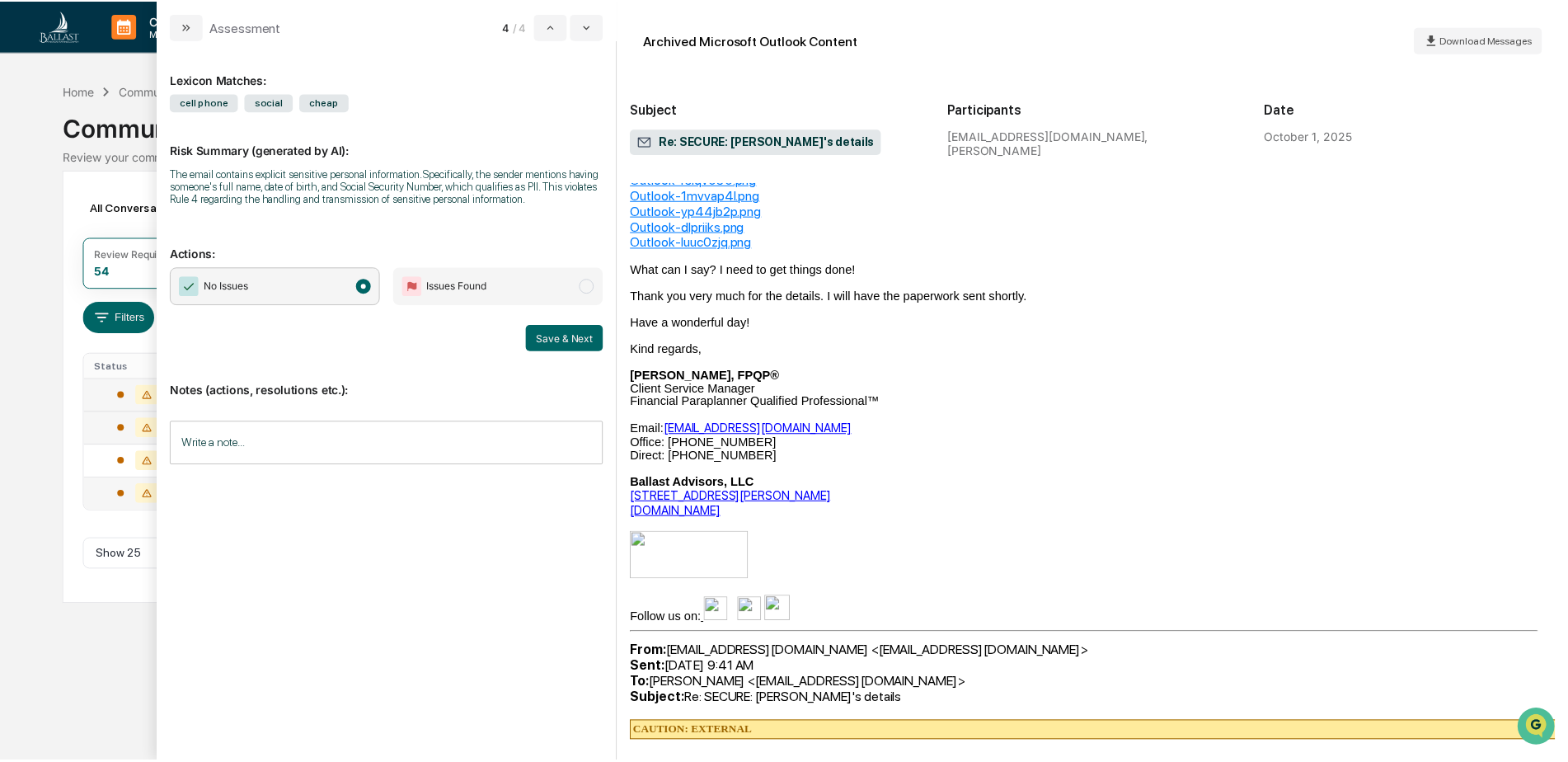
scroll to position [0, 0]
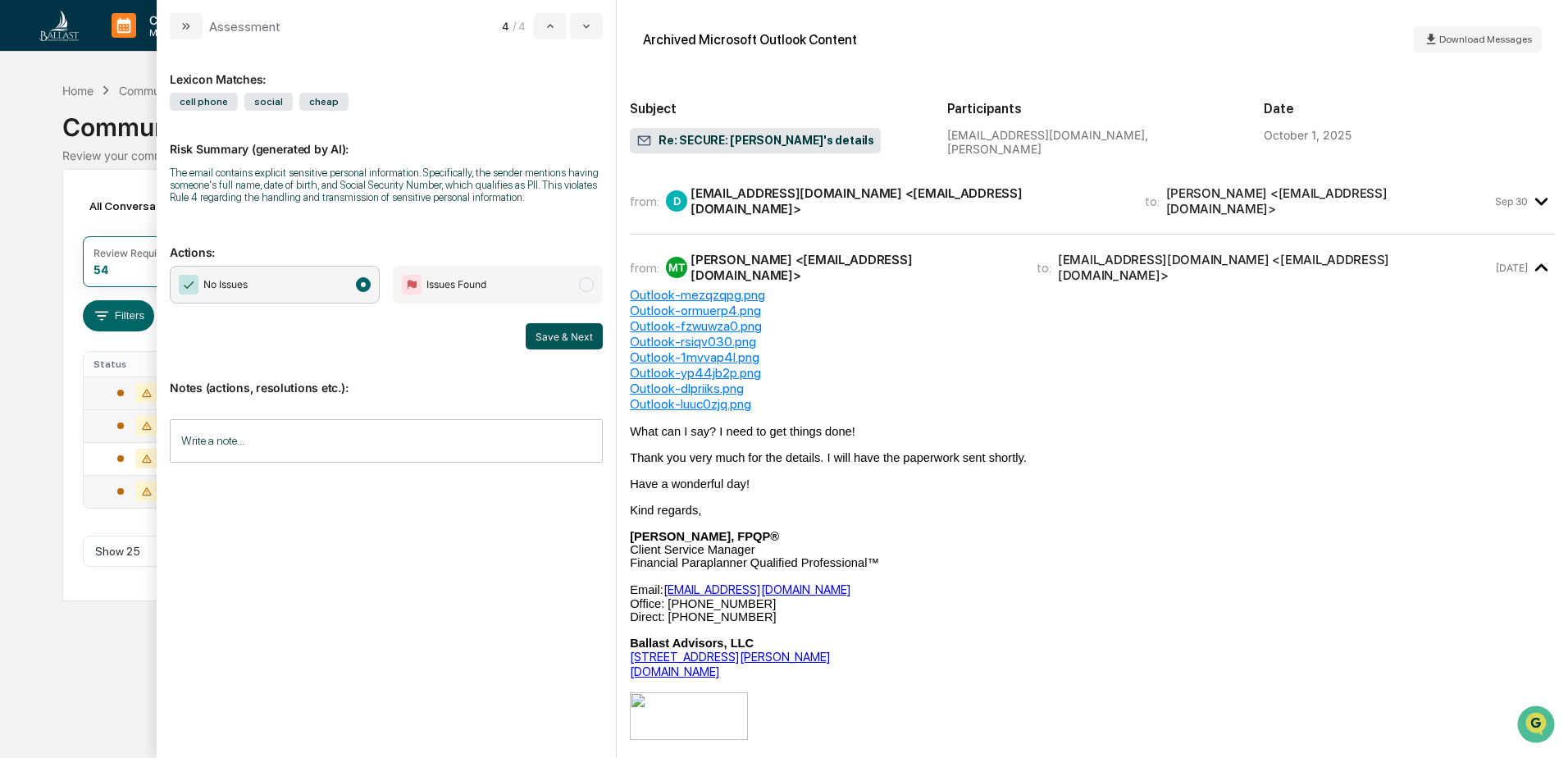
click at [561, 336] on button "Save & Next" at bounding box center [564, 336] width 77 height 27
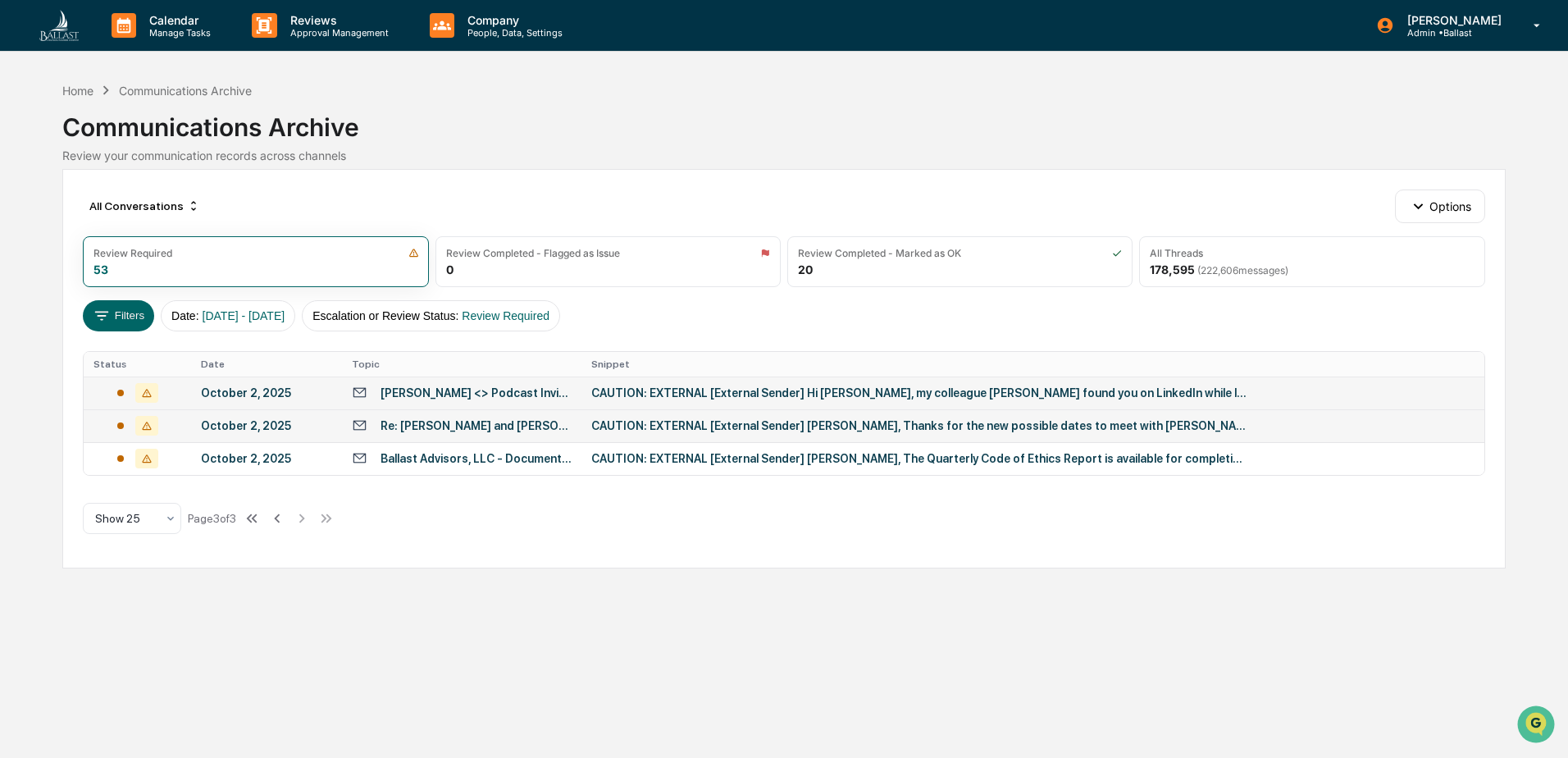
click at [37, 183] on div "Calendar Manage Tasks Reviews Approval Management Company People, Data, Setting…" at bounding box center [784, 379] width 1568 height 758
click at [492, 394] on div "[PERSON_NAME] <> Podcast Invitation" at bounding box center [476, 392] width 191 height 13
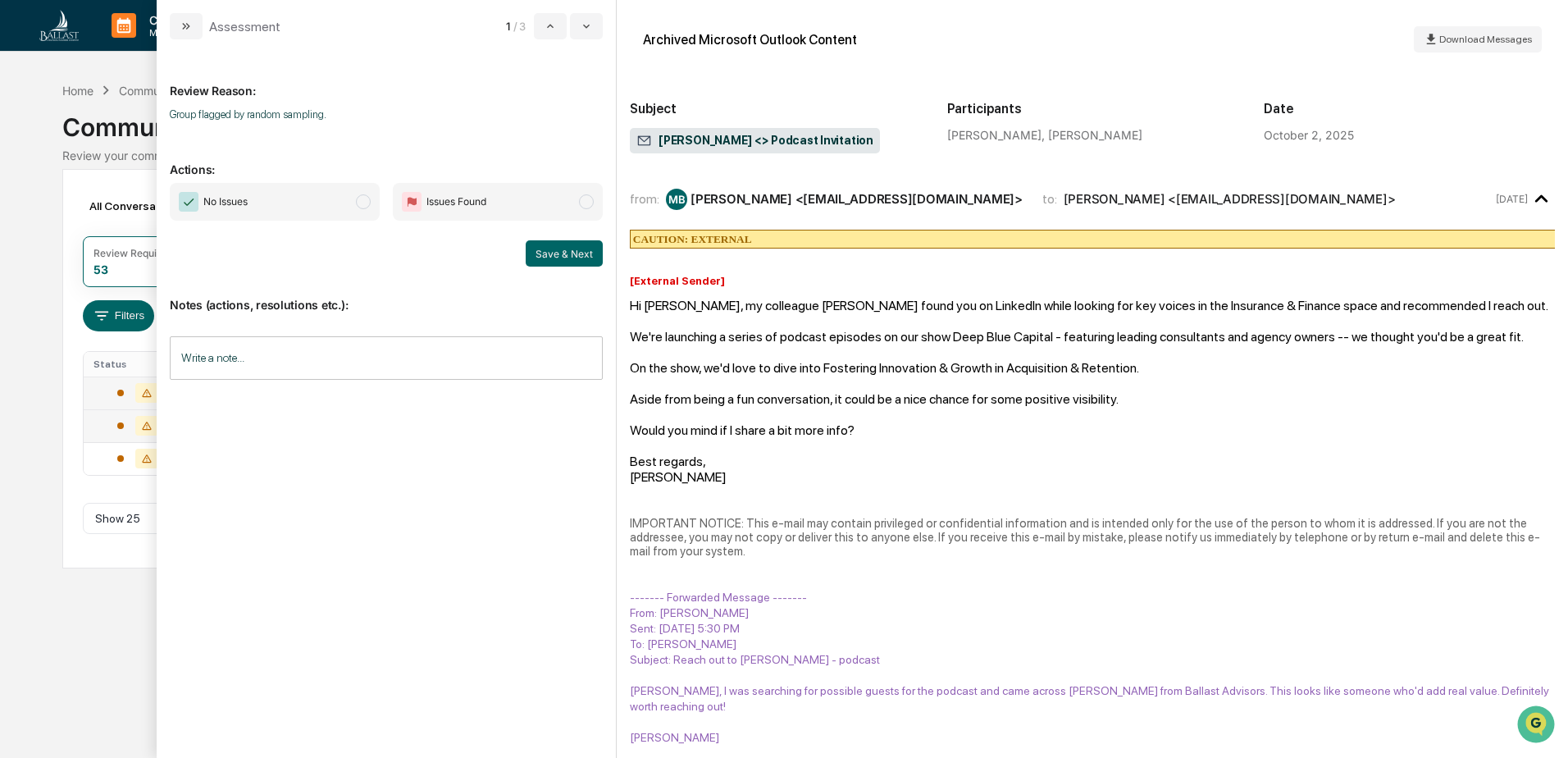
click at [26, 146] on div "Calendar Manage Tasks Reviews Approval Management Company People, Data, Setting…" at bounding box center [784, 379] width 1568 height 758
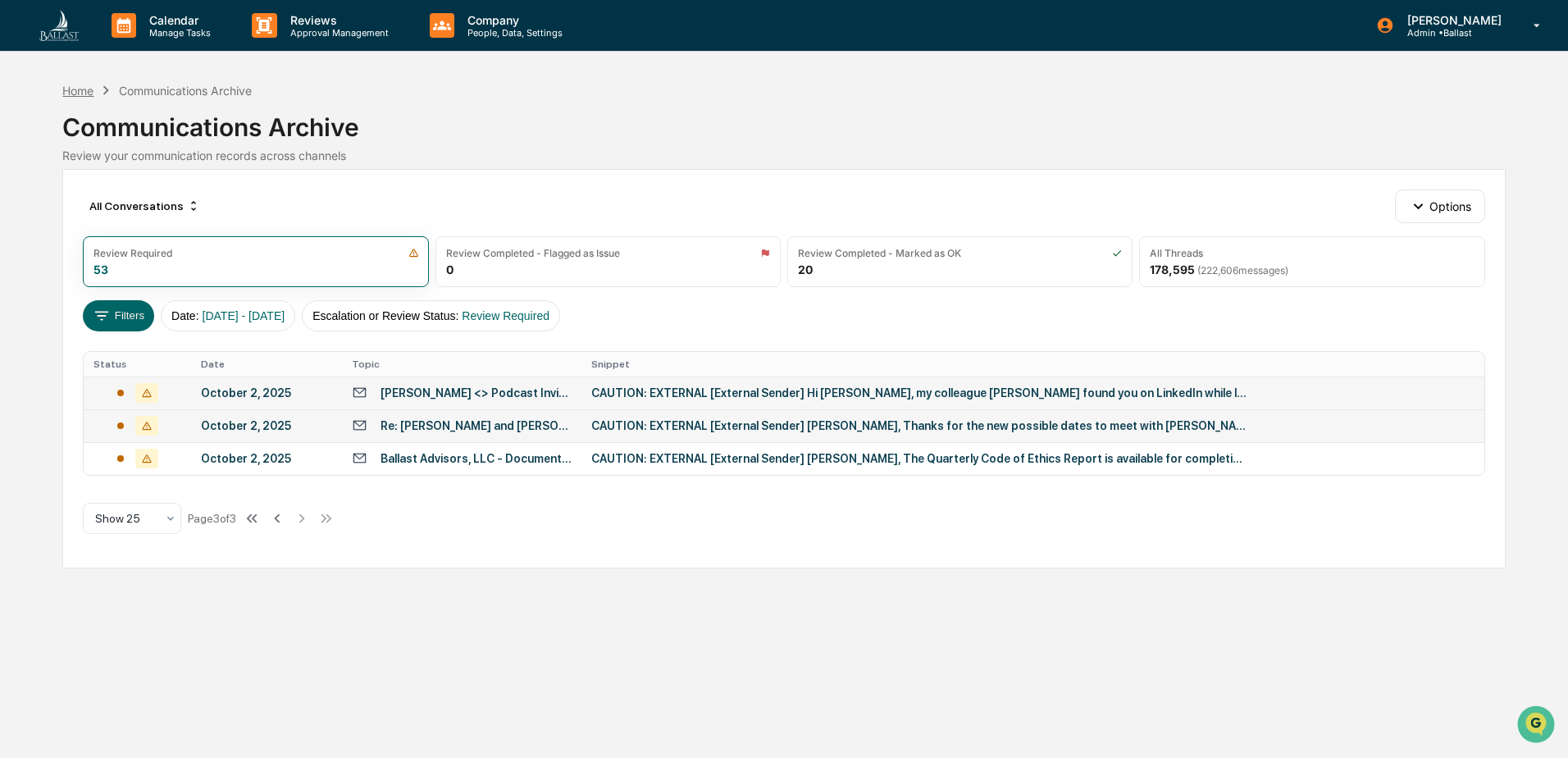
click at [76, 94] on div "Home" at bounding box center [78, 91] width 32 height 14
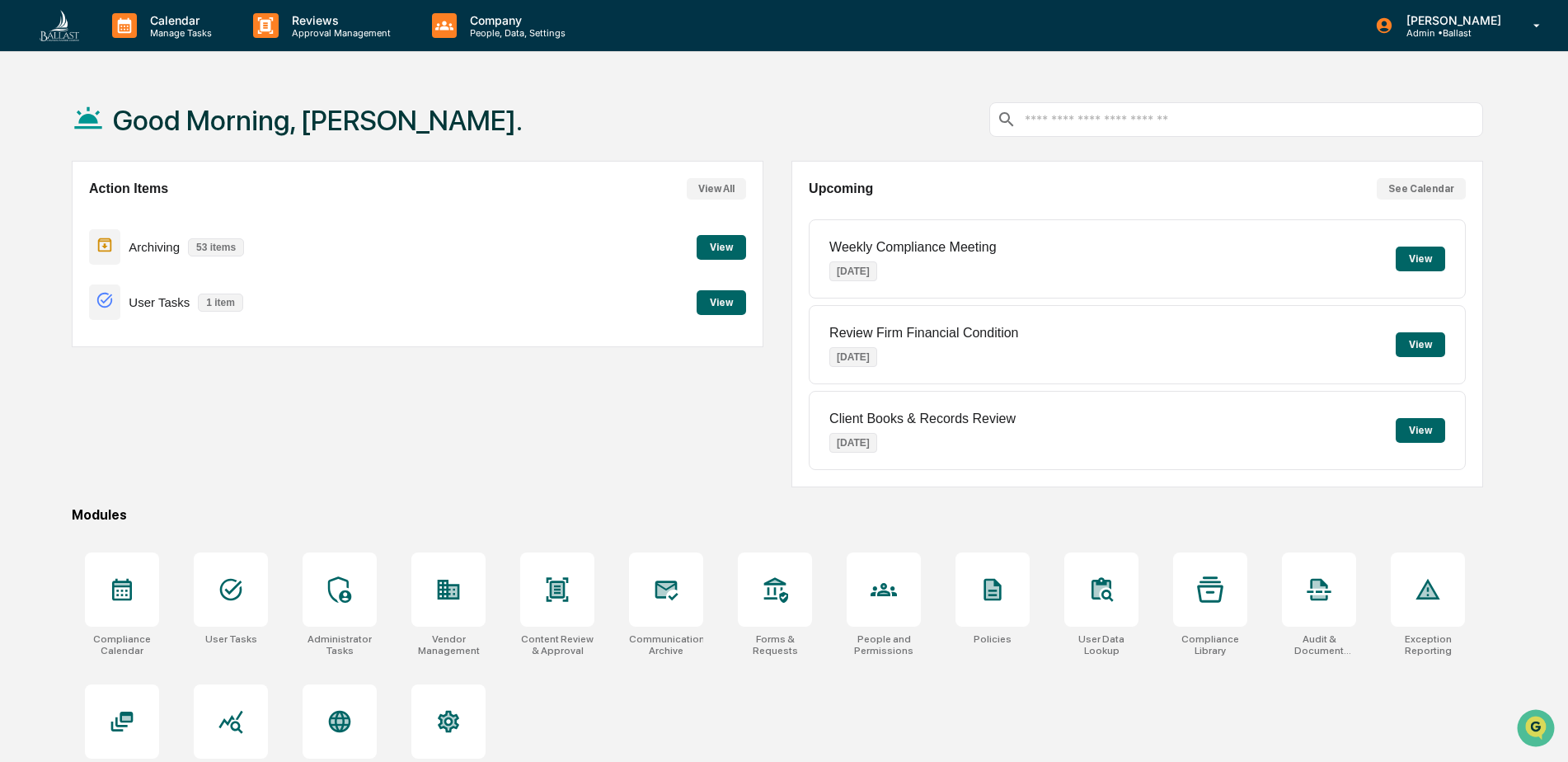
click at [730, 247] on button "View" at bounding box center [721, 247] width 50 height 25
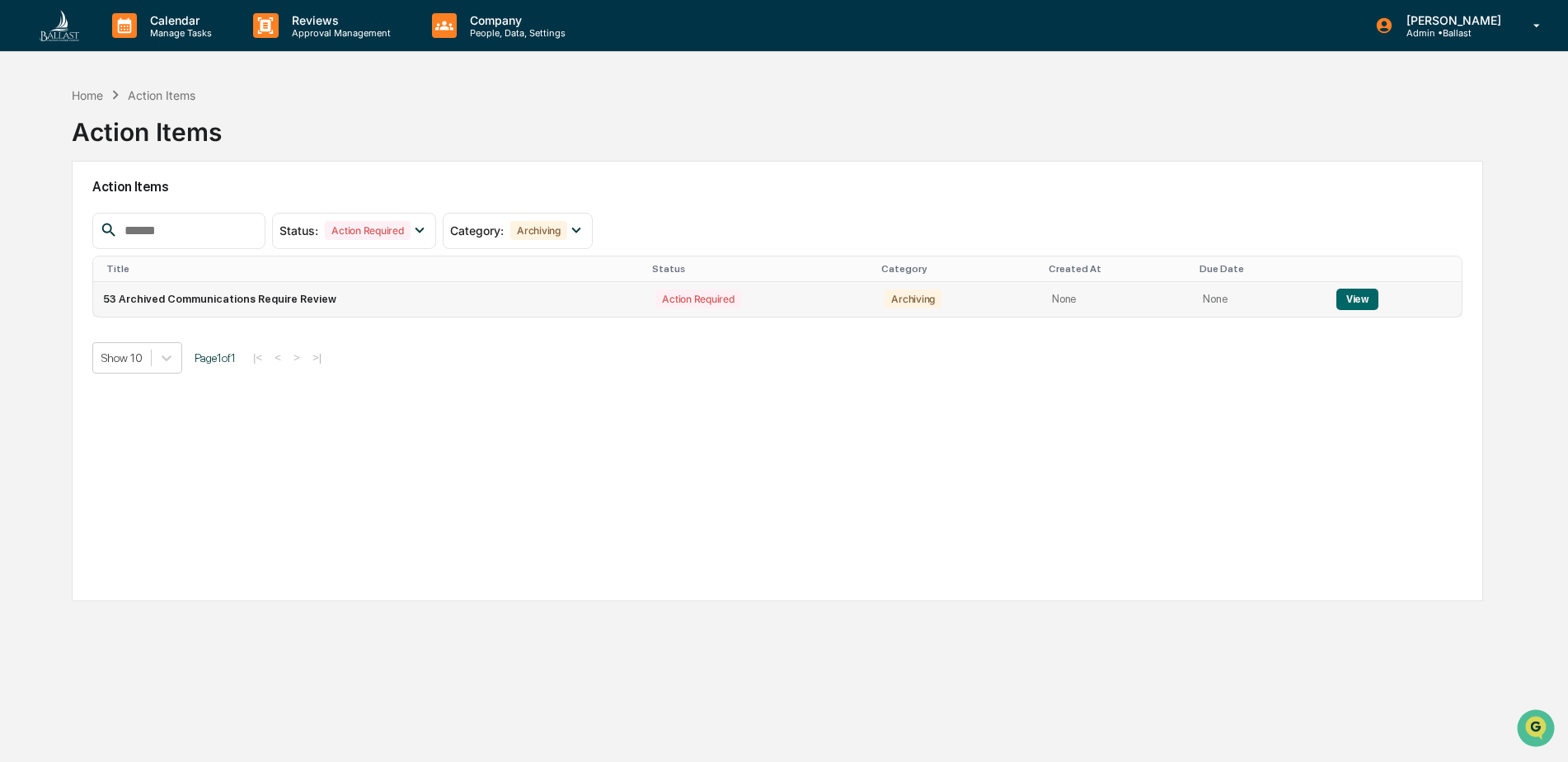
click at [1357, 302] on button "View" at bounding box center [1357, 299] width 42 height 22
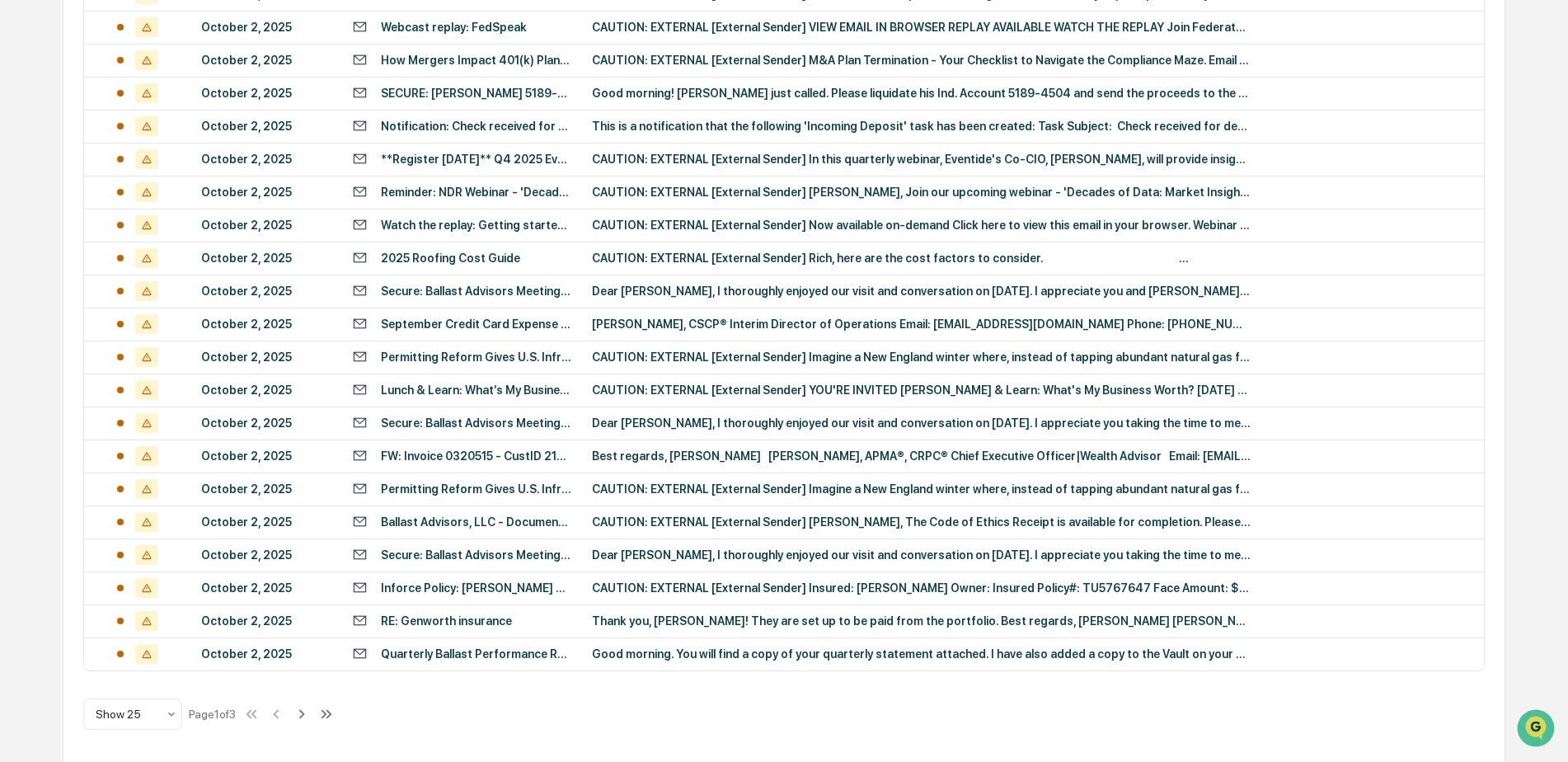
scroll to position [535, 0]
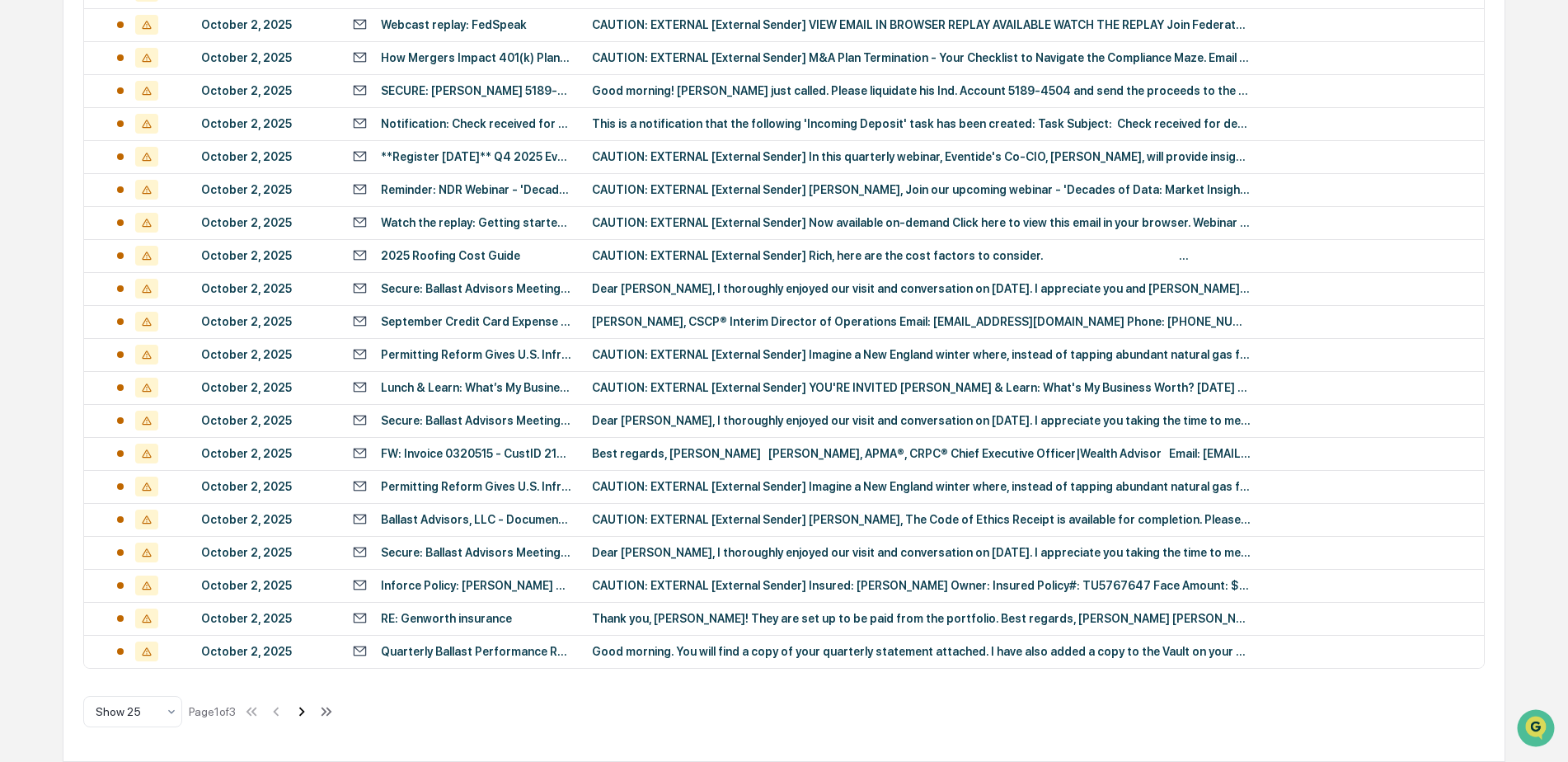
click at [304, 716] on icon at bounding box center [301, 711] width 18 height 18
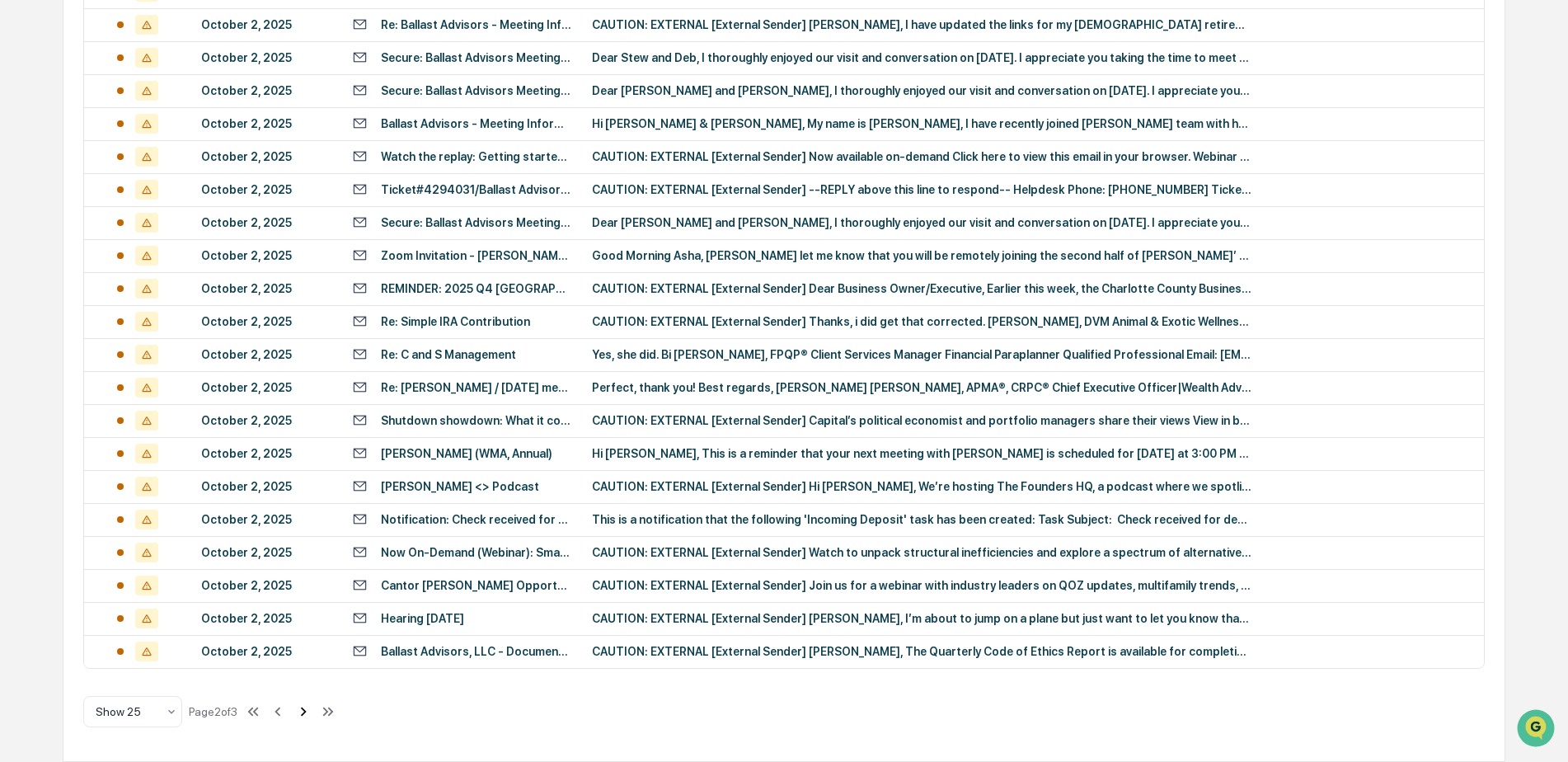
click at [309, 717] on icon at bounding box center [303, 711] width 18 height 18
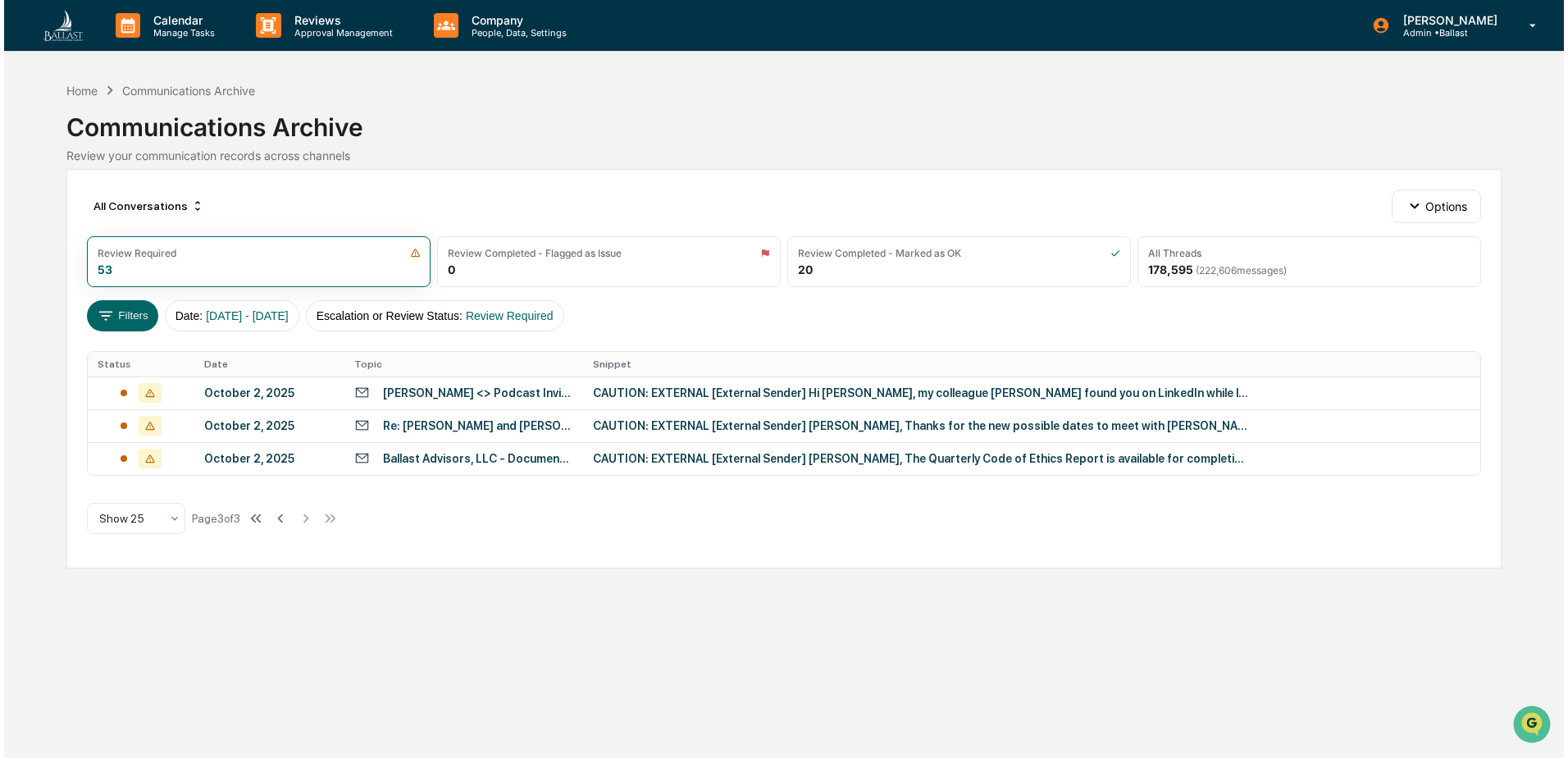
scroll to position [0, 0]
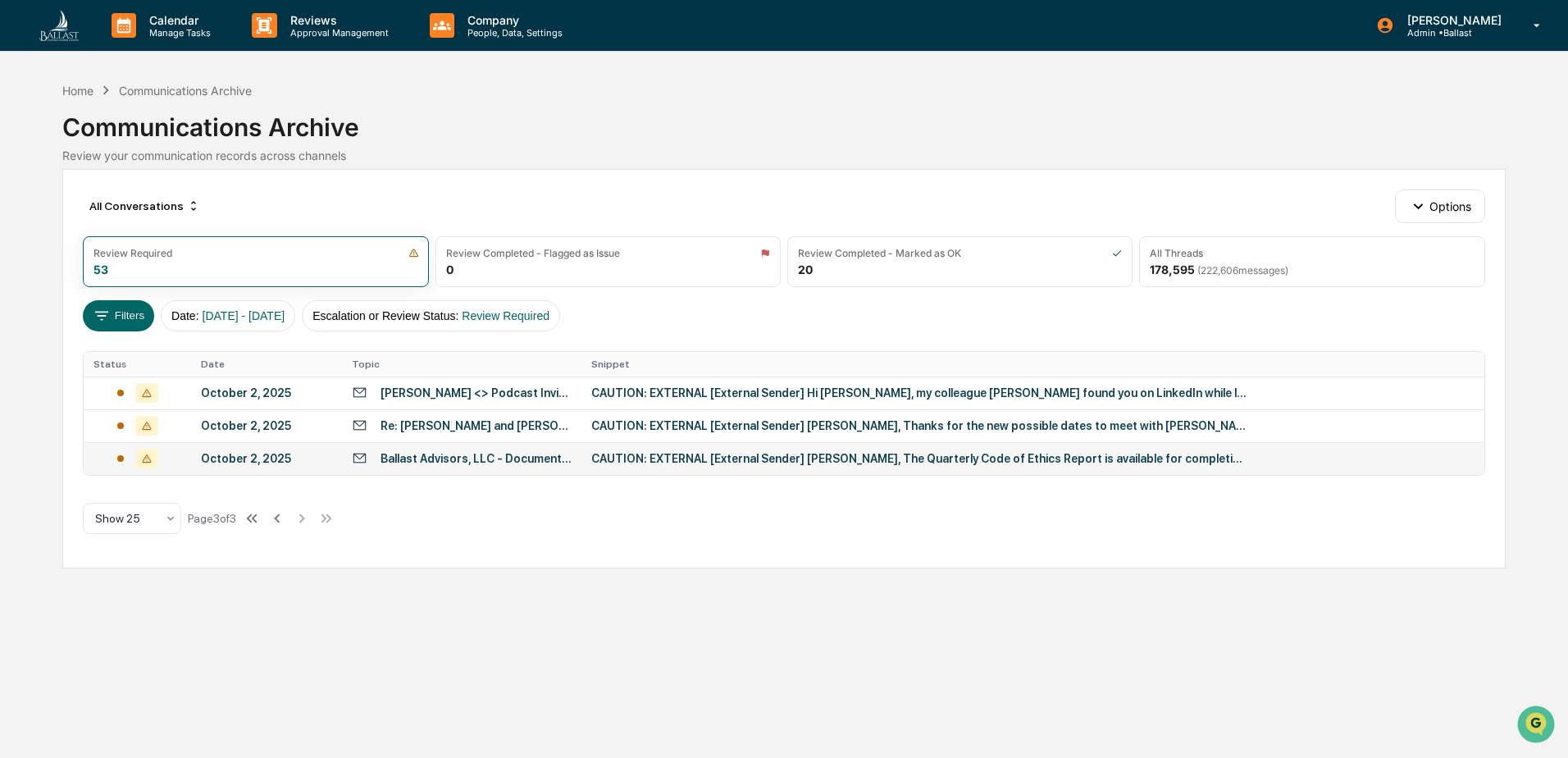
click at [502, 459] on div "Ballast Advisors, LLC - Document to Complete : Quarterly Code of Ethics Report" at bounding box center [476, 458] width 191 height 13
click at [31, 175] on div "Calendar Manage Tasks Reviews Approval Management Company People, Data, Setting…" at bounding box center [784, 379] width 1568 height 758
click at [462, 427] on div "Re: [PERSON_NAME] and [PERSON_NAME] (Discuss Trust Inheritance)" at bounding box center [476, 425] width 191 height 13
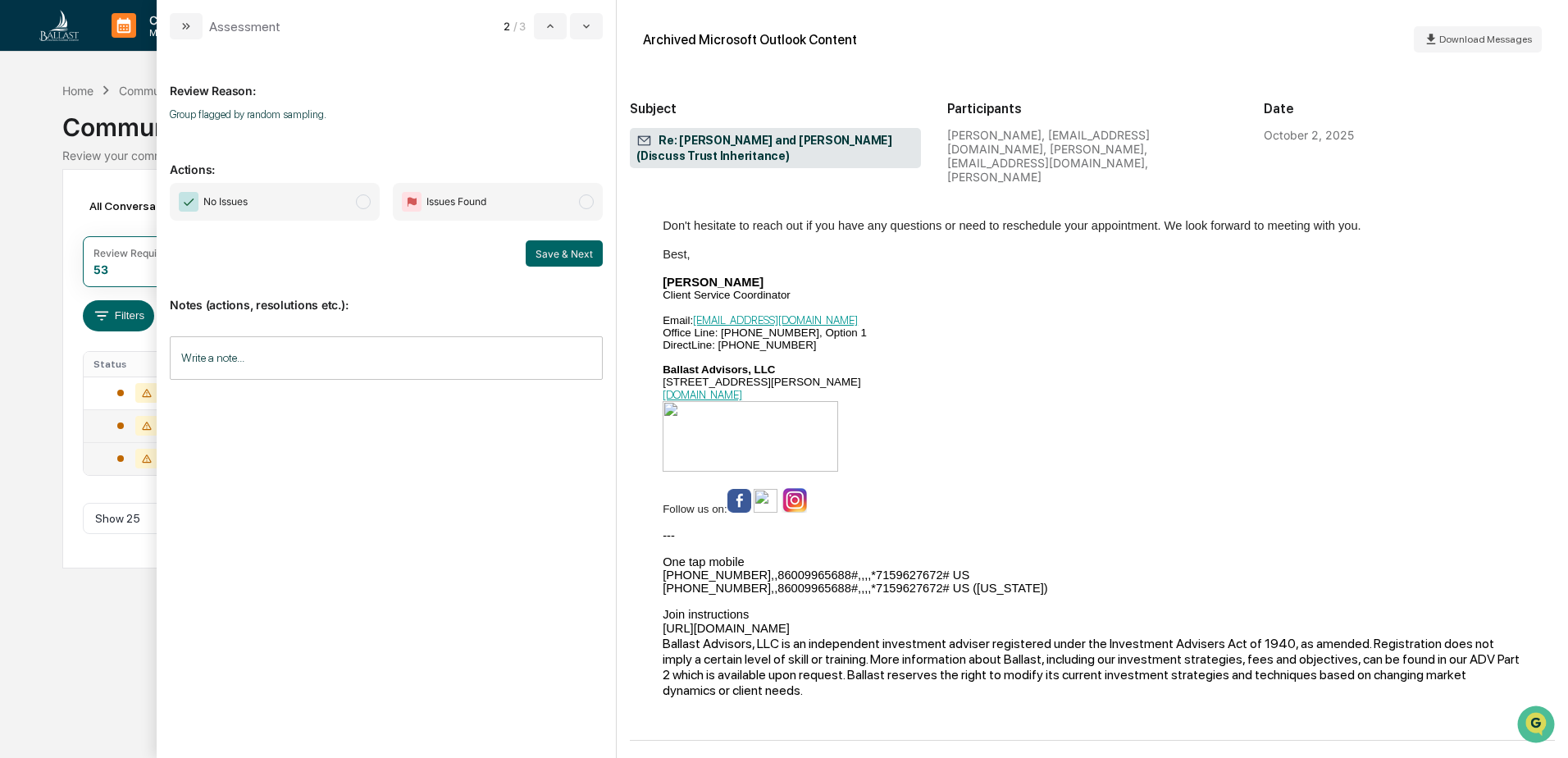
scroll to position [1323, 0]
click at [367, 203] on span "modal" at bounding box center [363, 201] width 15 height 15
click at [547, 259] on button "Save & Next" at bounding box center [564, 253] width 77 height 27
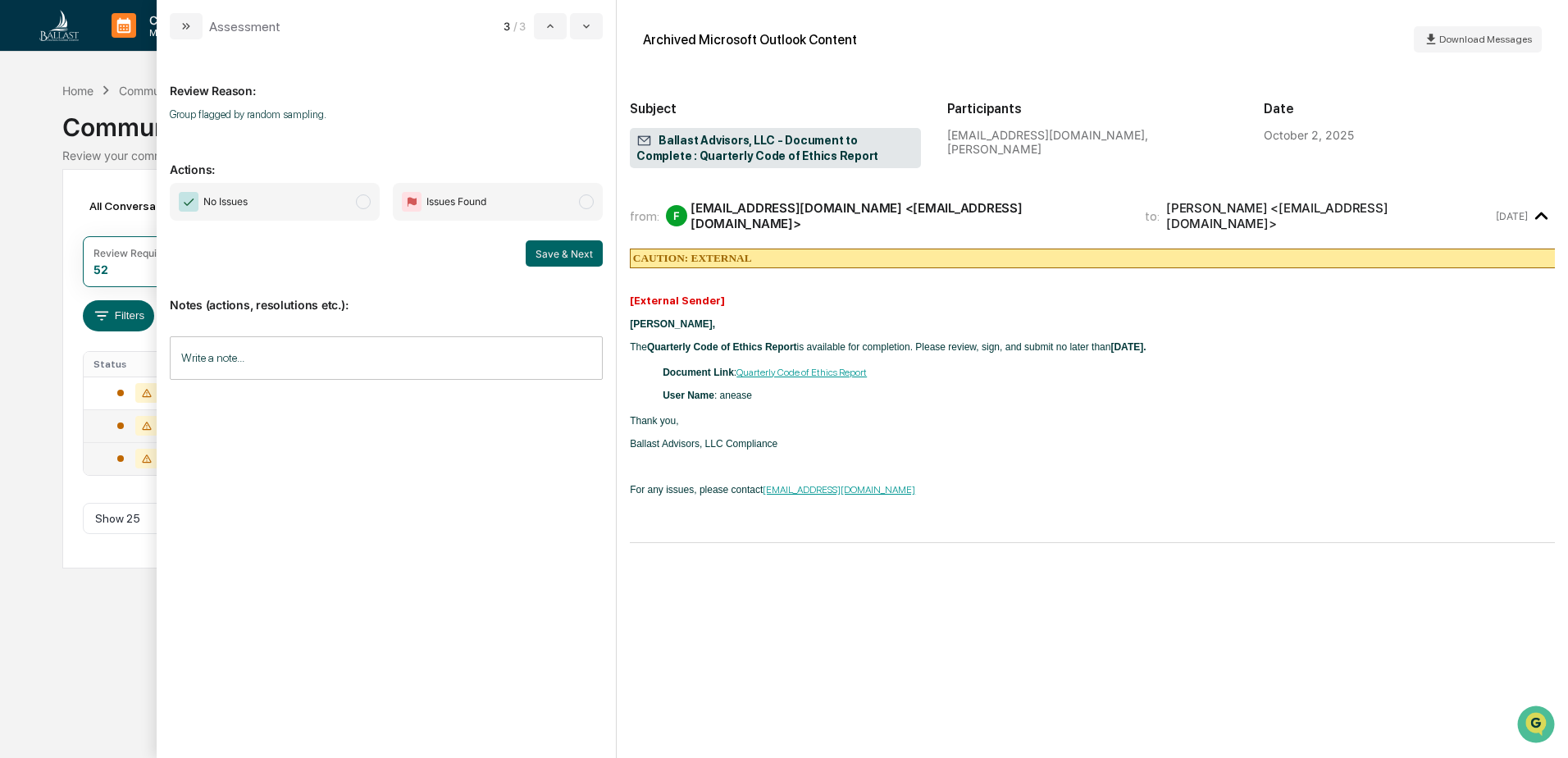
click at [27, 340] on div "Calendar Manage Tasks Reviews Approval Management Company People, Data, Setting…" at bounding box center [784, 379] width 1568 height 758
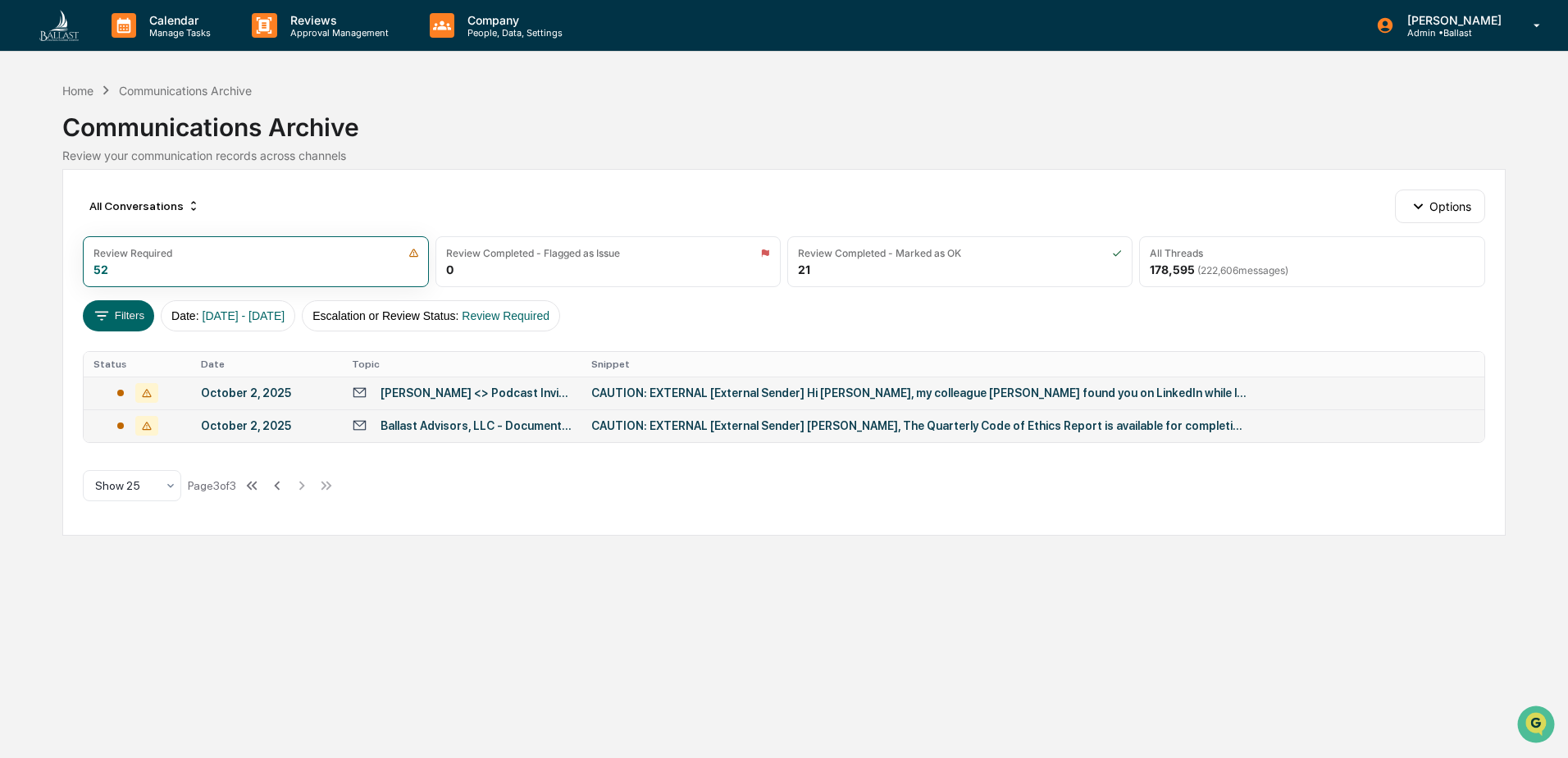
click at [477, 389] on div "[PERSON_NAME] <> Podcast Invitation" at bounding box center [476, 392] width 191 height 13
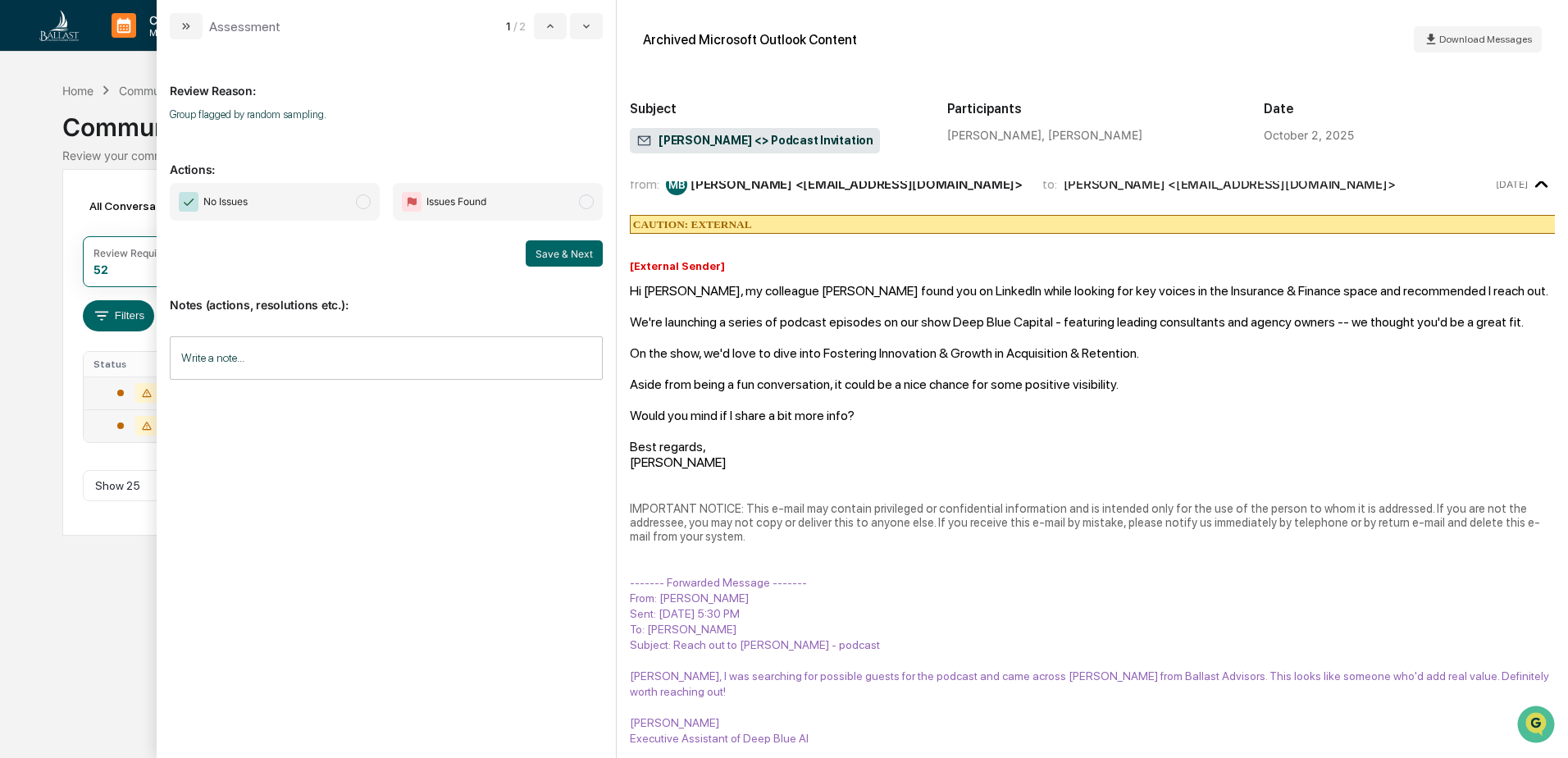
scroll to position [22, 0]
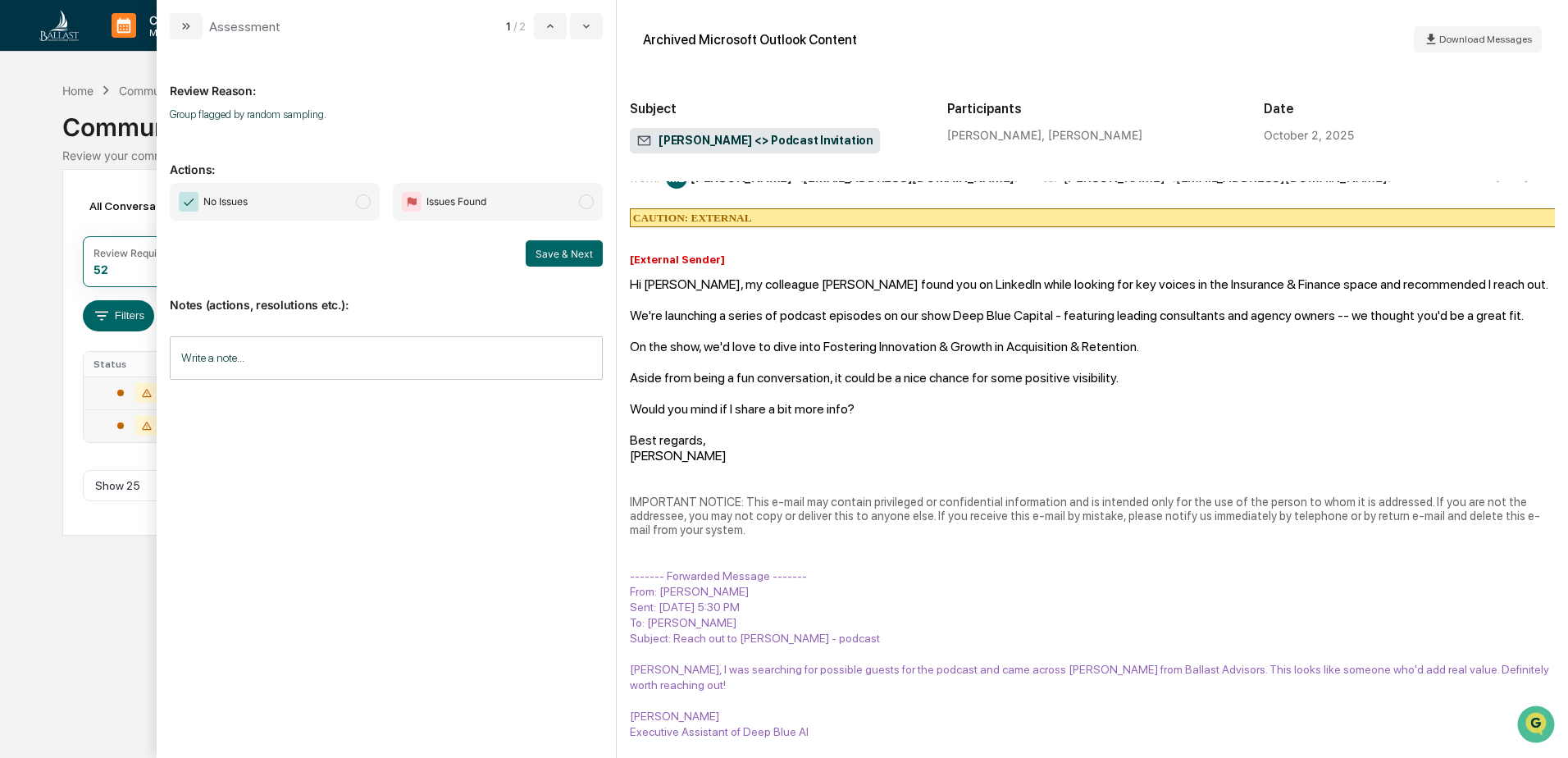
click at [361, 205] on span "modal" at bounding box center [363, 201] width 15 height 15
click at [566, 254] on button "Save & Next" at bounding box center [564, 253] width 77 height 27
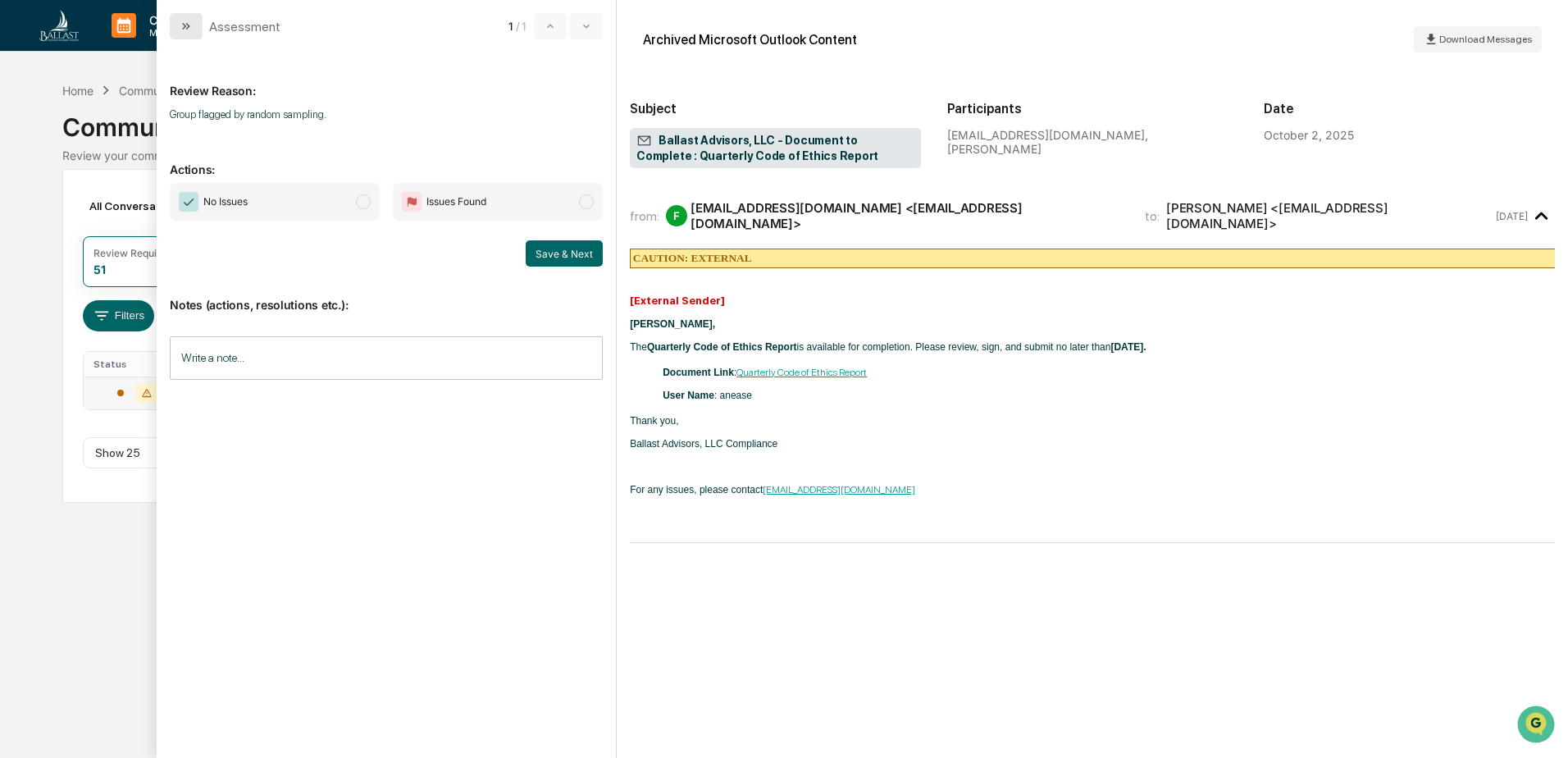
click at [188, 26] on icon "modal" at bounding box center [188, 26] width 4 height 7
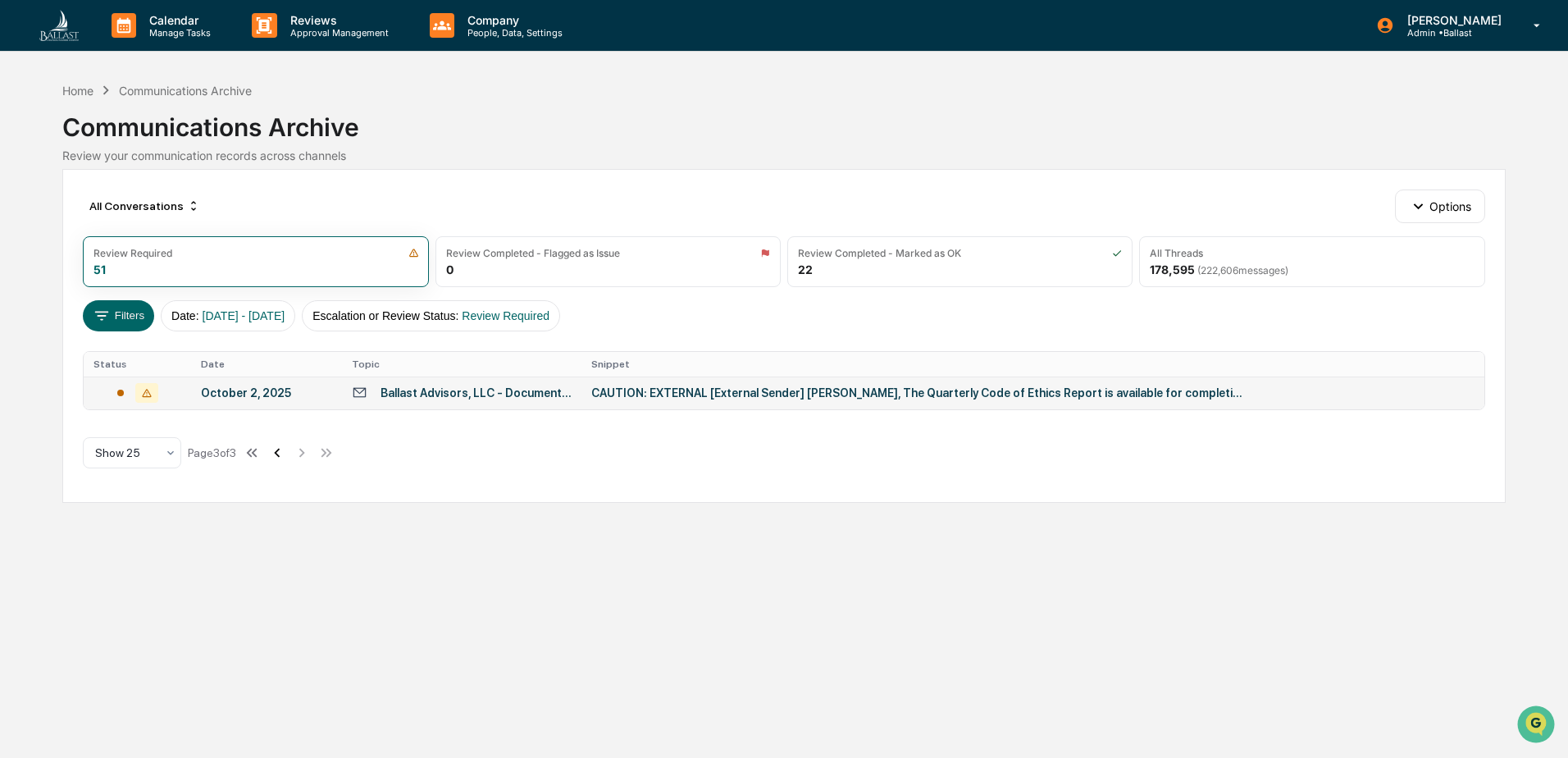
click at [281, 448] on icon at bounding box center [277, 452] width 18 height 18
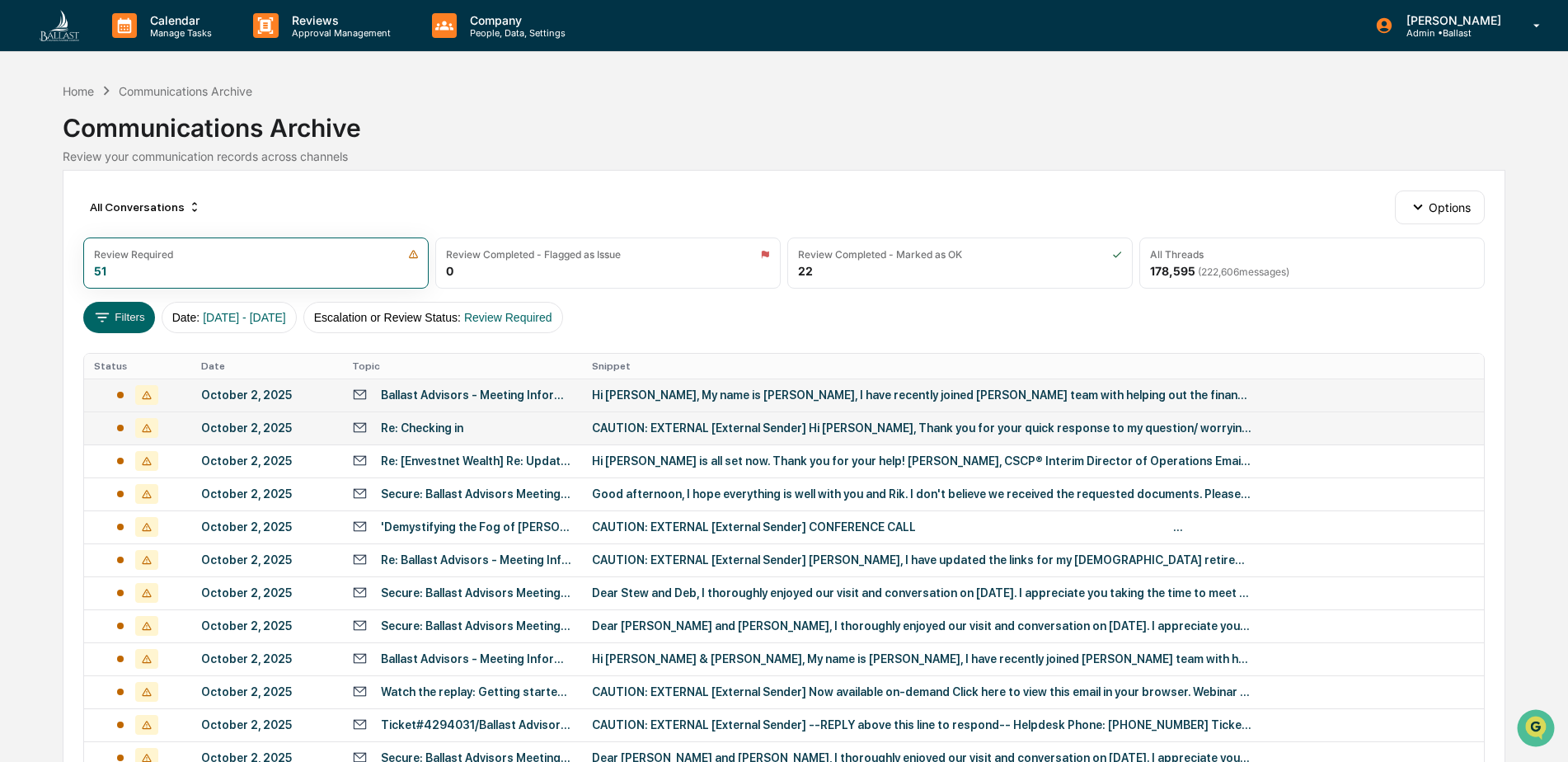
click at [405, 429] on div "Re: Checking in" at bounding box center [421, 427] width 82 height 13
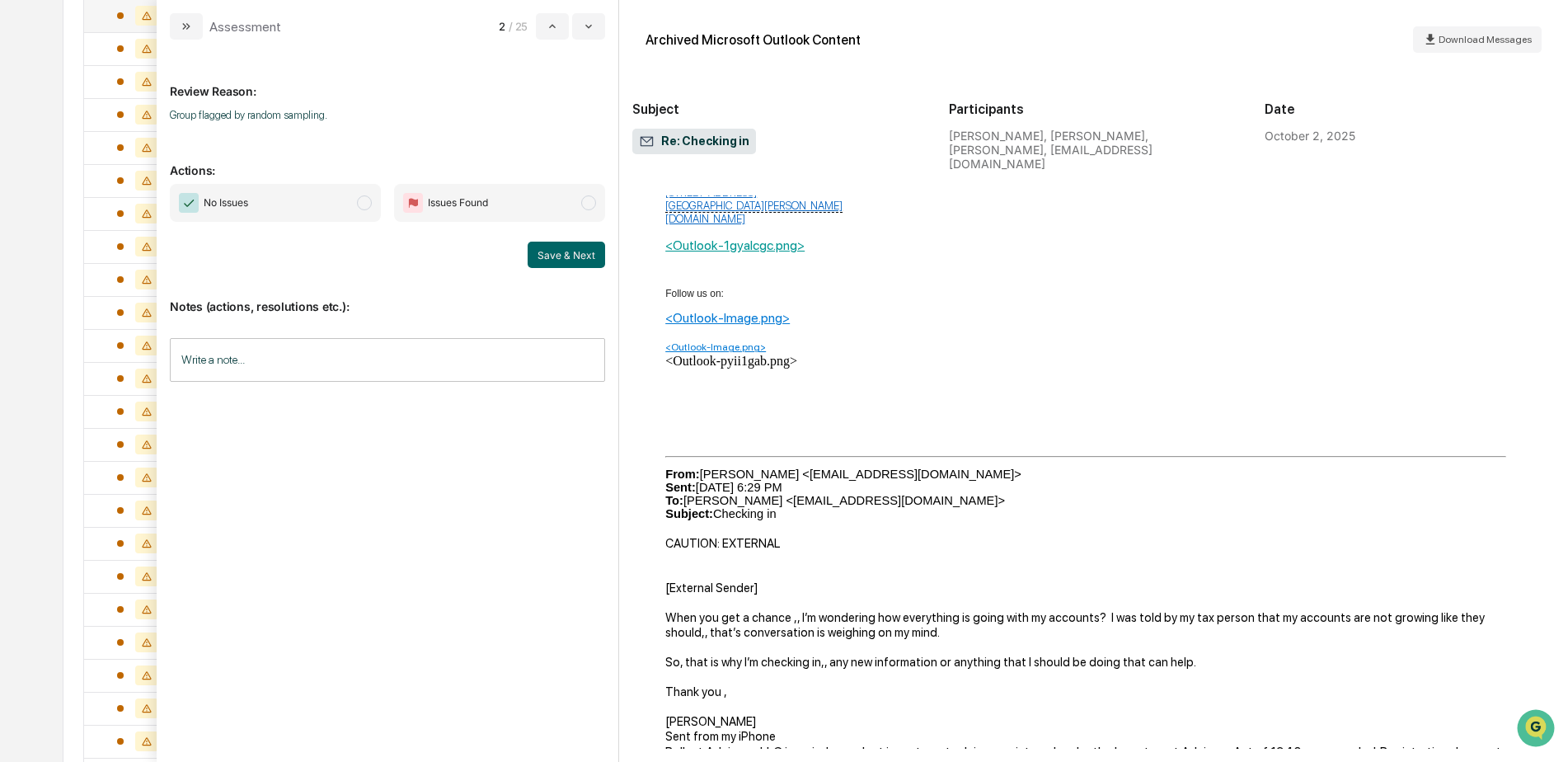
scroll to position [1011, 0]
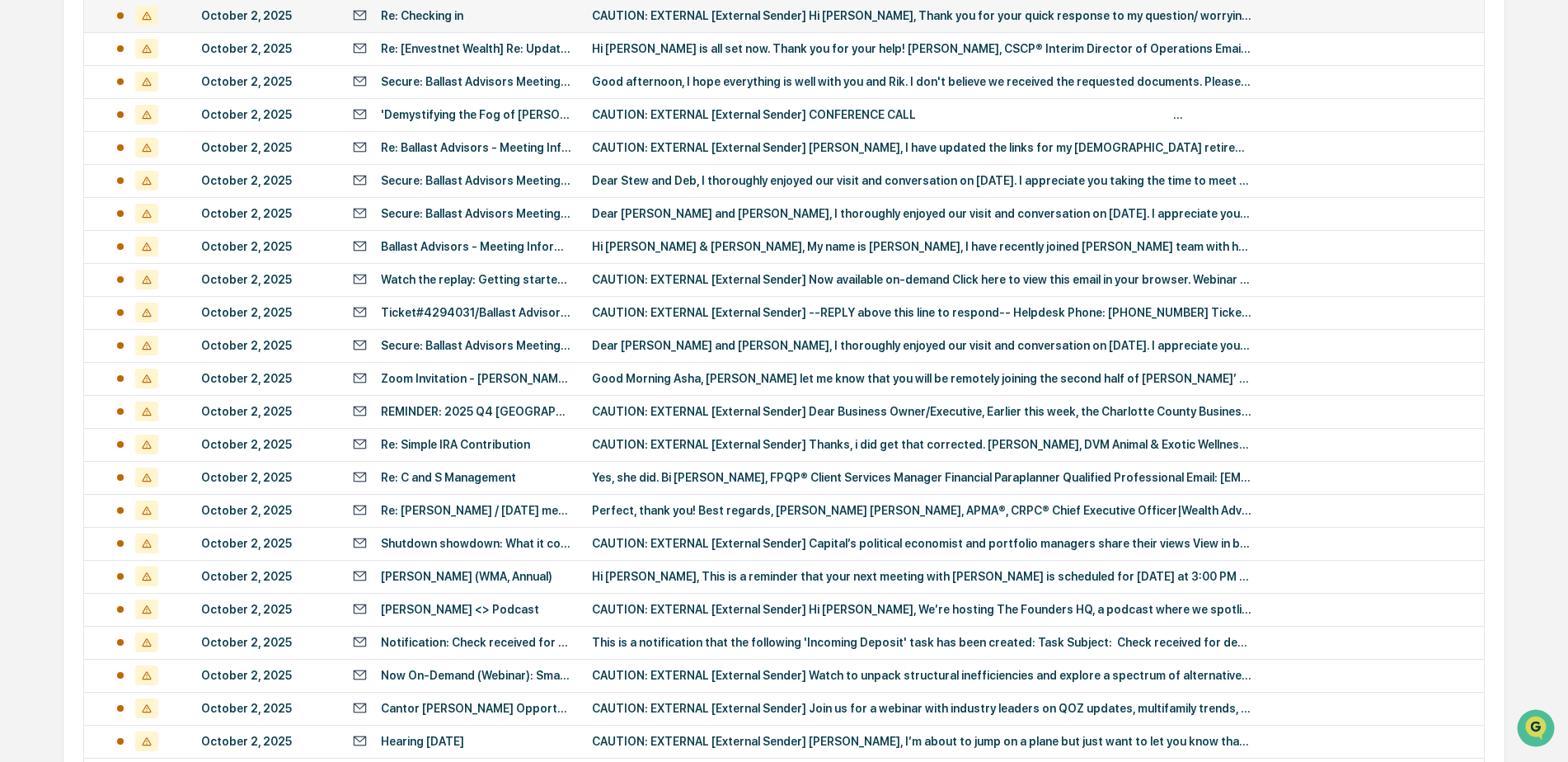
click at [38, 144] on div "Calendar Manage Tasks Reviews Approval Management Company People, Data, Setting…" at bounding box center [784, 236] width 1568 height 1297
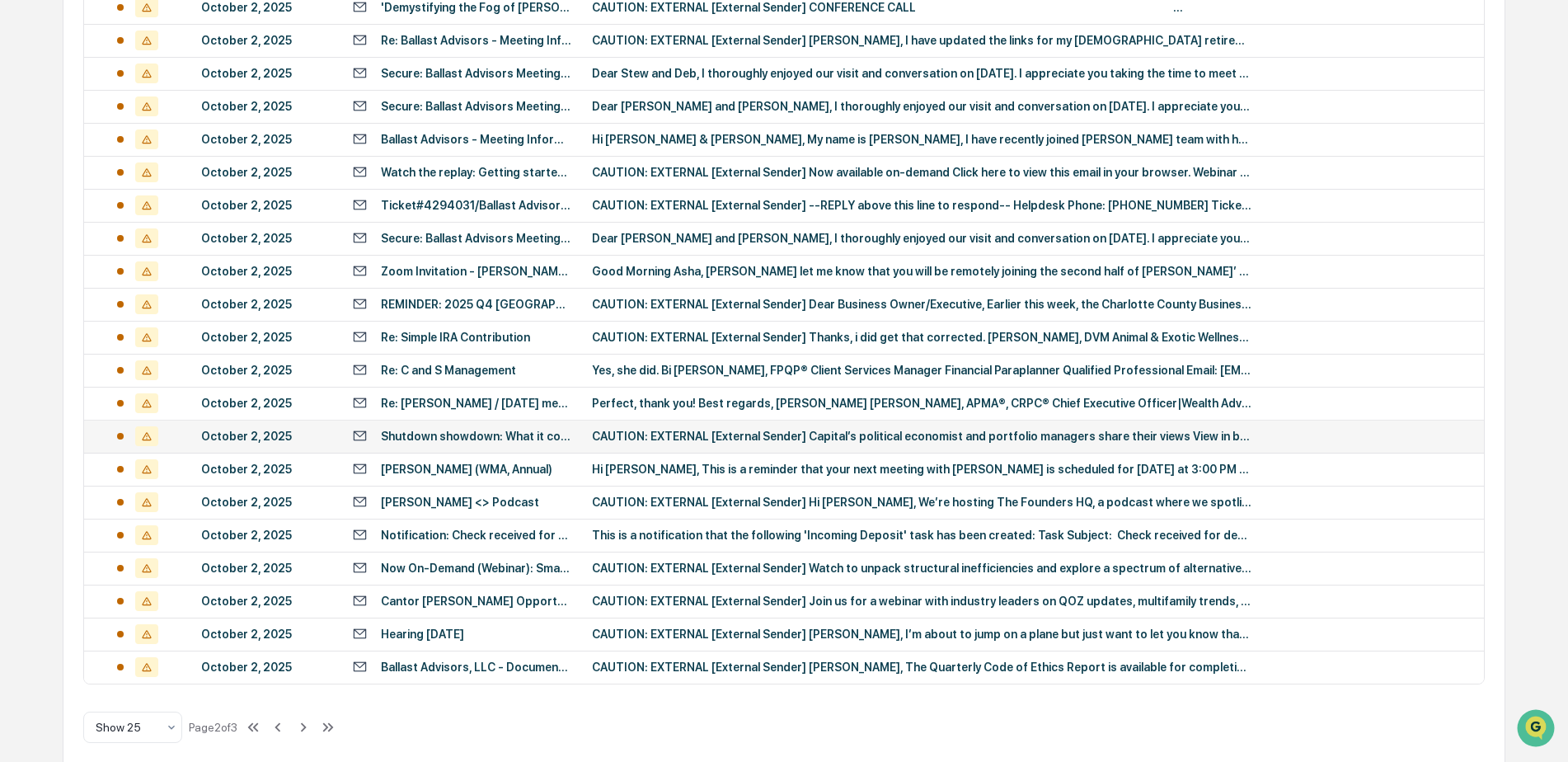
scroll to position [535, 0]
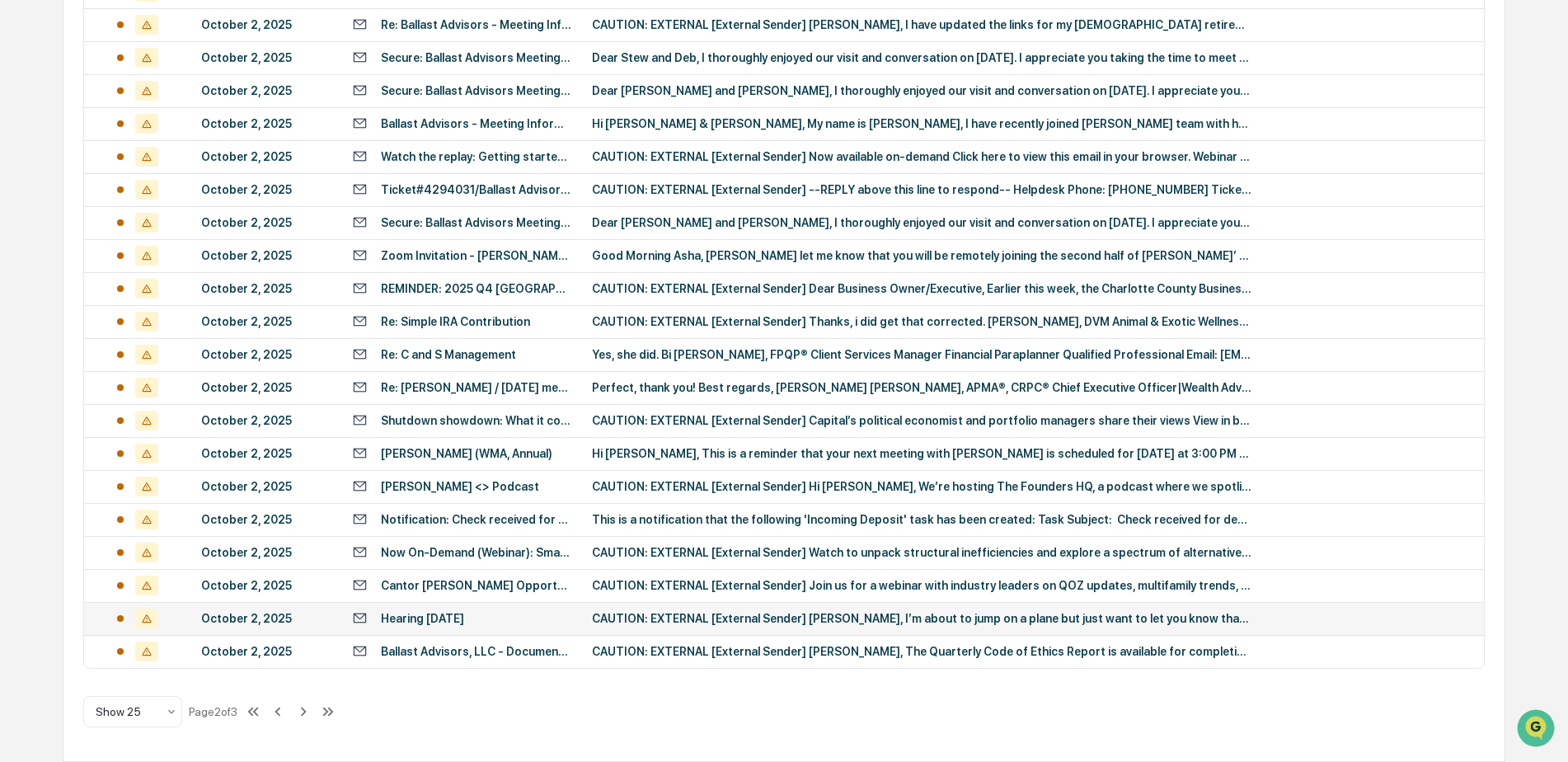
click at [436, 619] on div "Hearing [DATE]" at bounding box center [422, 618] width 83 height 13
click at [19, 182] on div "Calendar Manage Tasks Reviews Approval Management Company People, Data, Setting…" at bounding box center [784, 113] width 1568 height 1297
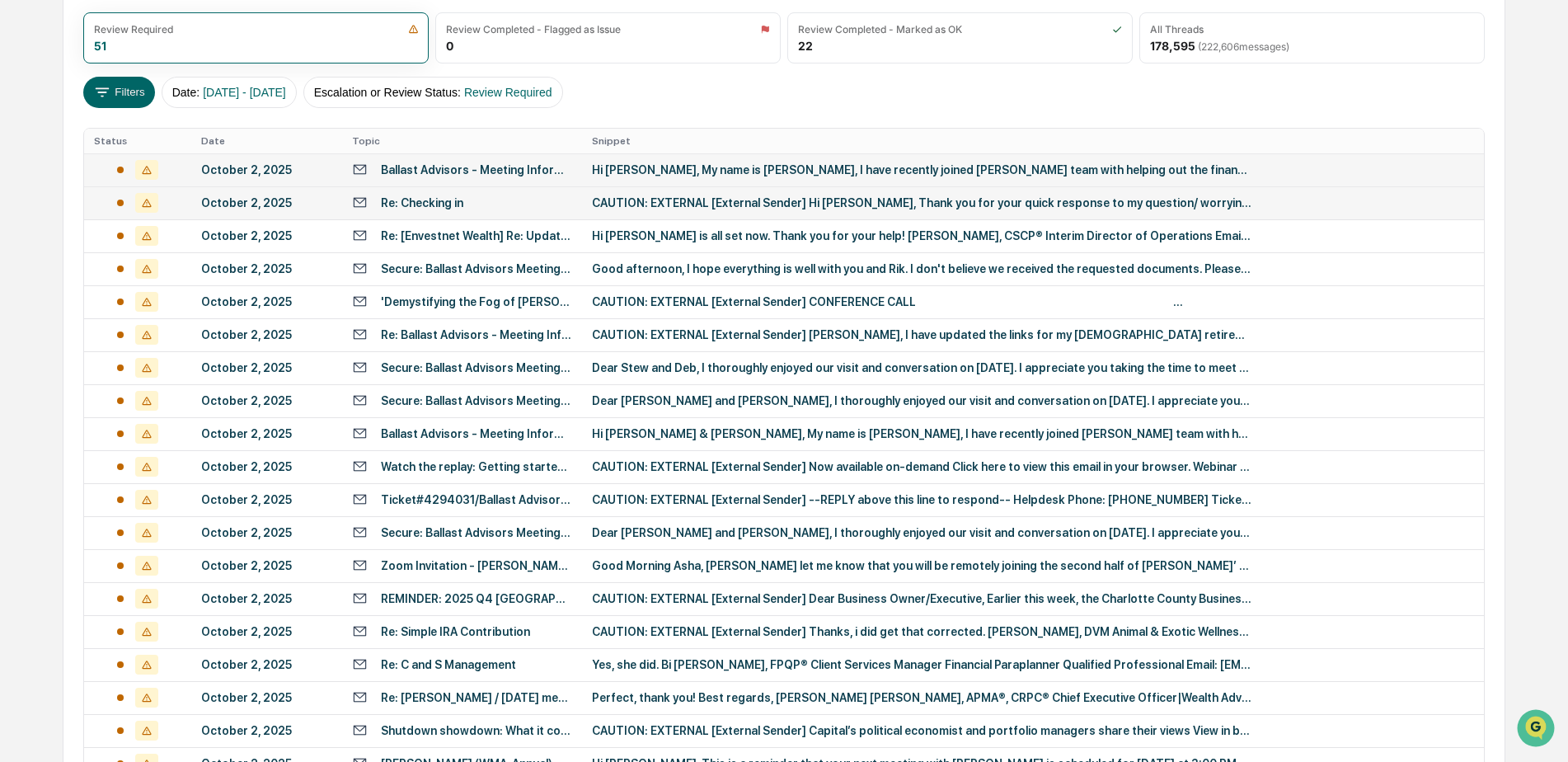
scroll to position [123, 0]
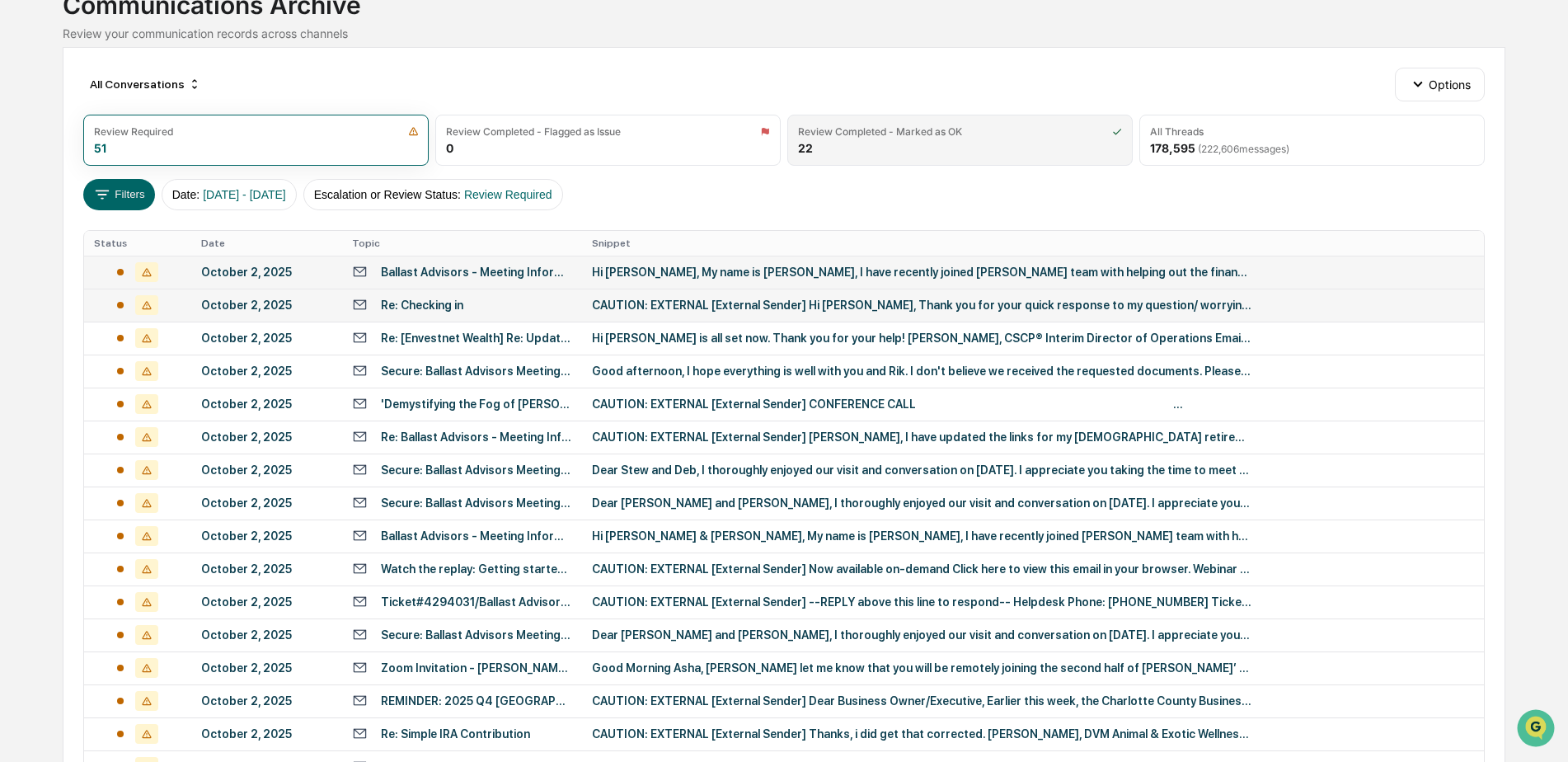
click at [900, 139] on div "Review Completed - Marked as OK 22" at bounding box center [960, 141] width 346 height 52
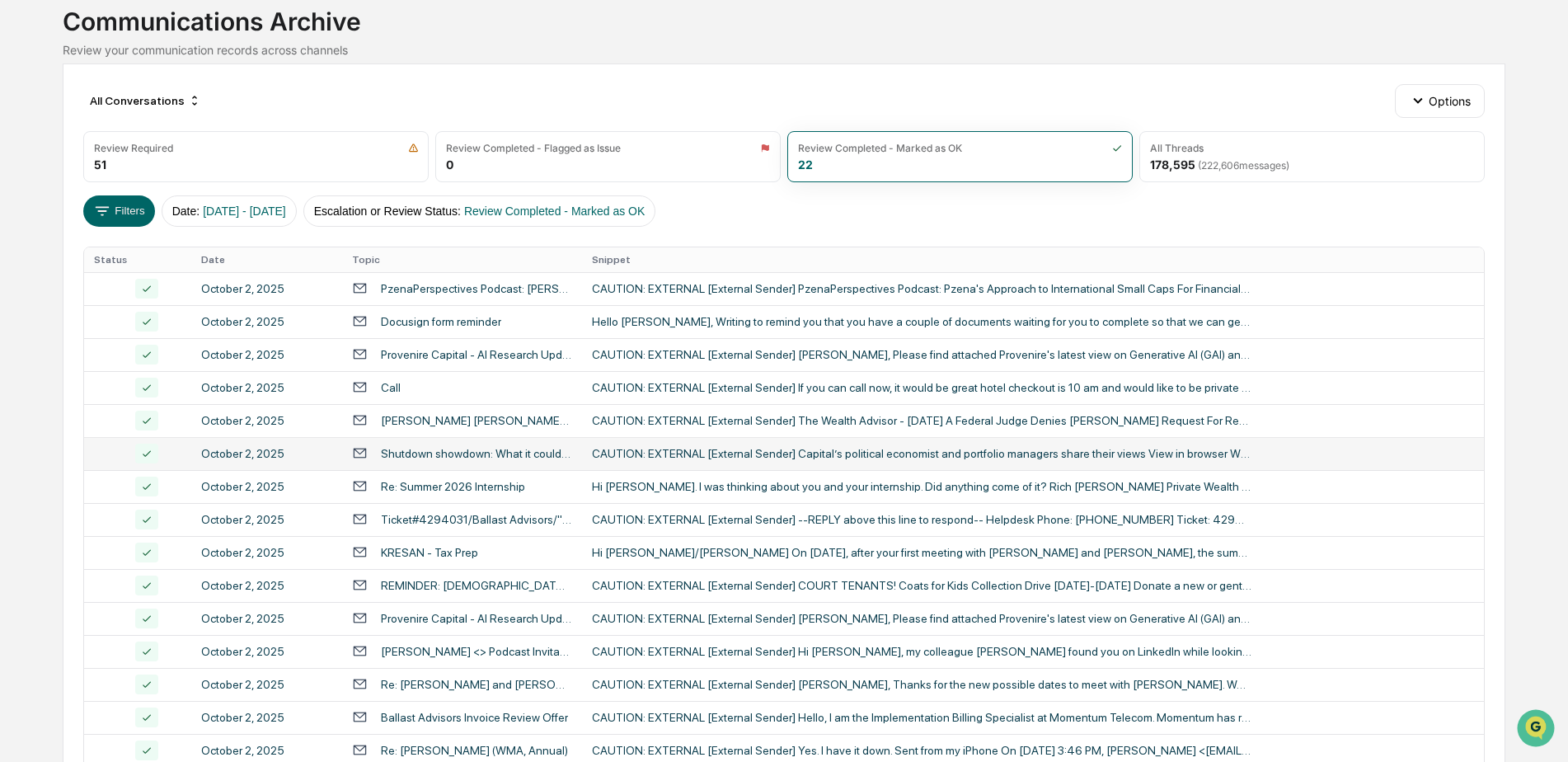
scroll to position [0, 0]
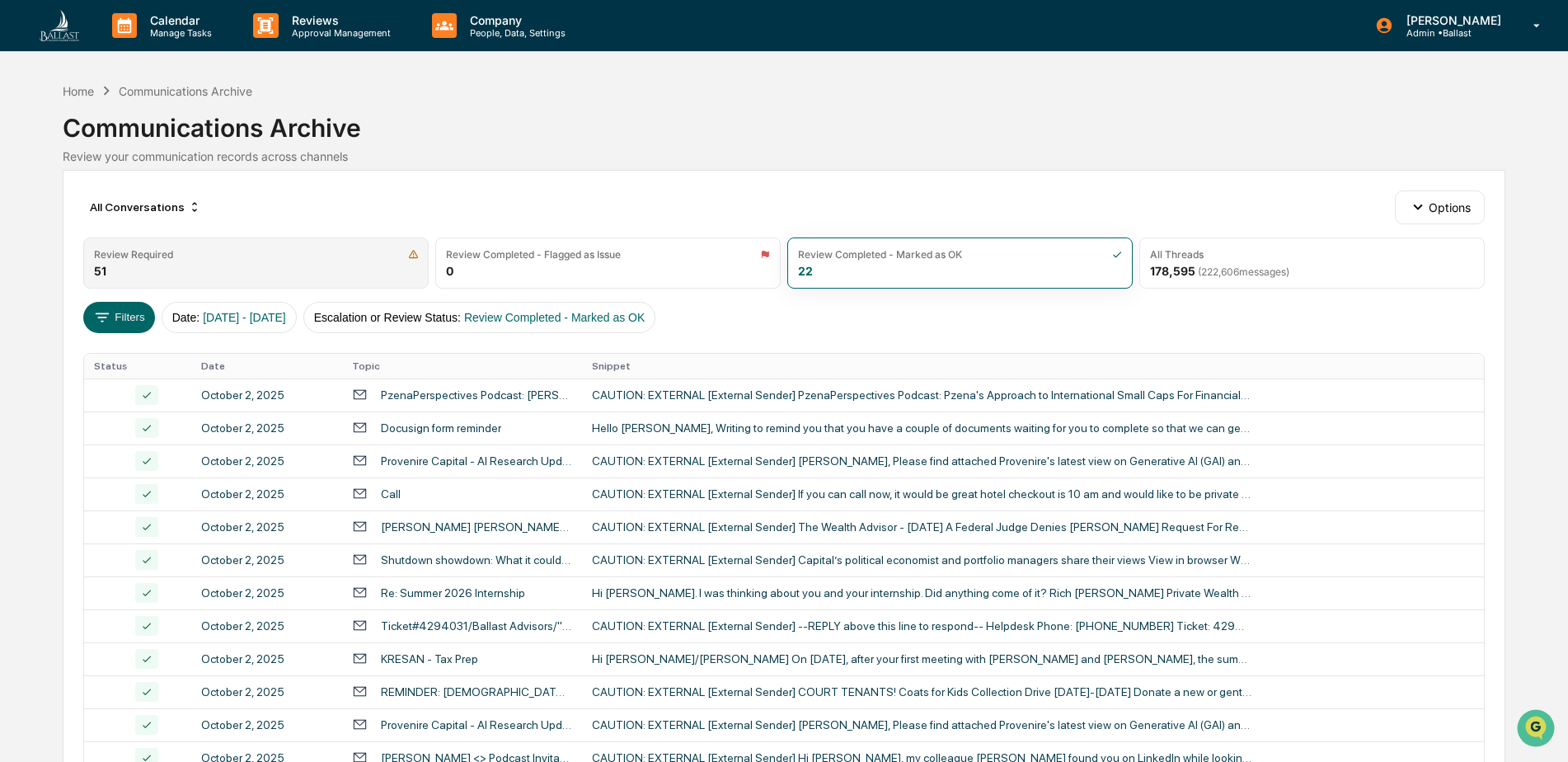
click at [132, 255] on div "Review Required" at bounding box center [134, 254] width 79 height 12
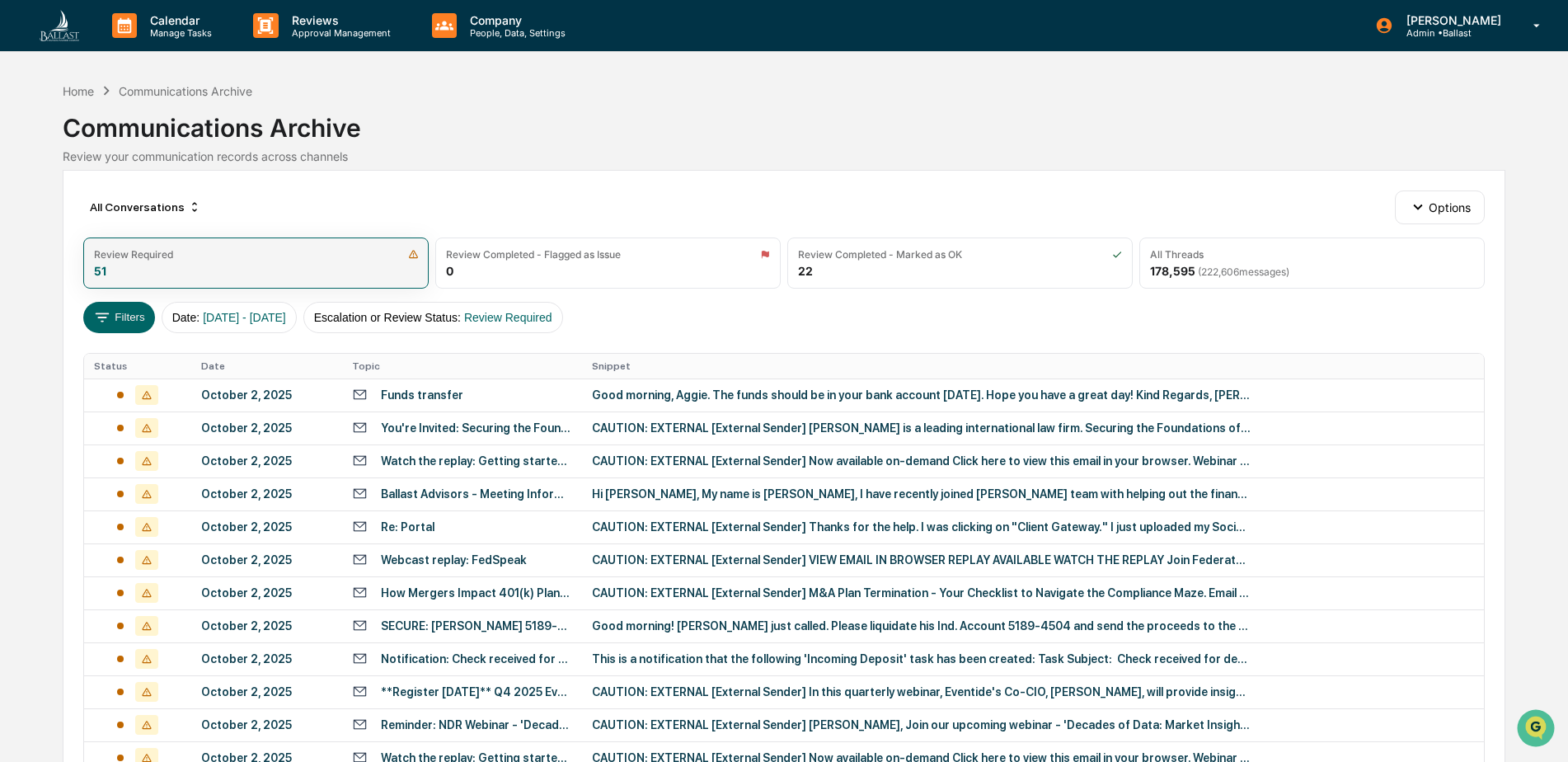
click at [242, 265] on div "Review Required 51" at bounding box center [256, 264] width 346 height 52
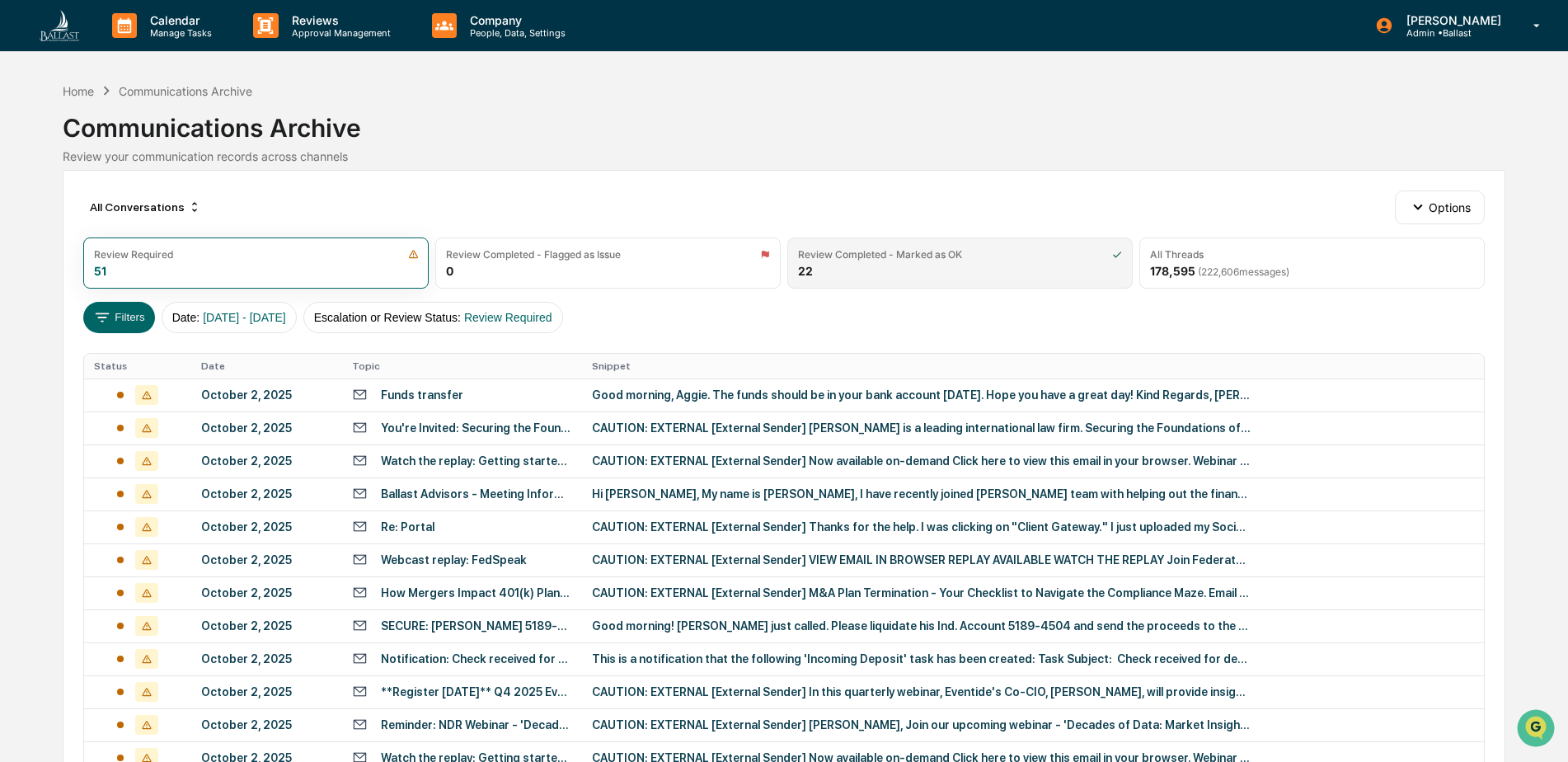
click at [939, 272] on div "Review Completed - Marked as OK 22" at bounding box center [960, 264] width 346 height 52
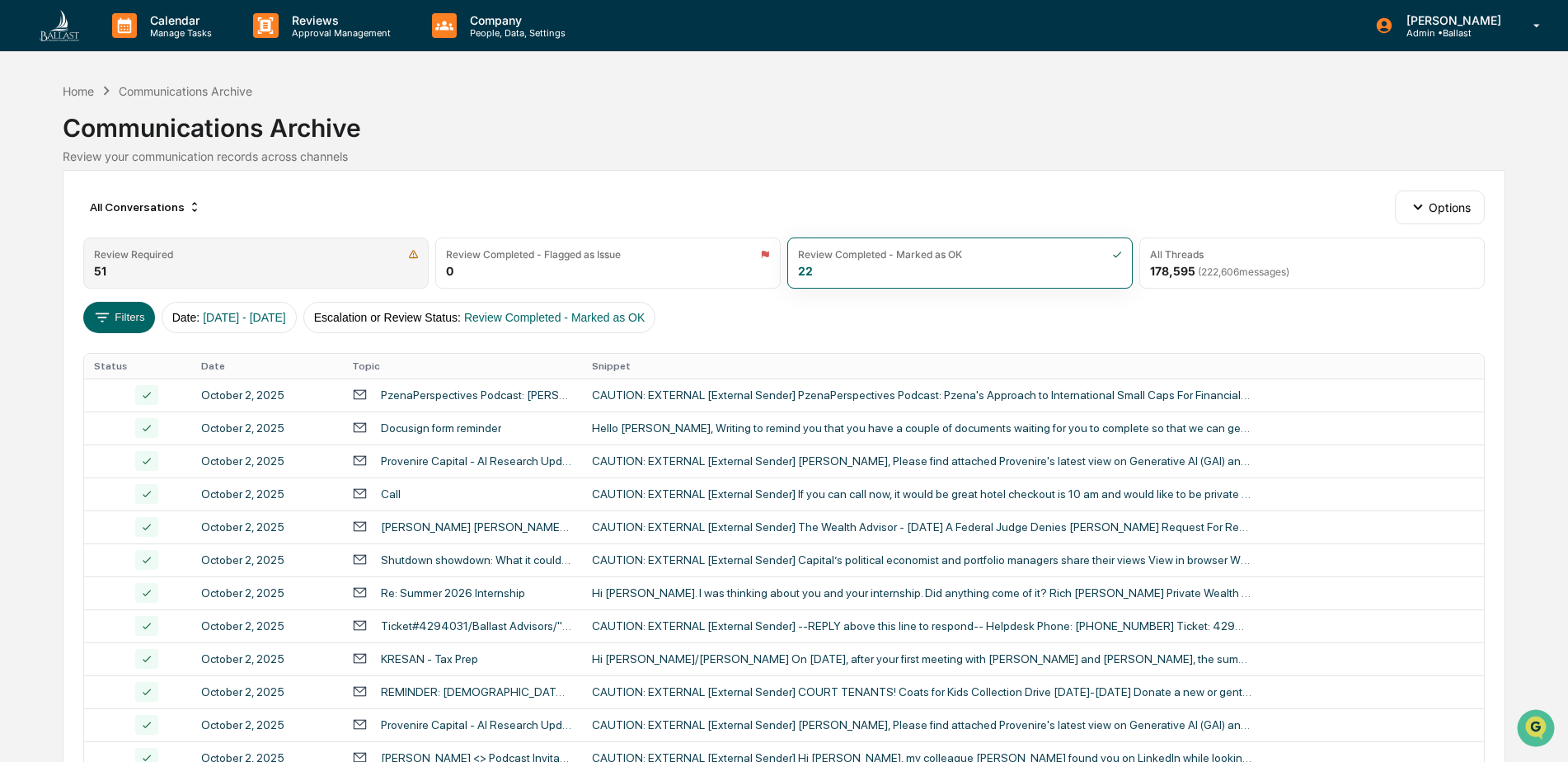
click at [314, 262] on div "Review Required 51" at bounding box center [256, 264] width 346 height 52
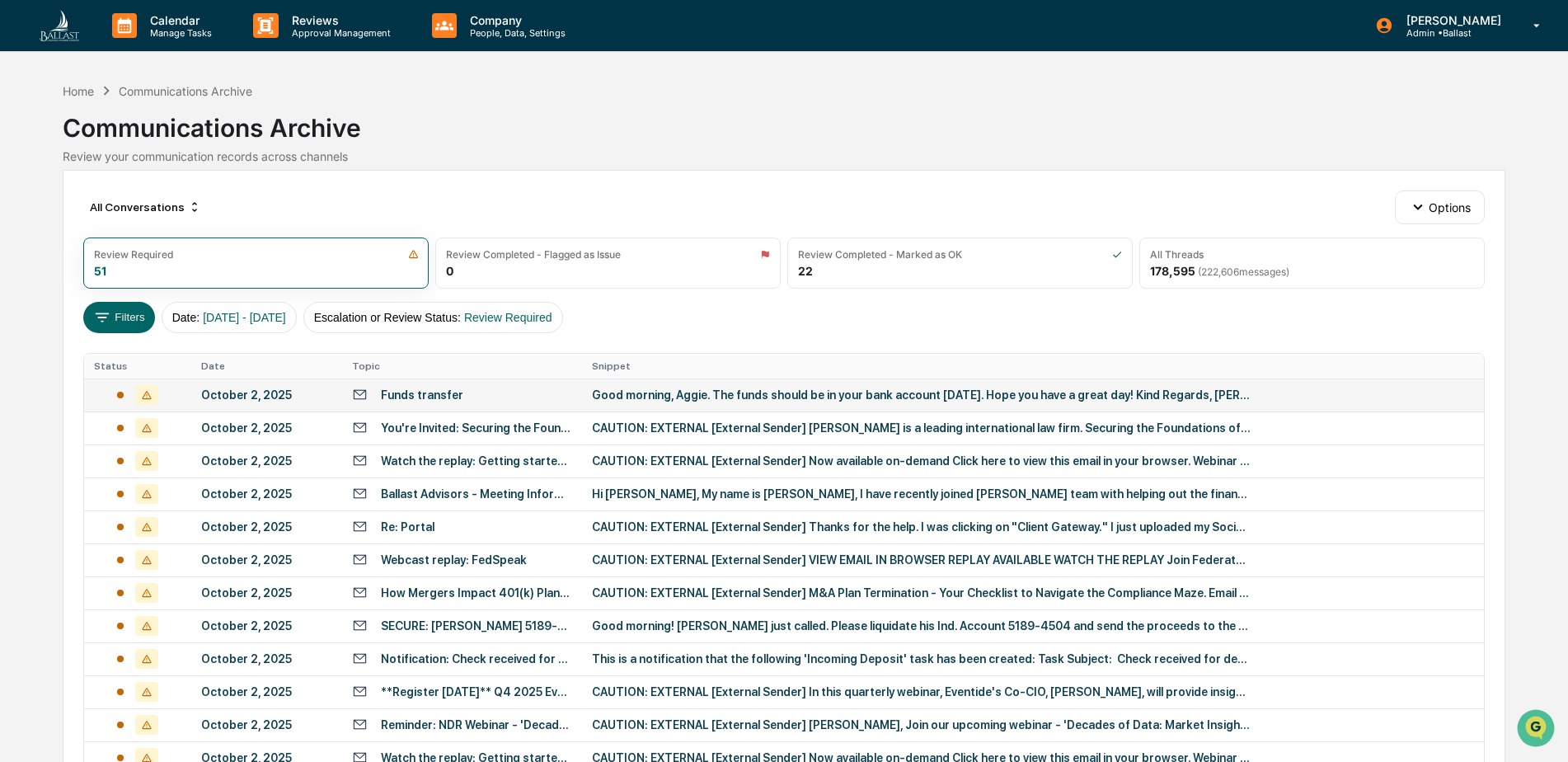
click at [441, 395] on div "Funds transfer" at bounding box center [421, 394] width 82 height 13
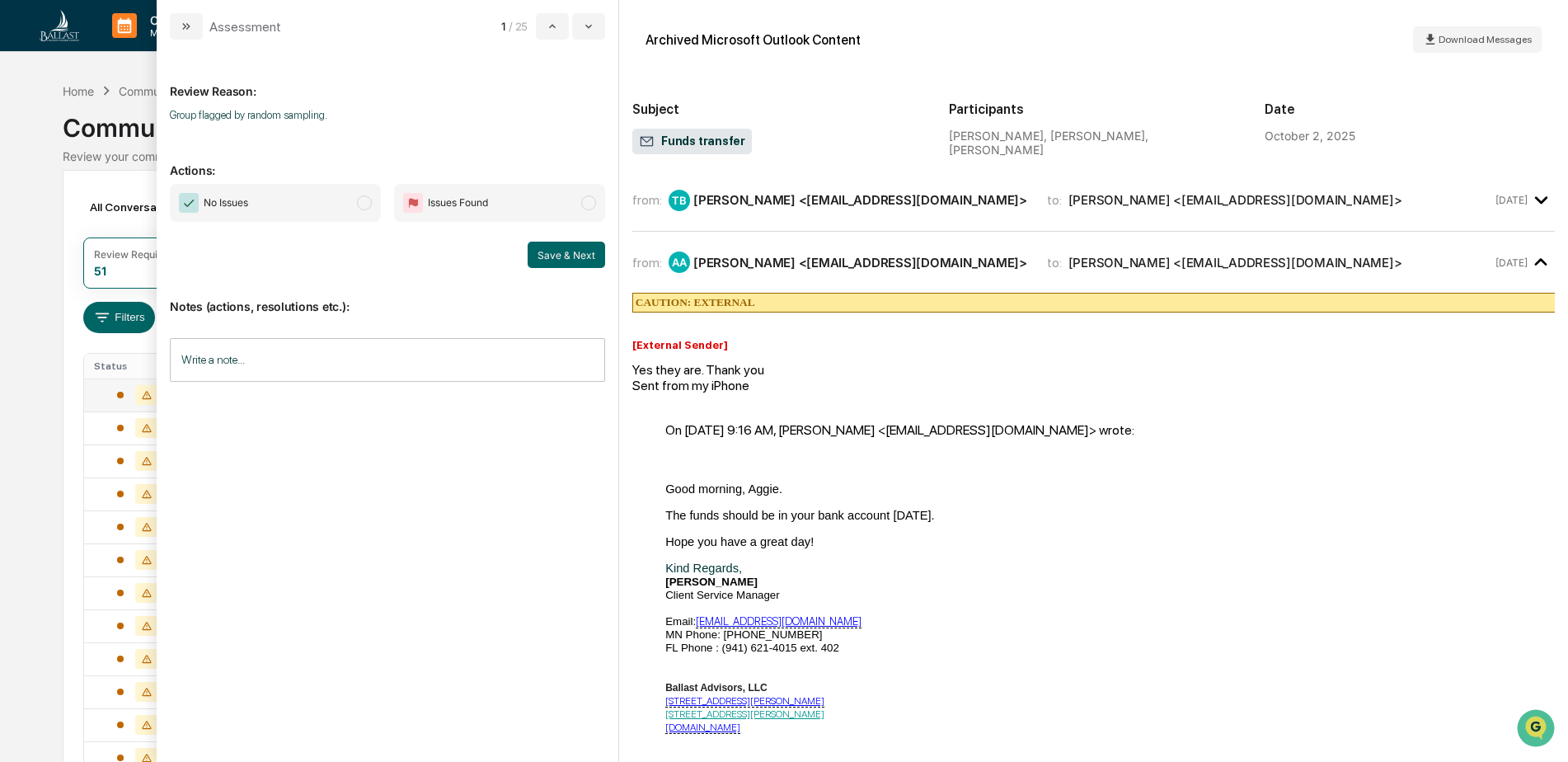
click at [51, 267] on div "Calendar Manage Tasks Reviews Approval Management Company People, Data, Setting…" at bounding box center [784, 648] width 1568 height 1297
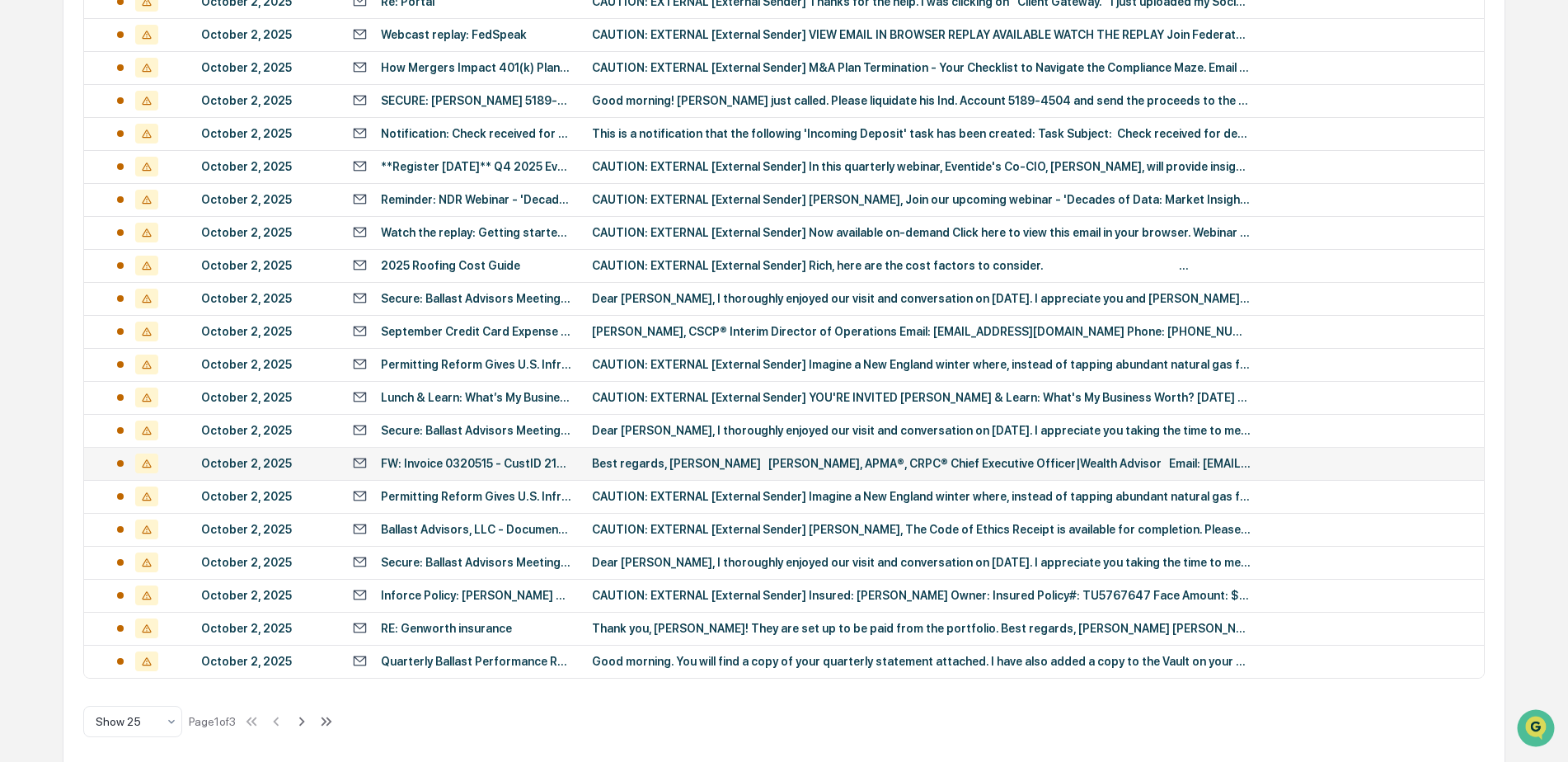
scroll to position [535, 0]
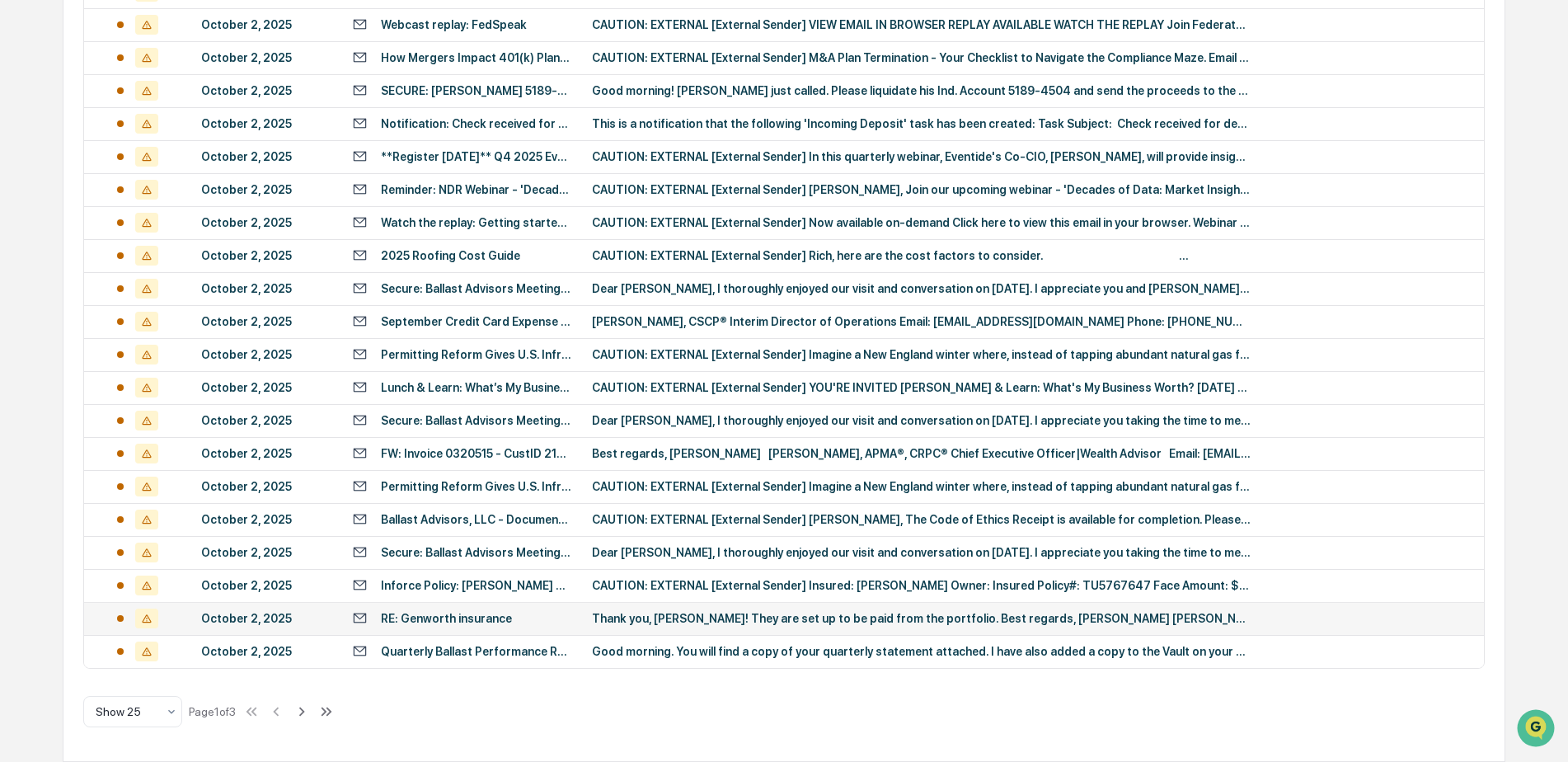
click at [479, 619] on div "RE: Genworth insurance" at bounding box center [446, 618] width 131 height 13
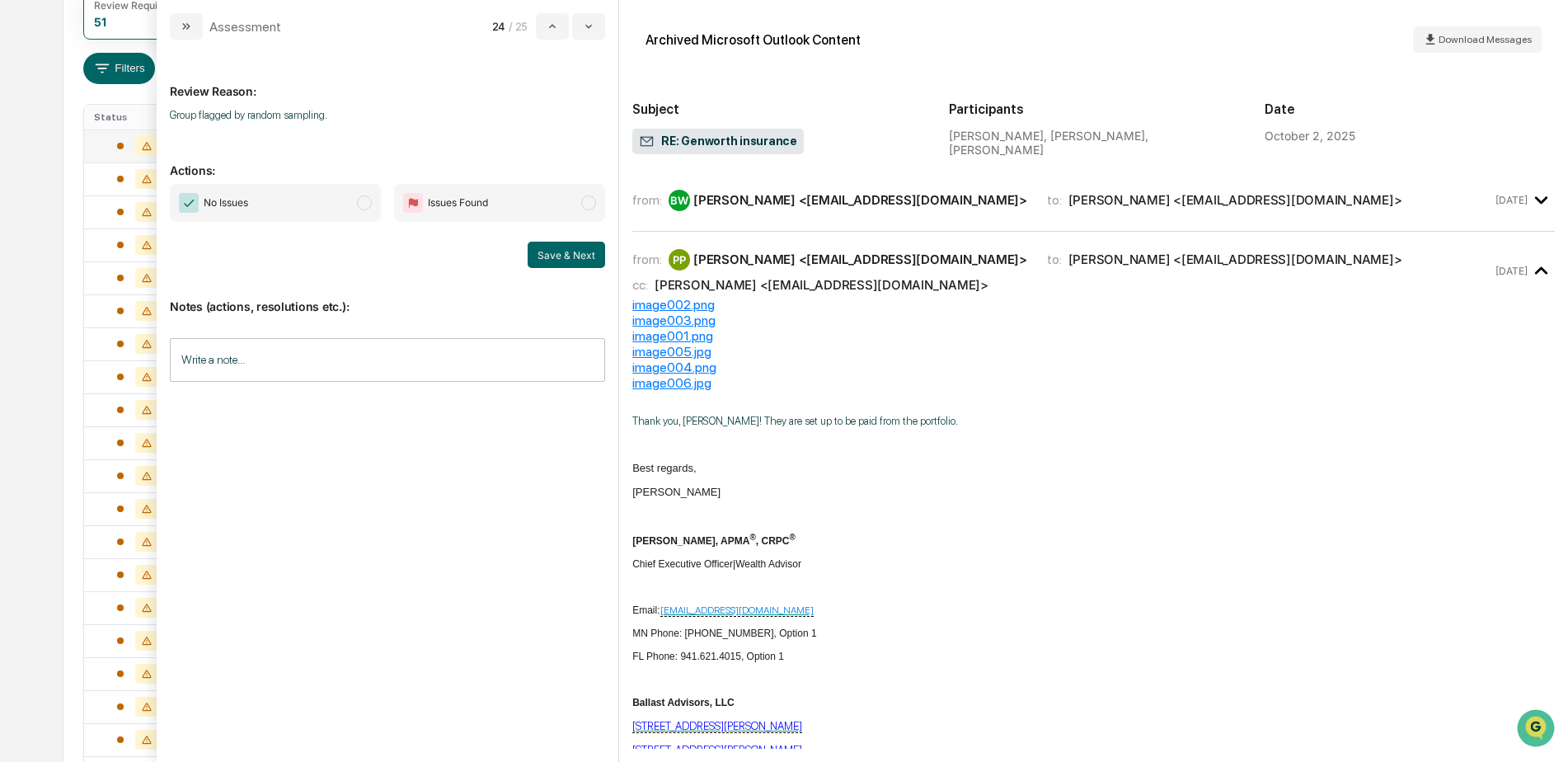
scroll to position [123, 0]
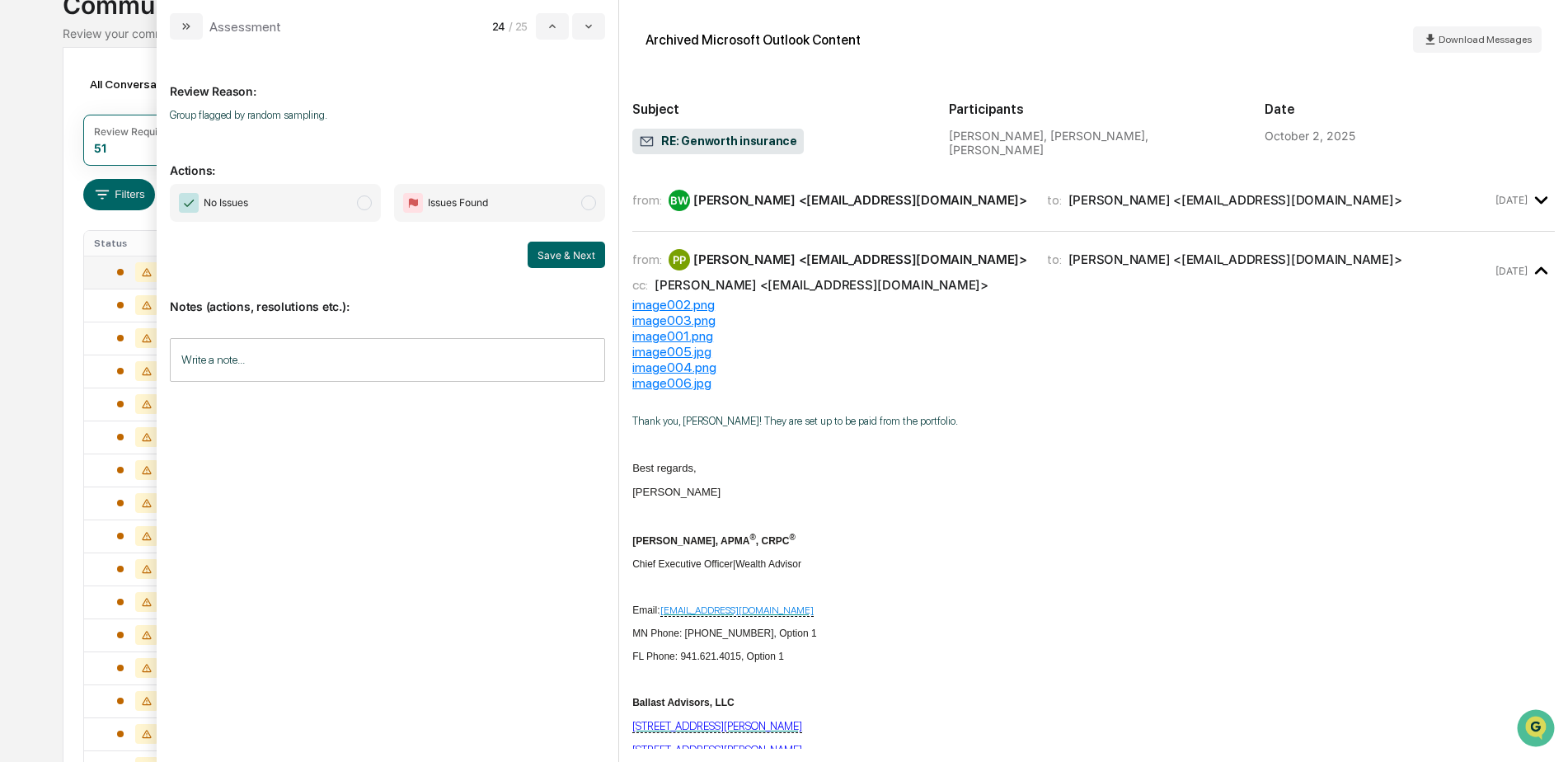
click at [362, 205] on span "modal" at bounding box center [364, 202] width 15 height 15
click at [566, 251] on button "Save & Next" at bounding box center [567, 255] width 77 height 27
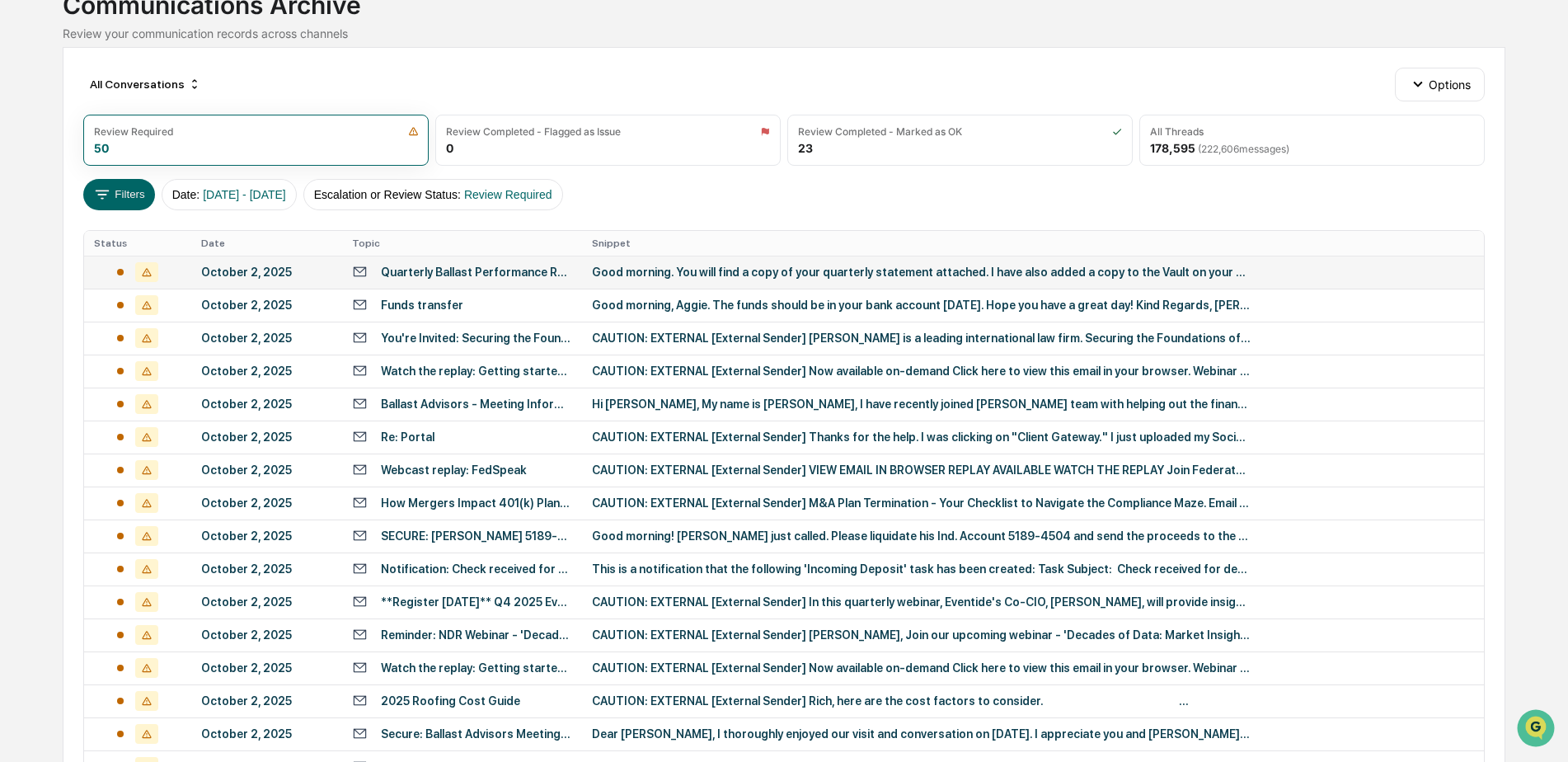
click at [43, 268] on div "Calendar Manage Tasks Reviews Approval Management Company People, Data, Setting…" at bounding box center [784, 525] width 1568 height 1297
click at [446, 370] on div "Watch the replay: Getting started in private alternatives" at bounding box center [475, 371] width 191 height 13
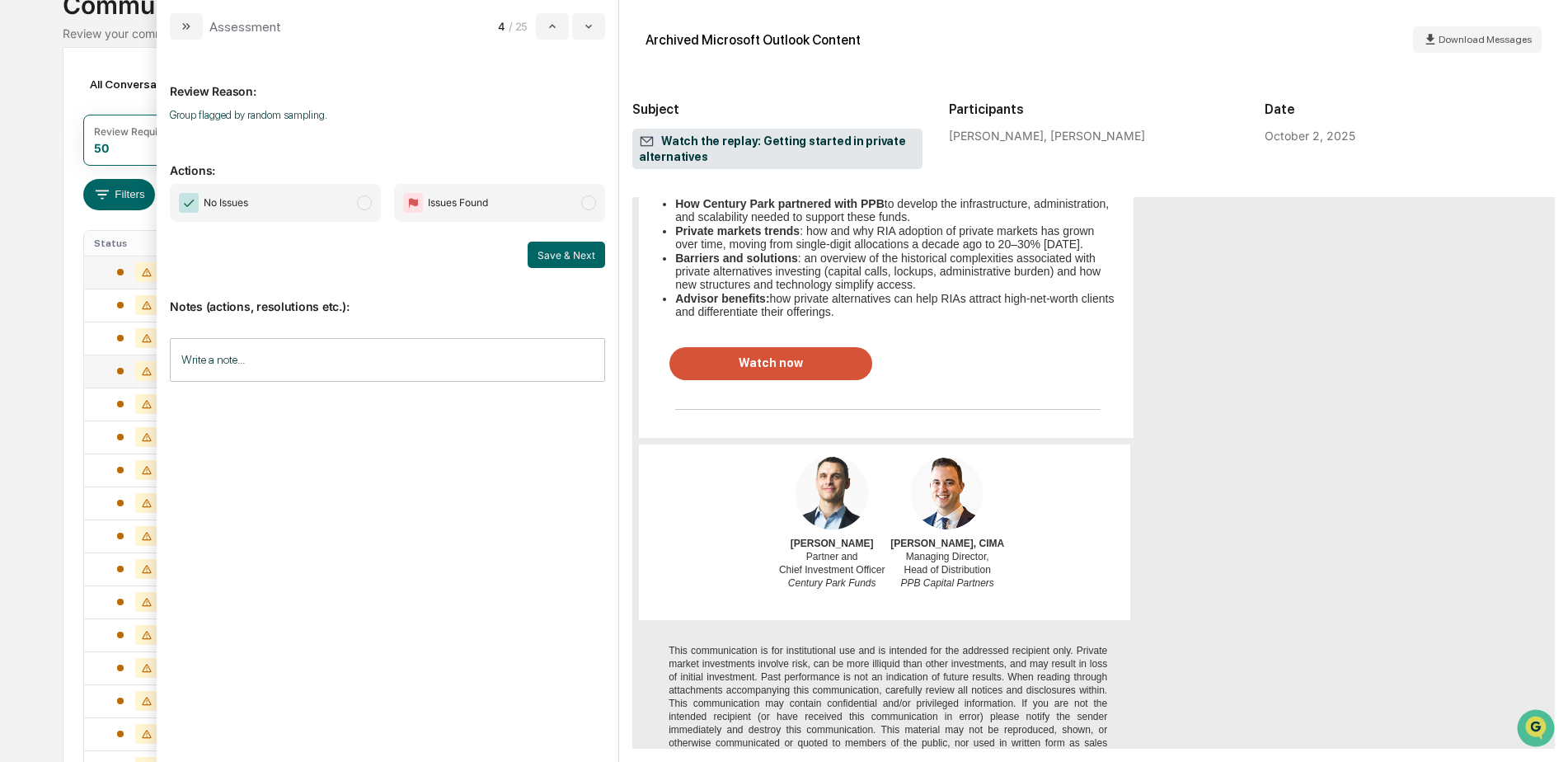
scroll to position [578, 0]
click at [366, 206] on span "modal" at bounding box center [364, 202] width 15 height 15
click at [569, 254] on button "Save & Next" at bounding box center [567, 255] width 77 height 27
